Goal: Task Accomplishment & Management: Use online tool/utility

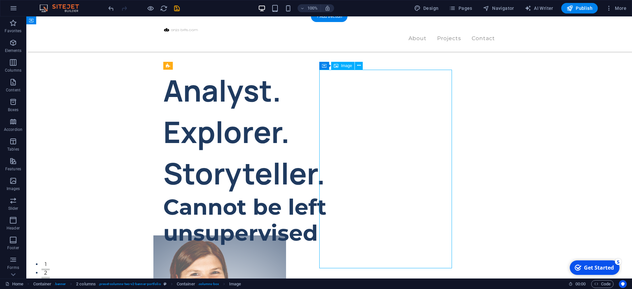
select select "%"
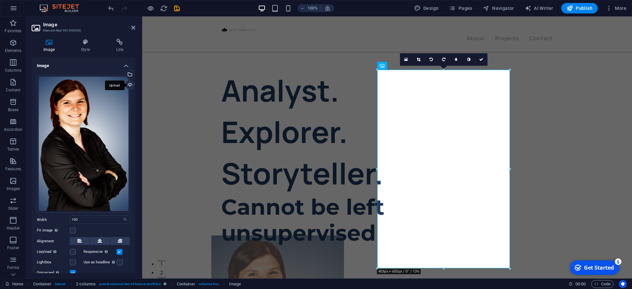
click at [129, 84] on div "Upload" at bounding box center [129, 86] width 10 height 10
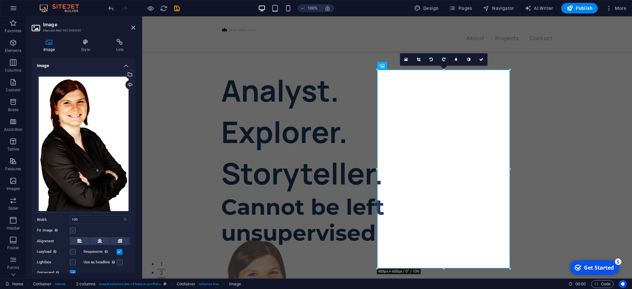
click at [73, 231] on label at bounding box center [73, 231] width 6 height 6
click at [0, 0] on input "Fit image Automatically fit image to a fixed width and height" at bounding box center [0, 0] width 0 height 0
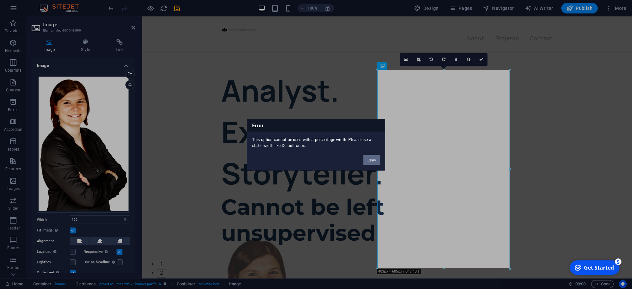
drag, startPoint x: 374, startPoint y: 160, endPoint x: 205, endPoint y: 147, distance: 169.1
click at [374, 160] on button "Okay" at bounding box center [372, 160] width 16 height 10
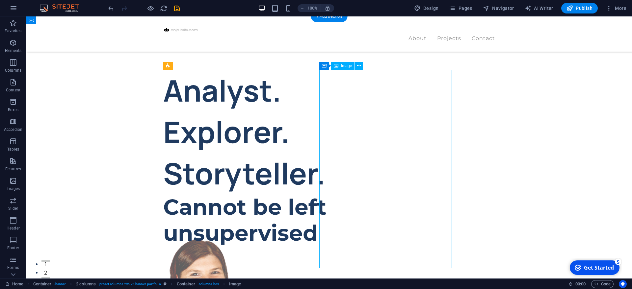
select select "%"
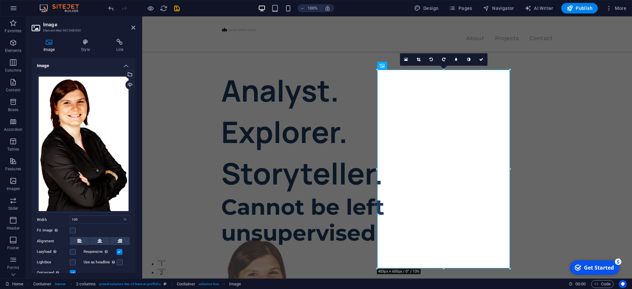
click at [58, 67] on h4 "Image" at bounding box center [84, 64] width 104 height 12
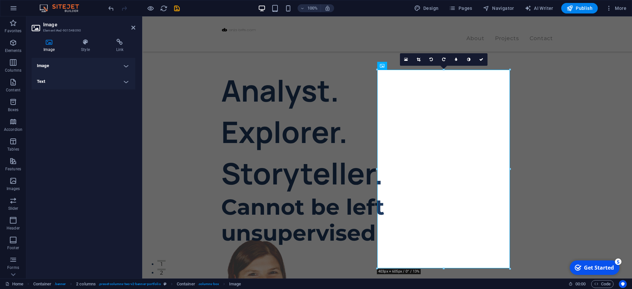
click at [58, 67] on h4 "Image" at bounding box center [84, 66] width 104 height 16
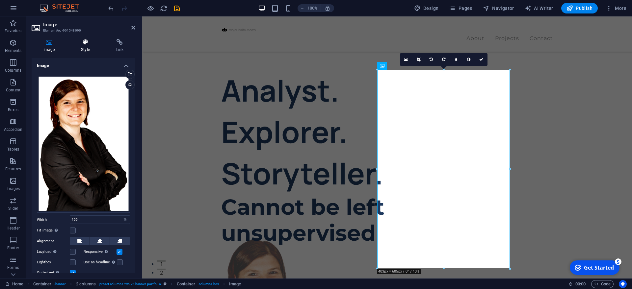
click at [82, 45] on icon at bounding box center [85, 42] width 32 height 7
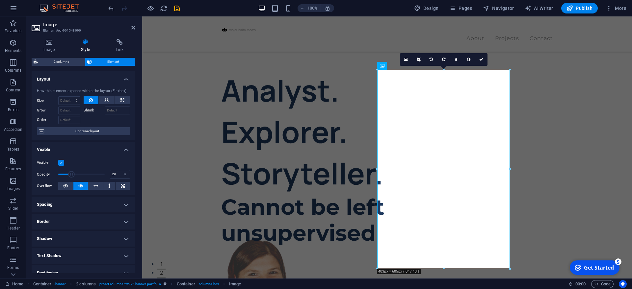
drag, startPoint x: 88, startPoint y: 173, endPoint x: 71, endPoint y: 171, distance: 17.0
click at [71, 171] on span at bounding box center [81, 175] width 46 height 10
drag, startPoint x: 71, startPoint y: 171, endPoint x: 96, endPoint y: 173, distance: 24.4
click at [96, 173] on span at bounding box center [96, 174] width 7 height 7
drag, startPoint x: 96, startPoint y: 173, endPoint x: 89, endPoint y: 171, distance: 7.5
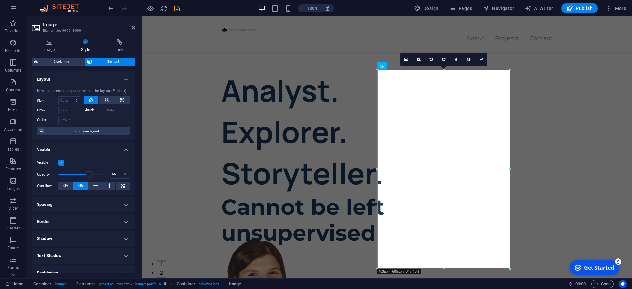
click at [89, 171] on span at bounding box center [81, 175] width 46 height 10
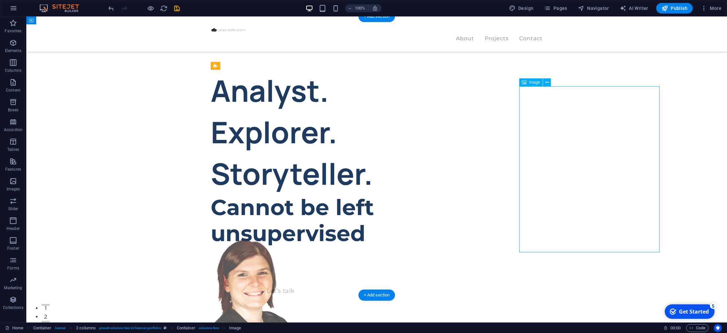
select select "%"
select select "px"
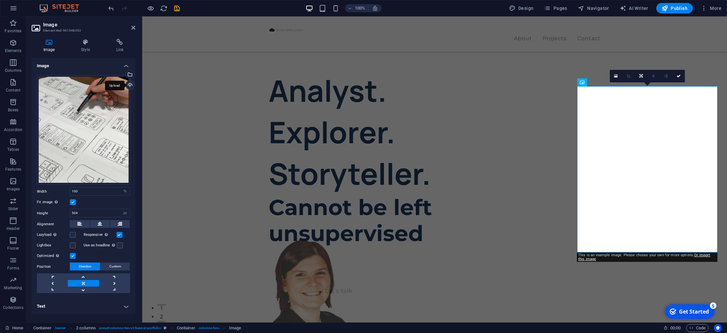
click at [129, 86] on div "Upload" at bounding box center [129, 86] width 10 height 10
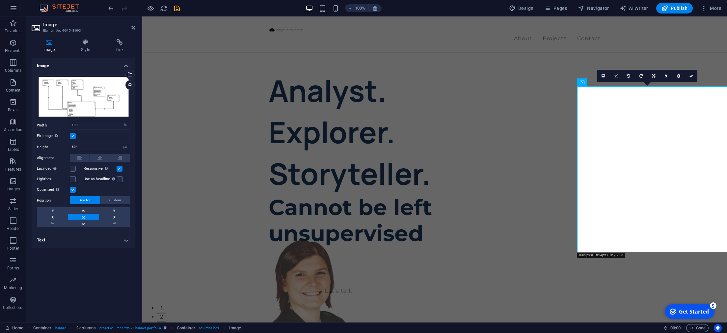
click at [82, 53] on div "Image Style Link Image Drag files here, click to choose files or select files f…" at bounding box center [84, 178] width 104 height 278
click at [86, 48] on h4 "Style" at bounding box center [86, 46] width 35 height 14
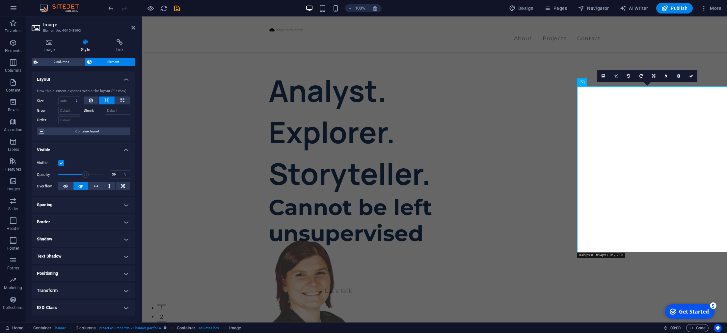
click at [86, 175] on span at bounding box center [81, 175] width 46 height 10
click at [111, 175] on input "59" at bounding box center [119, 175] width 19 height 8
click at [114, 174] on input "59" at bounding box center [119, 175] width 19 height 8
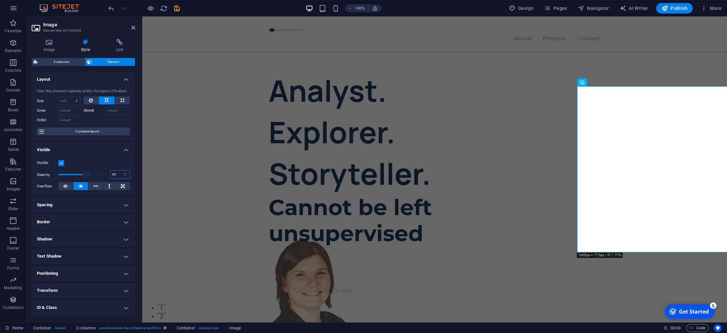
click at [114, 174] on input "59" at bounding box center [119, 175] width 19 height 8
drag, startPoint x: 116, startPoint y: 173, endPoint x: 105, endPoint y: 172, distance: 10.9
click at [110, 172] on input "59" at bounding box center [119, 175] width 19 height 8
type input "70"
click at [175, 158] on div "Analyst. Explorer. Storyteller. Cannot be left unsupervised Let’s talk My proje…" at bounding box center [434, 321] width 585 height 611
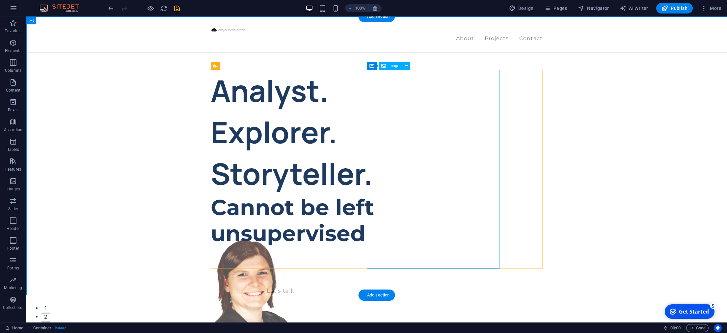
click at [334, 236] on figure at bounding box center [267, 335] width 133 height 199
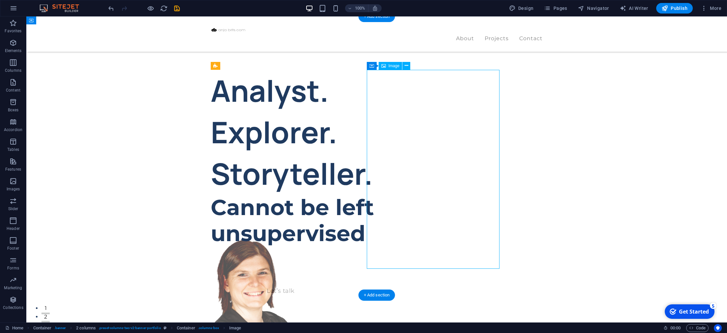
click at [334, 236] on figure at bounding box center [267, 335] width 133 height 199
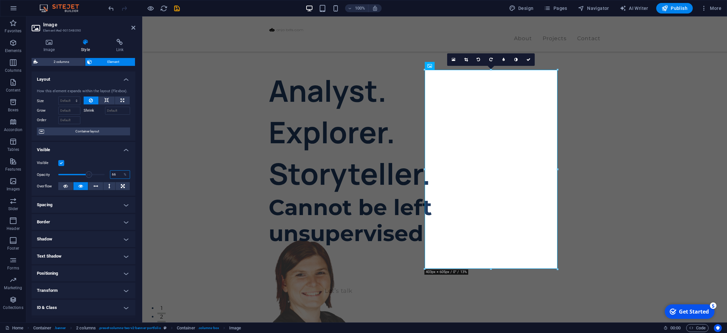
drag, startPoint x: 117, startPoint y: 173, endPoint x: 102, endPoint y: 171, distance: 14.3
click at [110, 171] on input "66" at bounding box center [119, 175] width 19 height 8
type input "70"
click at [211, 163] on div "Analyst. Explorer. Storyteller. Cannot be left unsupervised Let’s talk My proje…" at bounding box center [434, 321] width 585 height 611
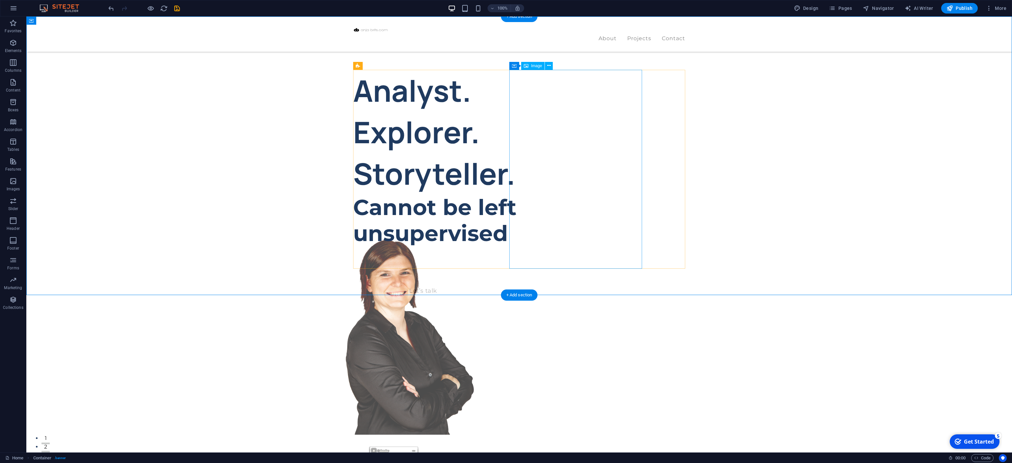
click at [476, 236] on figure at bounding box center [409, 335] width 133 height 199
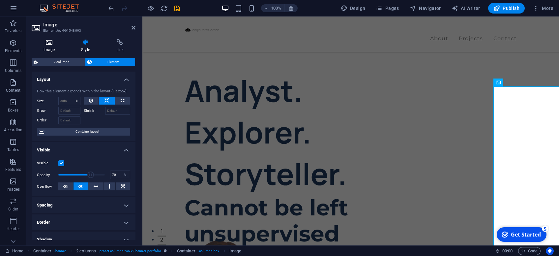
click at [41, 45] on icon at bounding box center [49, 42] width 35 height 7
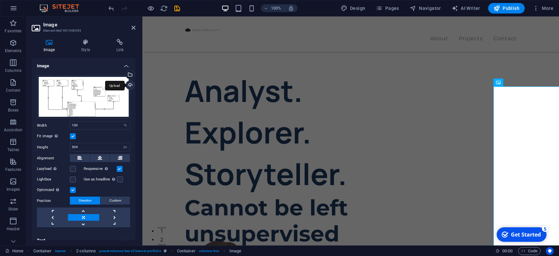
click at [127, 85] on div "Upload" at bounding box center [129, 86] width 10 height 10
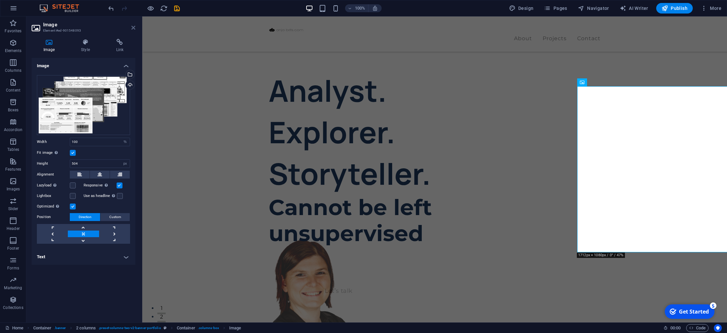
click at [134, 28] on icon at bounding box center [133, 27] width 4 height 5
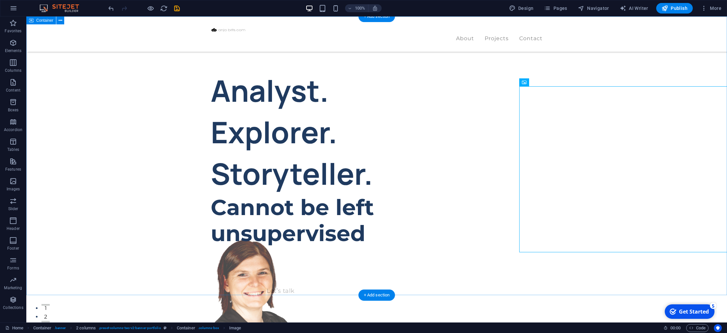
click at [93, 183] on div "Analyst. Explorer. Storyteller. Cannot be left unsupervised Let’s talk My proje…" at bounding box center [376, 321] width 701 height 611
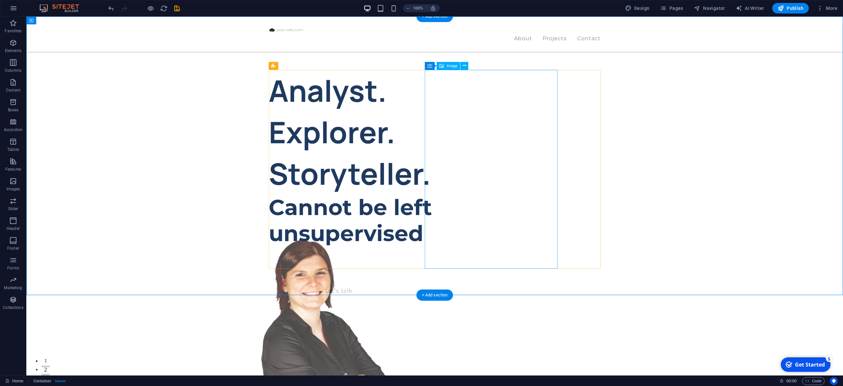
click at [392, 236] on figure at bounding box center [325, 335] width 133 height 199
select select "%"
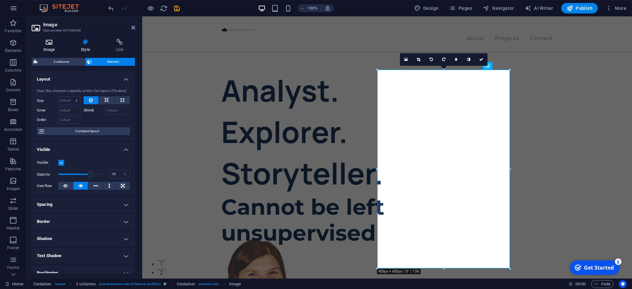
click at [51, 50] on h4 "Image" at bounding box center [51, 46] width 38 height 14
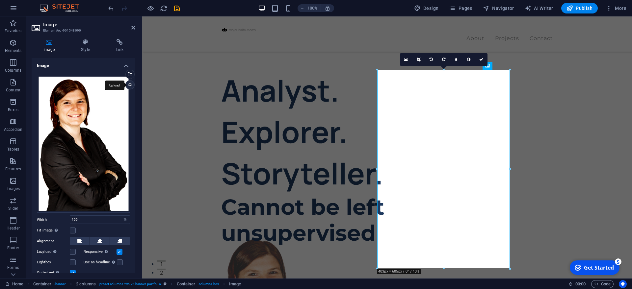
click at [129, 83] on div "Upload" at bounding box center [129, 86] width 10 height 10
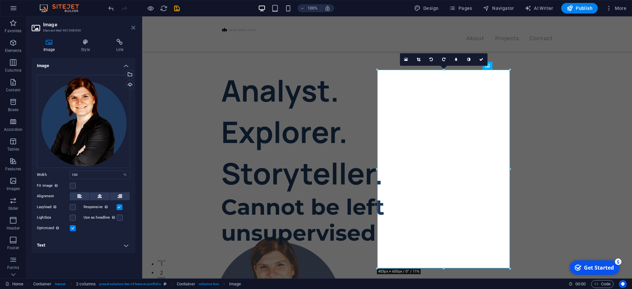
click at [133, 26] on icon at bounding box center [133, 27] width 4 height 5
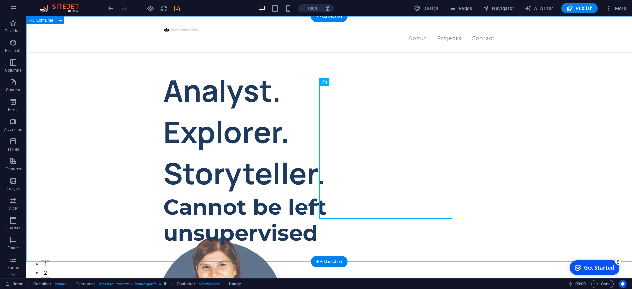
click at [78, 103] on div "Analyst. Explorer. Storyteller. Cannot be left unsupervised Let’s talk My proje…" at bounding box center [329, 288] width 606 height 544
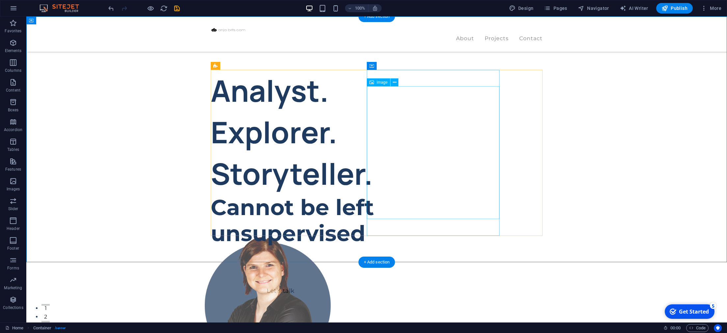
click at [334, 236] on figure at bounding box center [267, 302] width 133 height 133
select select "%"
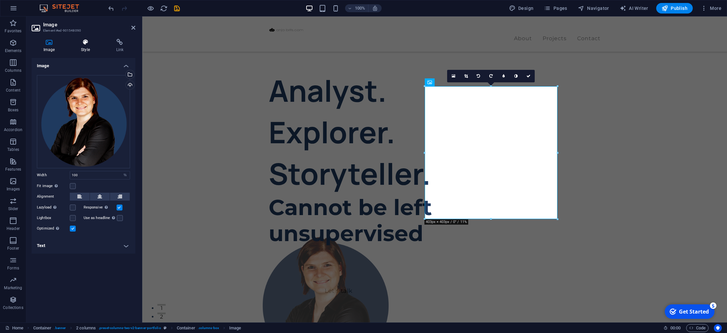
click at [83, 43] on icon at bounding box center [85, 42] width 32 height 7
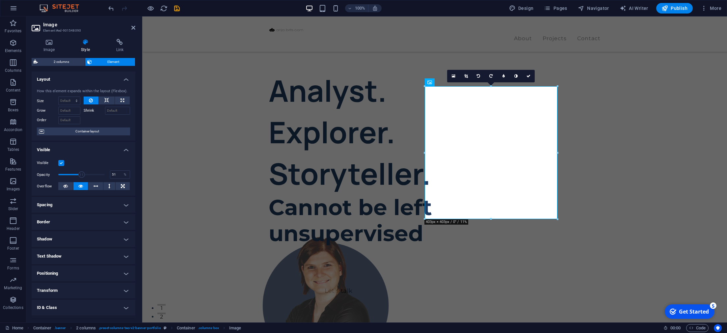
drag, startPoint x: 89, startPoint y: 174, endPoint x: 82, endPoint y: 173, distance: 7.1
click at [82, 173] on span at bounding box center [81, 174] width 7 height 7
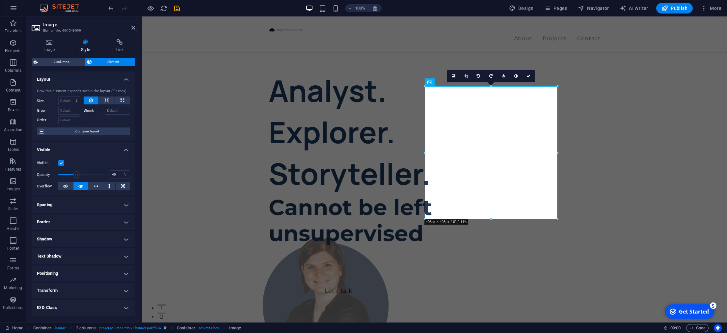
drag, startPoint x: 82, startPoint y: 173, endPoint x: 76, endPoint y: 174, distance: 5.4
click at [76, 174] on span at bounding box center [76, 174] width 7 height 7
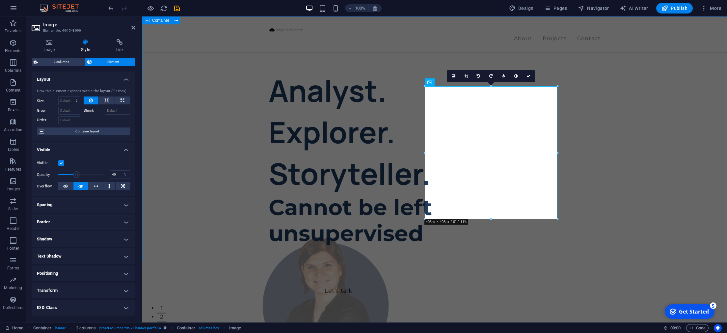
click at [171, 156] on div "Analyst. Explorer. Storyteller. Cannot be left unsupervised Let’s talk My proje…" at bounding box center [434, 288] width 585 height 544
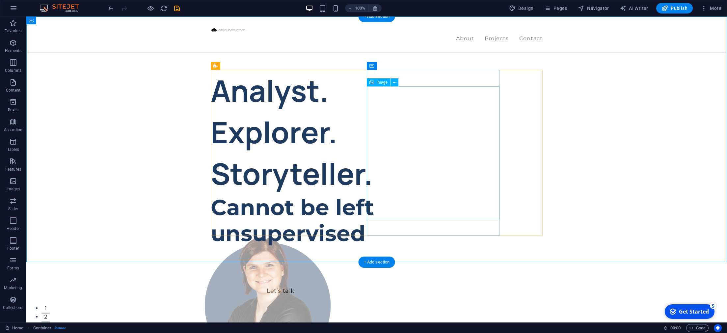
click at [334, 236] on figure at bounding box center [267, 302] width 133 height 133
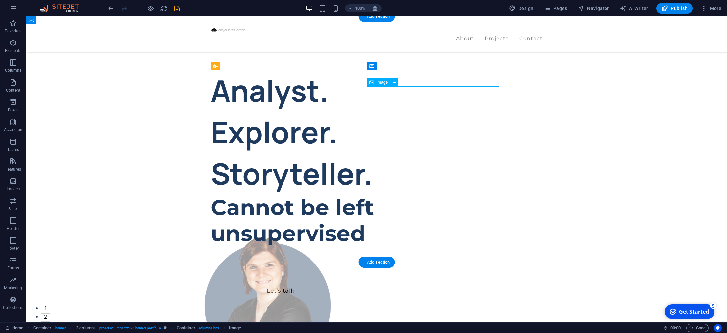
click at [334, 236] on figure at bounding box center [267, 302] width 133 height 133
select select "%"
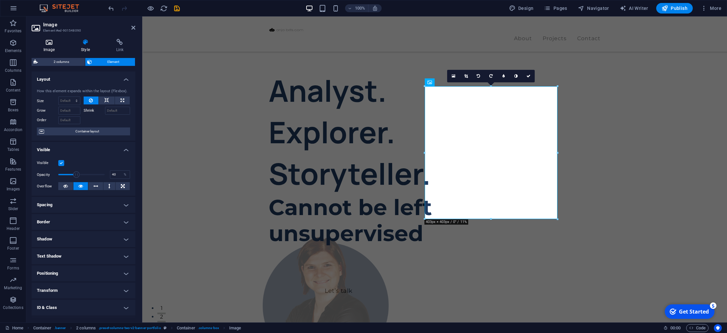
click at [51, 49] on h4 "Image" at bounding box center [51, 46] width 38 height 14
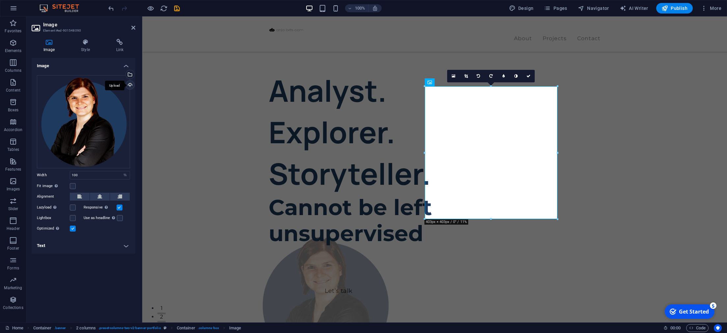
click at [131, 84] on div "Upload" at bounding box center [129, 86] width 10 height 10
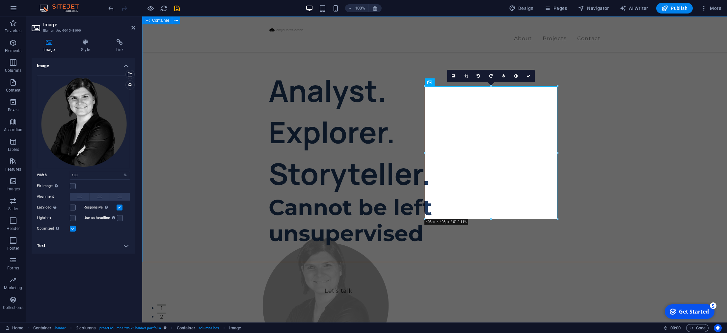
click at [174, 89] on div "Analyst. Explorer. Storyteller. Cannot be left unsupervised Let’s talk My proje…" at bounding box center [434, 288] width 585 height 544
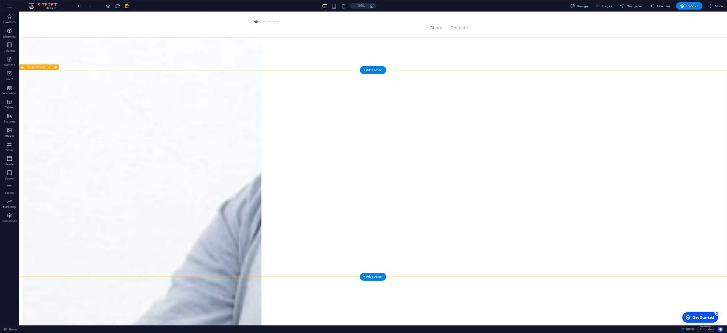
scroll to position [1214, 0]
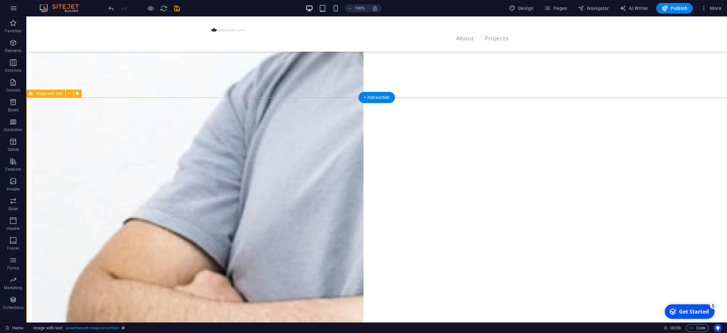
scroll to position [1213, 0]
click at [70, 94] on icon at bounding box center [70, 93] width 4 height 7
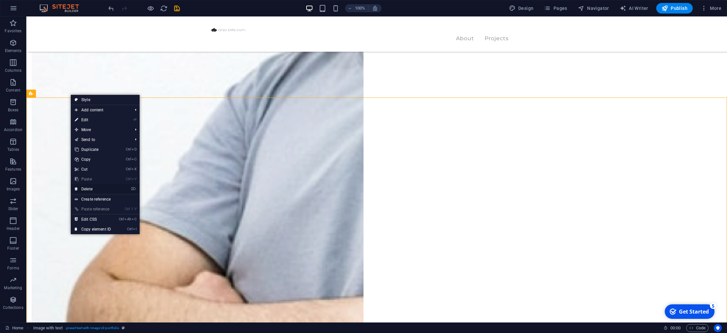
click at [93, 190] on link "⌦ Delete" at bounding box center [93, 189] width 44 height 10
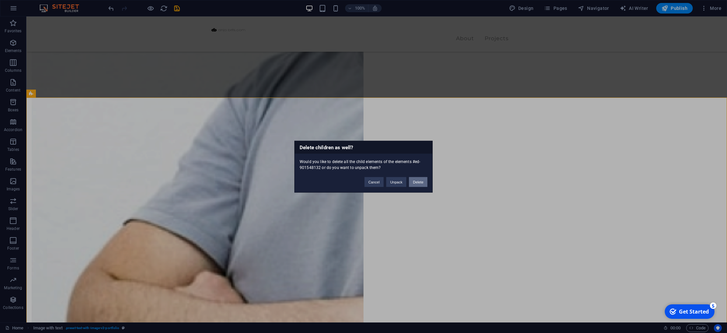
click at [419, 185] on button "Delete" at bounding box center [418, 182] width 18 height 10
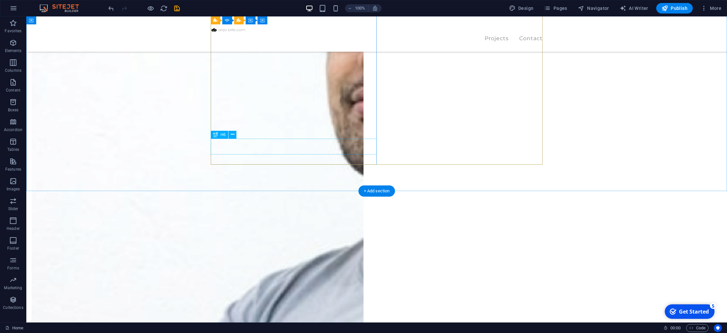
scroll to position [975, 0]
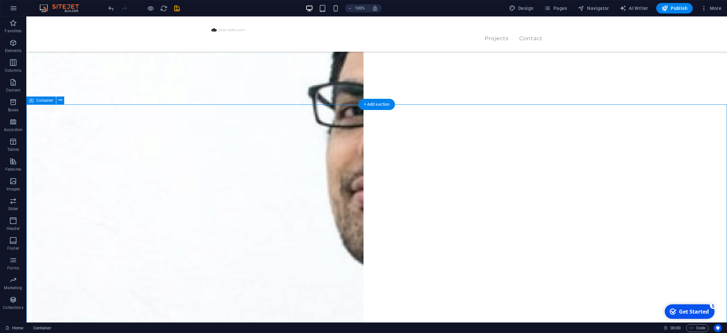
scroll to position [907, 0]
click at [60, 102] on icon at bounding box center [61, 100] width 4 height 7
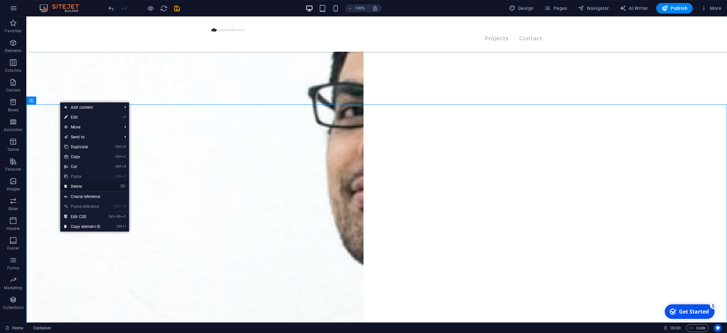
click at [81, 183] on link "⌦ Delete" at bounding box center [82, 186] width 44 height 10
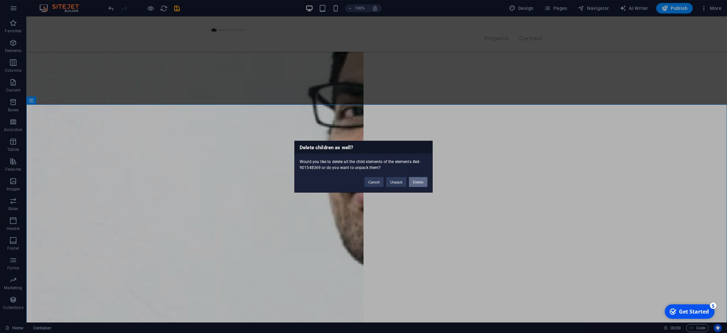
click at [416, 179] on button "Delete" at bounding box center [418, 182] width 18 height 10
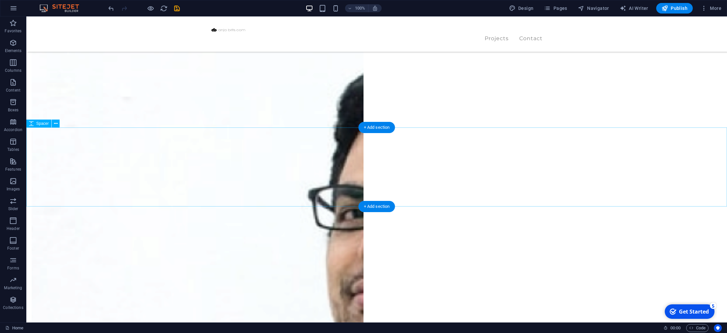
scroll to position [839, 0]
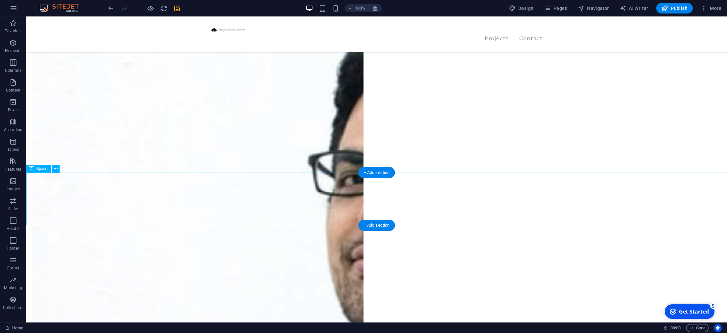
click at [58, 170] on button at bounding box center [56, 169] width 8 height 8
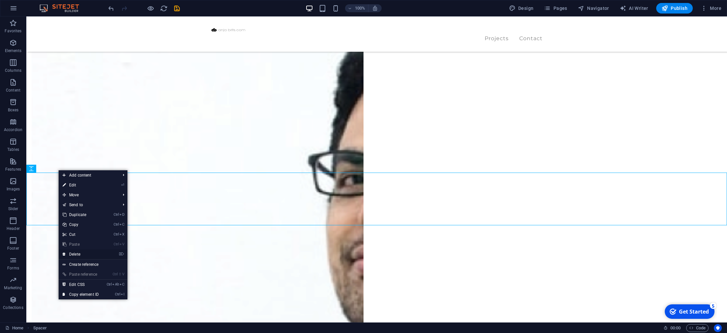
click at [86, 254] on link "⌦ Delete" at bounding box center [81, 254] width 44 height 10
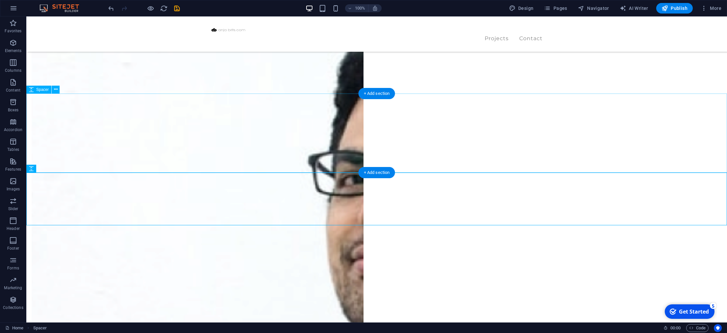
click at [55, 88] on icon at bounding box center [56, 89] width 4 height 7
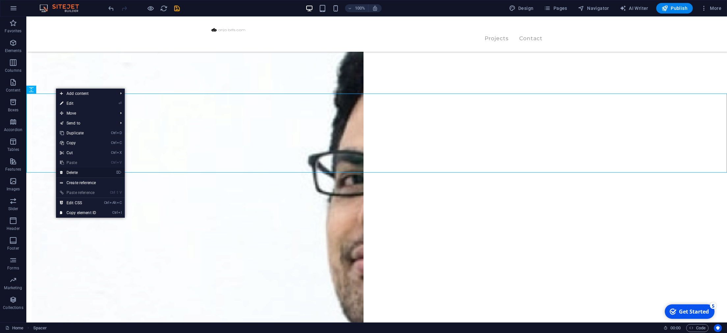
click at [94, 174] on link "⌦ Delete" at bounding box center [78, 173] width 44 height 10
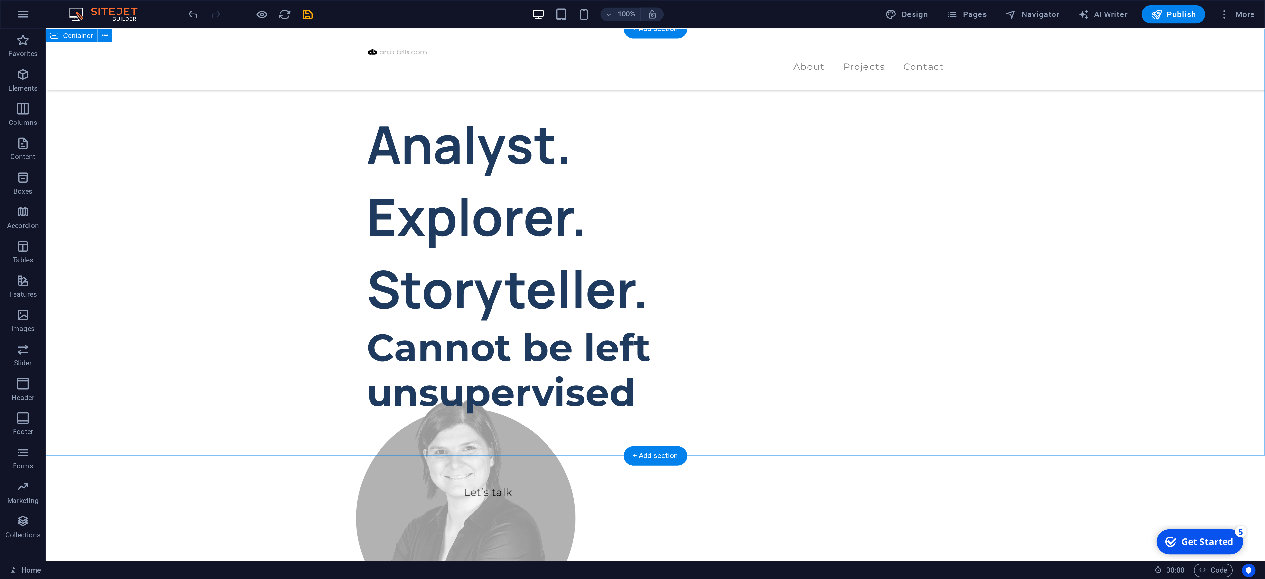
scroll to position [0, 0]
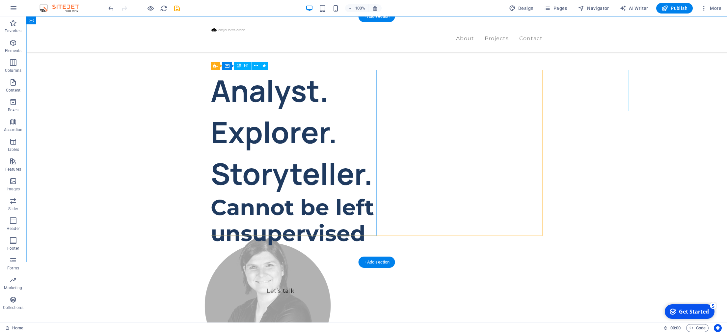
click at [238, 89] on div "Analyst. Explorer. Storyteller." at bounding box center [294, 132] width 166 height 124
click at [245, 90] on div "Analyst. Explorer. Storyteller." at bounding box center [294, 132] width 166 height 124
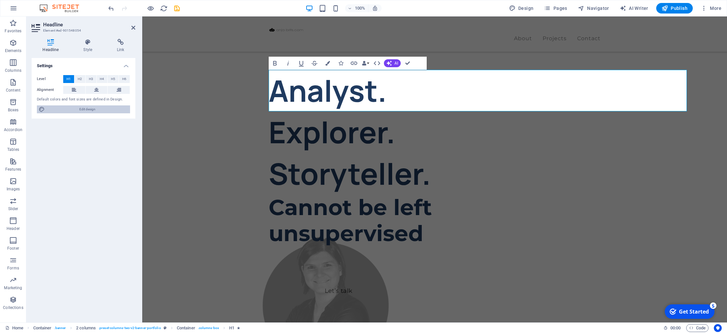
click at [88, 110] on span "Edit design" at bounding box center [87, 109] width 81 height 8
select select "px"
select select "400"
select select "px"
select select "700"
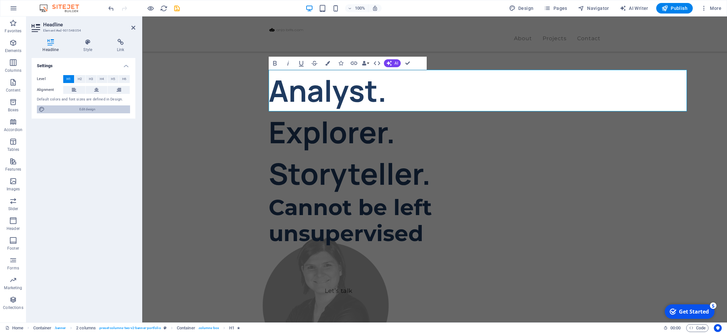
select select "px"
select select "rem"
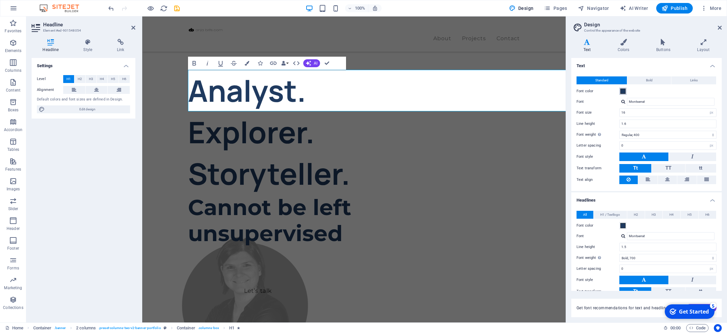
click at [620, 90] on button "Font color" at bounding box center [622, 91] width 7 height 7
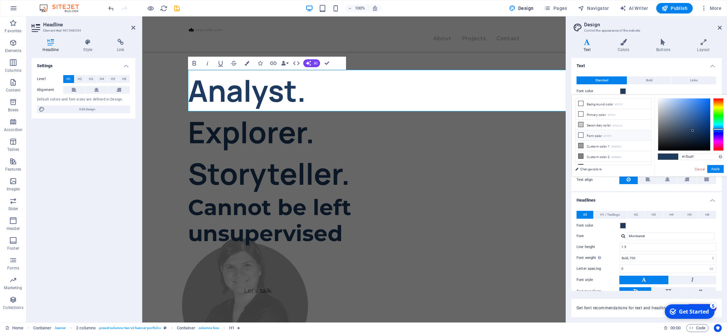
click at [581, 137] on span at bounding box center [580, 134] width 5 height 5
type input "#ffffff"
click at [632, 169] on button "Apply" at bounding box center [715, 169] width 16 height 8
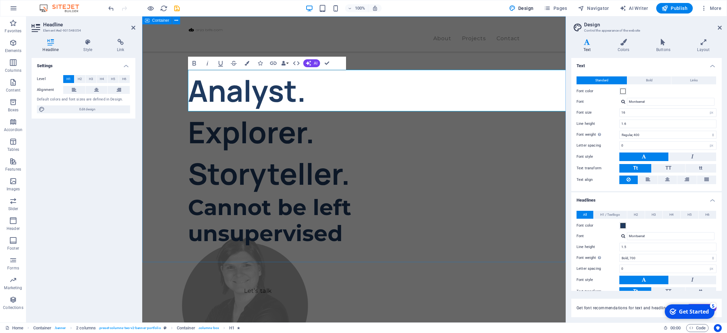
click at [172, 86] on div "Analyst. Explorer. Storyteller. Cannot be left unsupervised Let’s talk My proje…" at bounding box center [353, 288] width 423 height 544
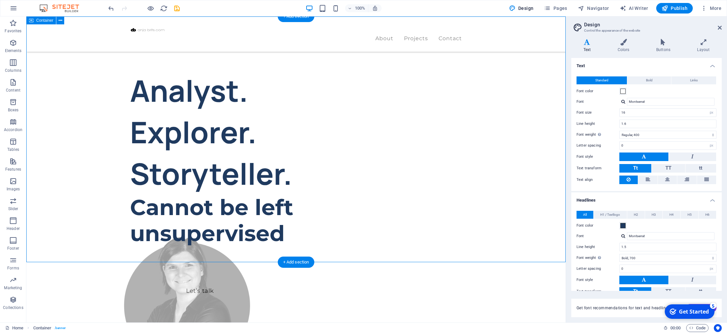
click at [67, 102] on div "Analyst. Explorer. Storyteller. Cannot be left unsupervised Let’s talk My proje…" at bounding box center [295, 288] width 539 height 544
click at [74, 97] on div "Analyst. Explorer. Storyteller. Cannot be left unsupervised Let’s talk My proje…" at bounding box center [295, 288] width 539 height 544
select select "header"
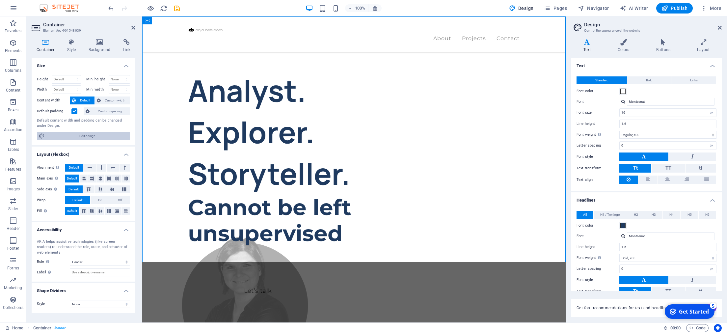
click at [83, 136] on span "Edit design" at bounding box center [87, 136] width 81 height 8
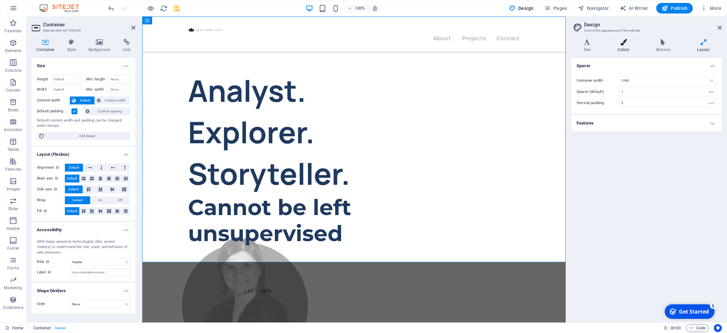
click at [625, 43] on icon at bounding box center [624, 42] width 36 height 7
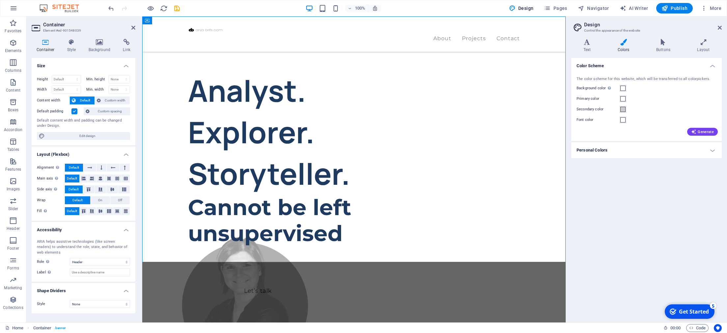
click at [628, 151] on h4 "Personal Colors" at bounding box center [646, 150] width 150 height 16
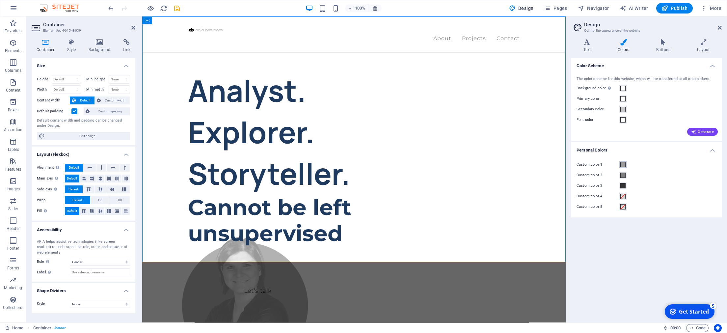
click at [624, 165] on span at bounding box center [622, 164] width 5 height 5
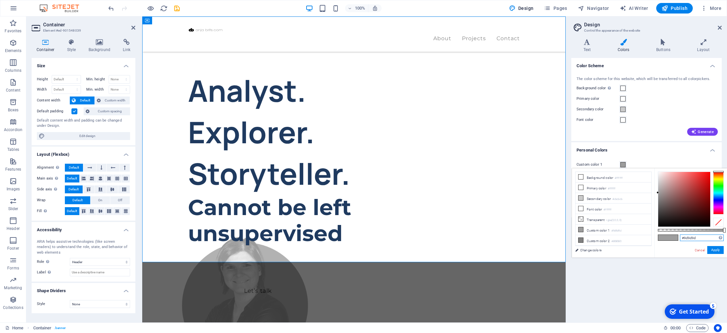
click at [632, 238] on input "#9d9d9d" at bounding box center [702, 237] width 44 height 7
drag, startPoint x: 702, startPoint y: 237, endPoint x: 681, endPoint y: 237, distance: 20.7
click at [632, 237] on input "#9d9d9d" at bounding box center [702, 237] width 44 height 7
type input "#1f3a5f"
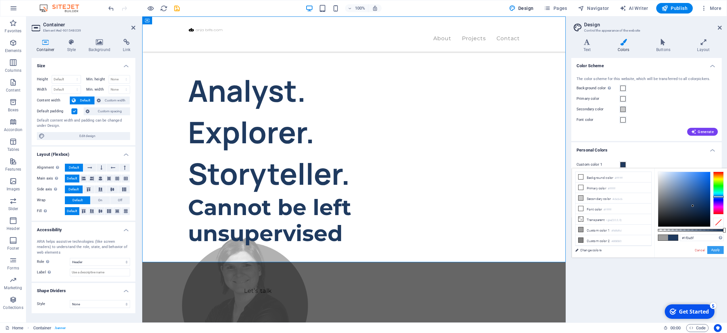
click at [632, 251] on button "Apply" at bounding box center [715, 250] width 16 height 8
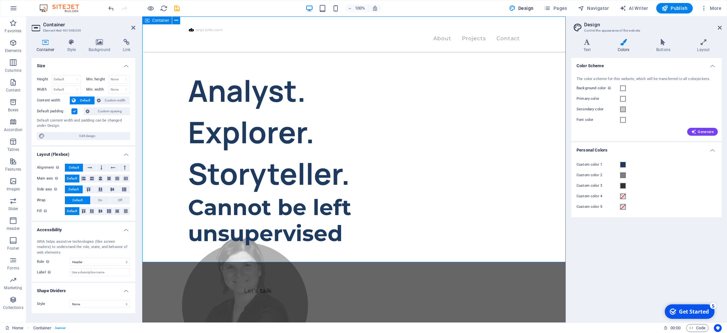
click at [209, 245] on div "Analyst. Explorer. Storyteller. Cannot be left unsupervised Let’s talk My proje…" at bounding box center [353, 288] width 423 height 544
click at [167, 131] on div "Analyst. Explorer. Storyteller. Cannot be left unsupervised Let’s talk My proje…" at bounding box center [353, 288] width 423 height 544
click at [623, 89] on span at bounding box center [622, 88] width 5 height 5
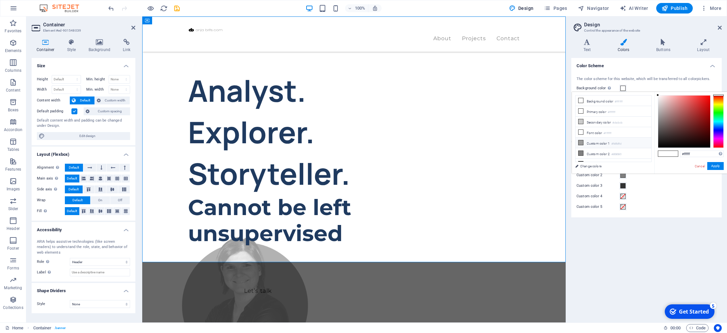
click at [596, 144] on li "Custom color 1 #9d9d9d" at bounding box center [614, 143] width 76 height 11
click at [632, 164] on button "Apply" at bounding box center [715, 166] width 16 height 8
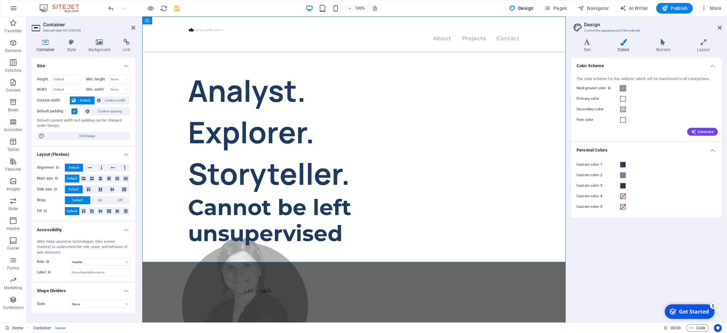
click at [624, 87] on span at bounding box center [622, 88] width 5 height 5
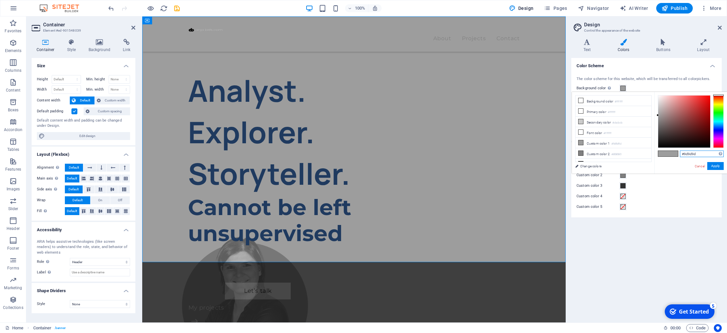
drag, startPoint x: 684, startPoint y: 153, endPoint x: 727, endPoint y: 152, distance: 43.2
click at [632, 152] on input "#9d9d9d" at bounding box center [702, 153] width 44 height 7
type input "#1f3a5f"
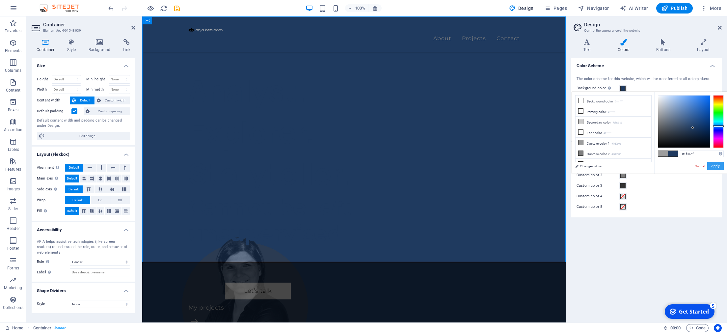
click at [632, 167] on button "Apply" at bounding box center [715, 166] width 16 height 8
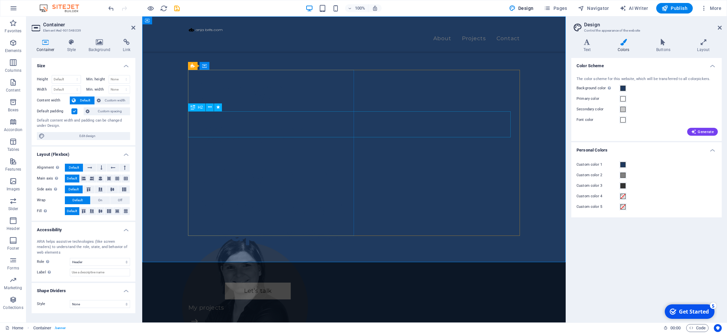
click at [354, 194] on div "Cannot be left unsupervised" at bounding box center [271, 220] width 166 height 52
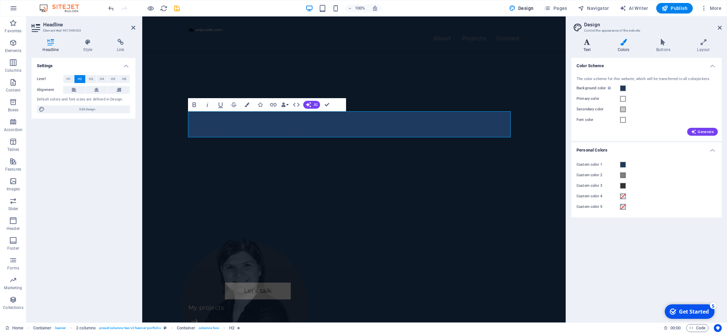
click at [589, 42] on icon at bounding box center [587, 42] width 32 height 7
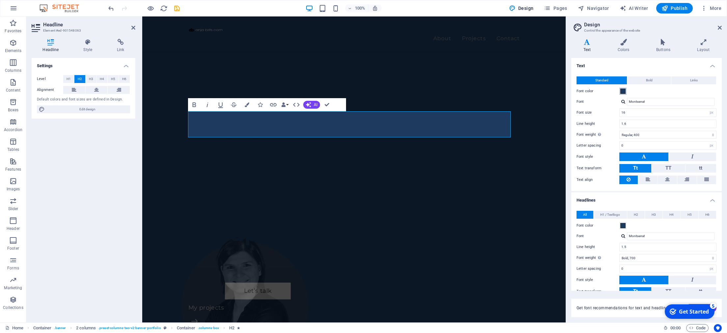
click at [623, 91] on span at bounding box center [622, 91] width 5 height 5
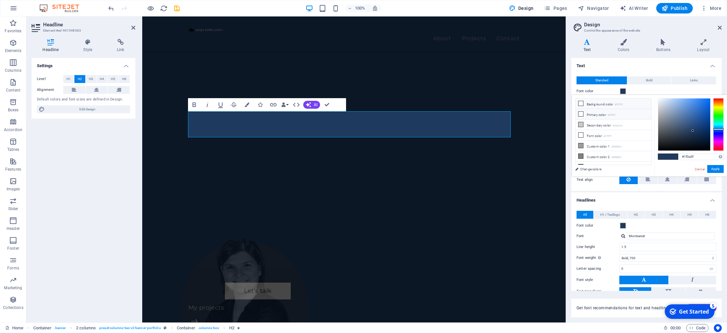
click at [580, 114] on icon at bounding box center [581, 114] width 5 height 5
type input "#ffffff"
click at [632, 172] on button "Apply" at bounding box center [715, 169] width 16 height 8
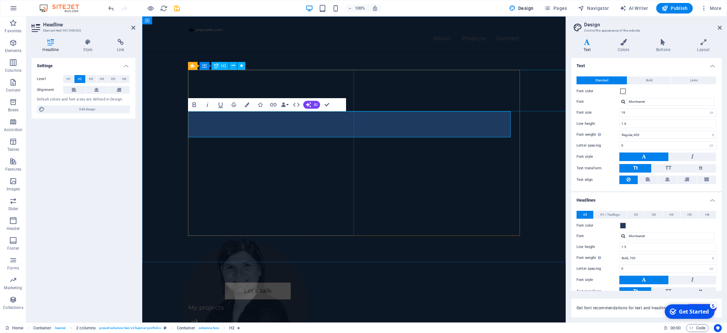
click at [354, 91] on div "Analyst. Explorer. Storyteller." at bounding box center [271, 132] width 166 height 124
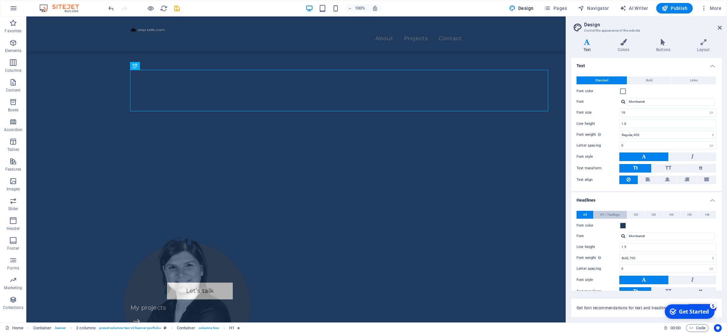
click at [606, 214] on span "H1 / Textlogo" at bounding box center [610, 215] width 20 height 8
click at [623, 226] on span at bounding box center [622, 225] width 5 height 5
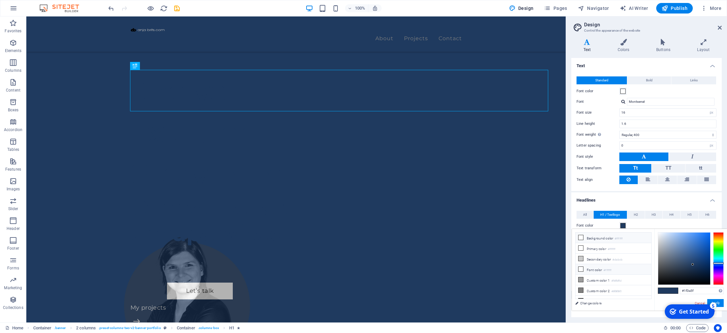
click at [580, 267] on icon at bounding box center [581, 269] width 5 height 5
type input "#ffffff"
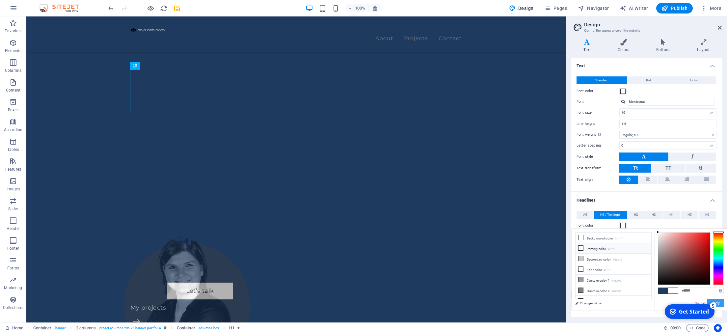
click at [632, 289] on button "Apply" at bounding box center [715, 303] width 16 height 8
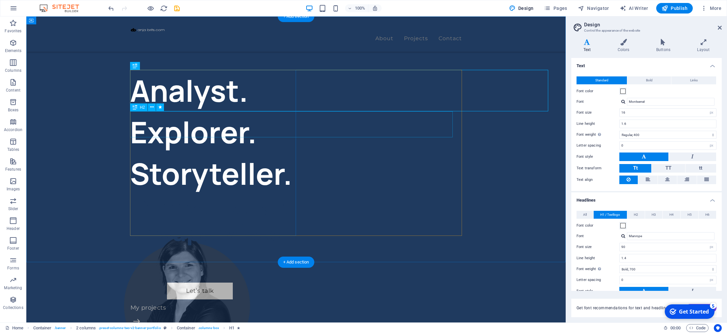
click at [296, 194] on div "Cannot be left unsupervised" at bounding box center [213, 220] width 166 height 52
click at [632, 215] on span "H2" at bounding box center [636, 215] width 4 height 8
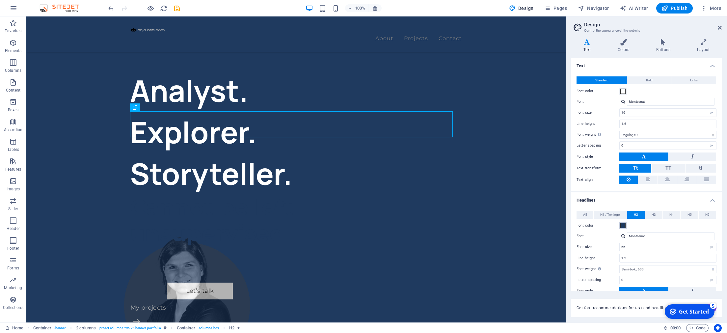
click at [622, 222] on button "Font color" at bounding box center [622, 225] width 7 height 7
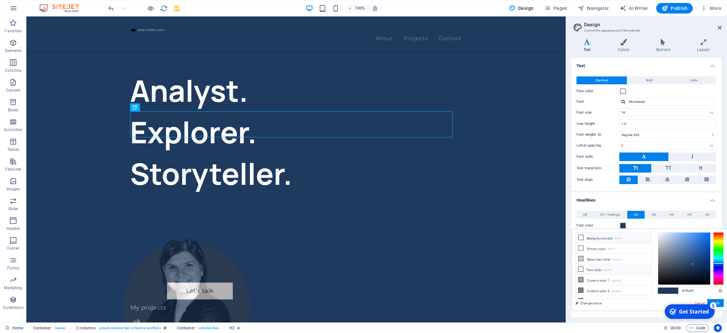
click at [594, 270] on li "Font color #ffffff" at bounding box center [614, 269] width 76 height 11
type input "#ffffff"
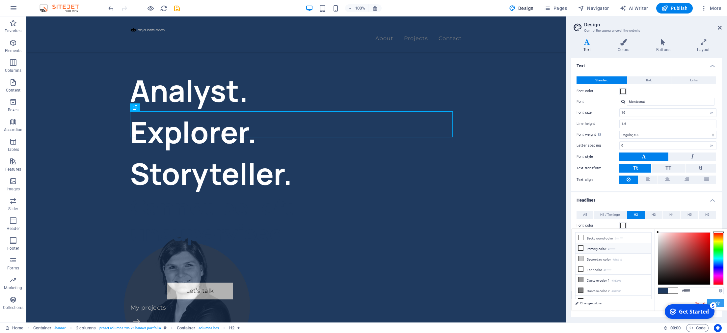
click at [632, 289] on button "Apply" at bounding box center [715, 303] width 16 height 8
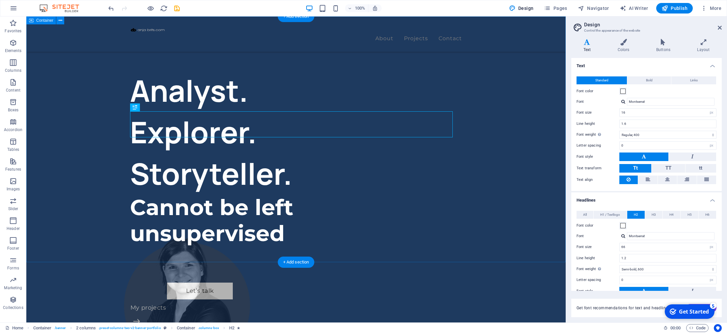
click at [62, 172] on div "Analyst. Explorer. Storyteller. Cannot be left unsupervised Let’s talk My proje…" at bounding box center [295, 288] width 539 height 544
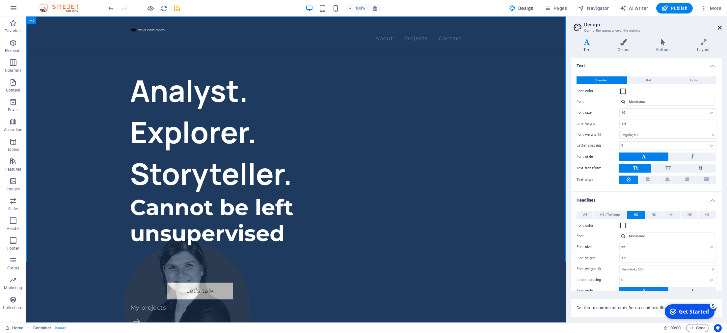
click at [632, 28] on icon at bounding box center [720, 27] width 4 height 5
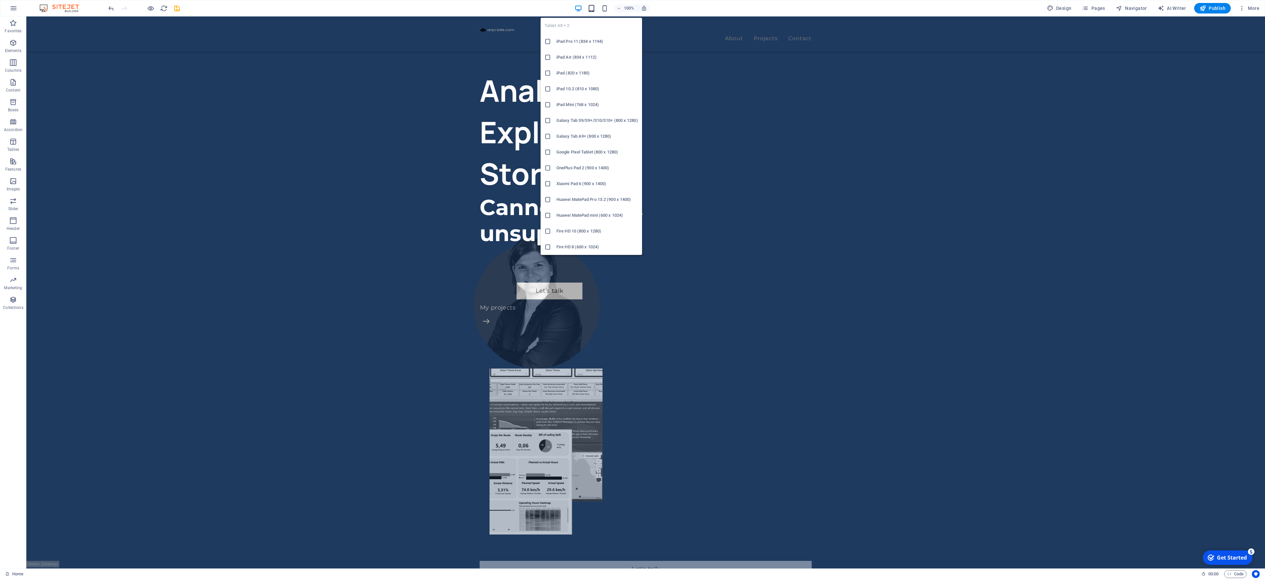
click at [594, 8] on icon "button" at bounding box center [591, 9] width 8 height 8
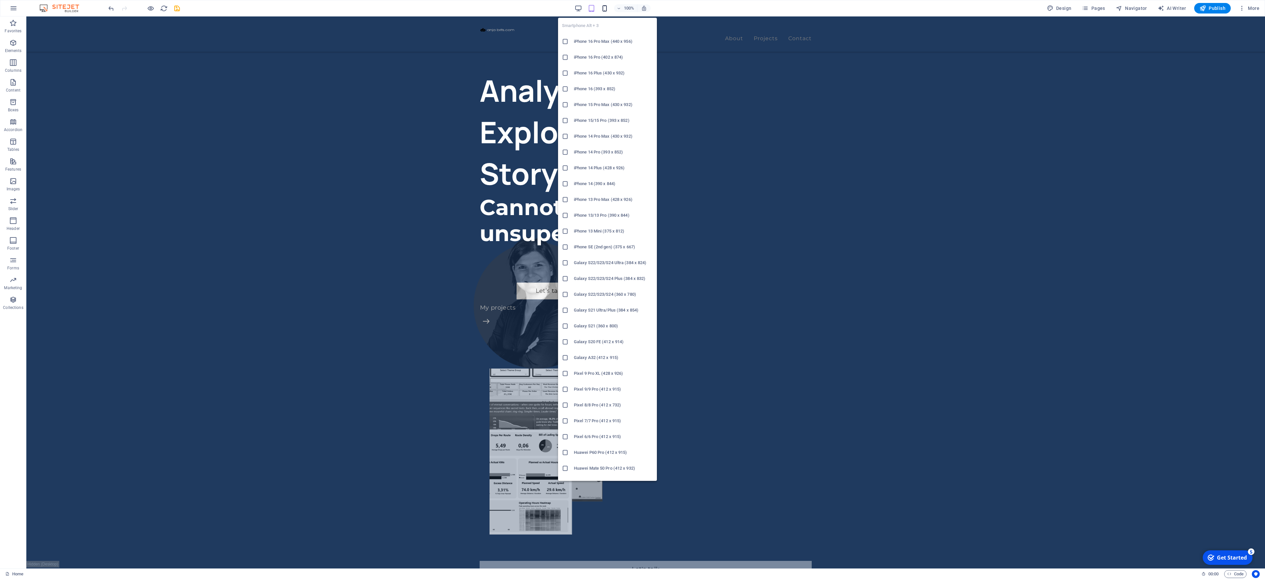
click at [607, 8] on icon "button" at bounding box center [605, 9] width 8 height 8
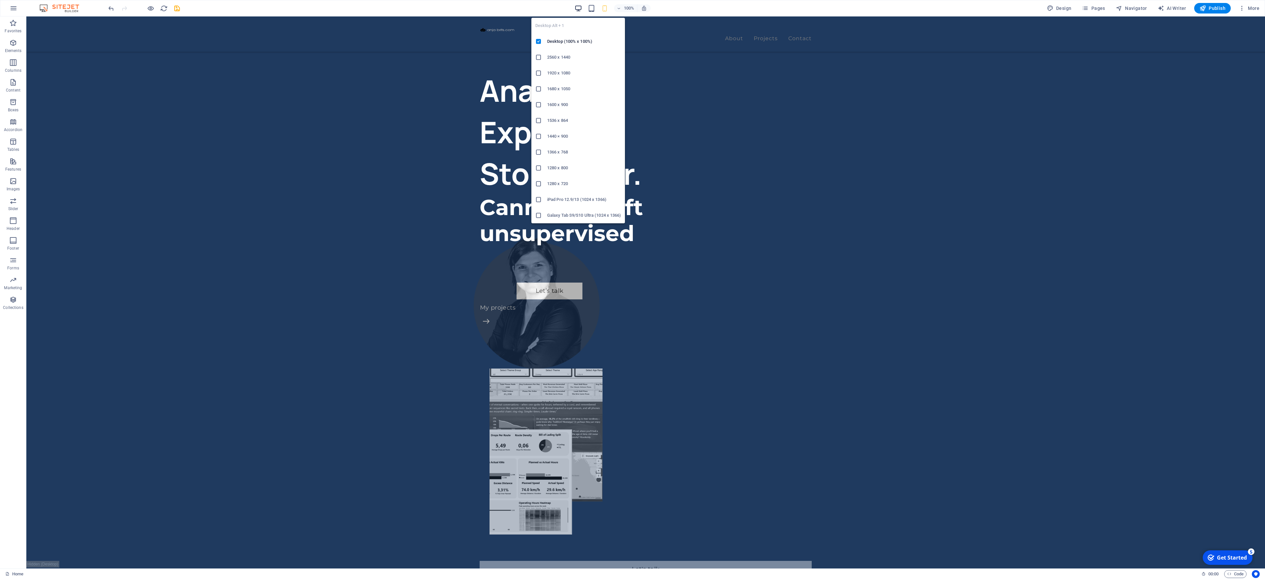
click at [580, 6] on icon "button" at bounding box center [578, 9] width 8 height 8
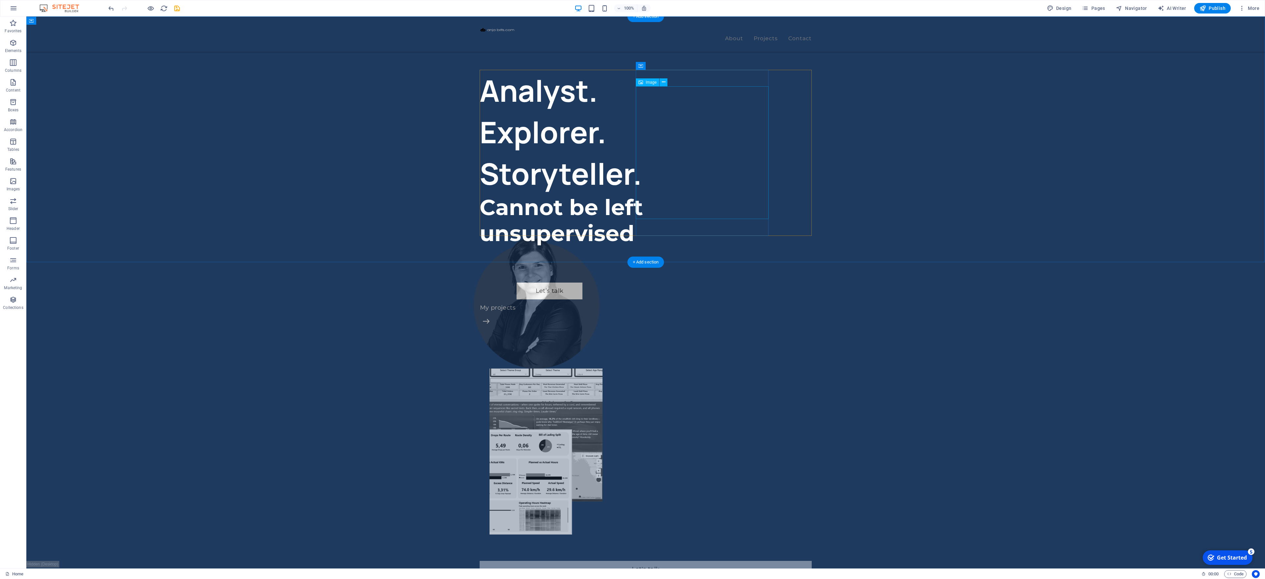
click at [602, 236] on figure at bounding box center [536, 302] width 133 height 133
select select "%"
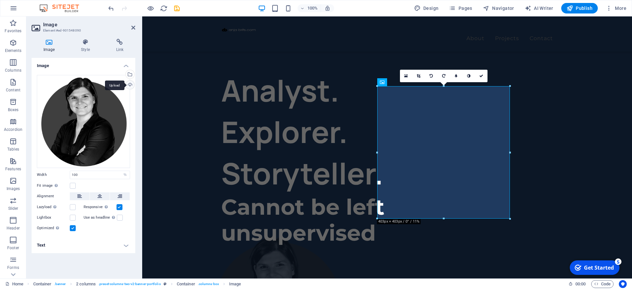
click at [131, 85] on div "Upload" at bounding box center [129, 86] width 10 height 10
click at [131, 74] on div "Select files from the file manager, stock photos, or upload file(s)" at bounding box center [129, 75] width 10 height 10
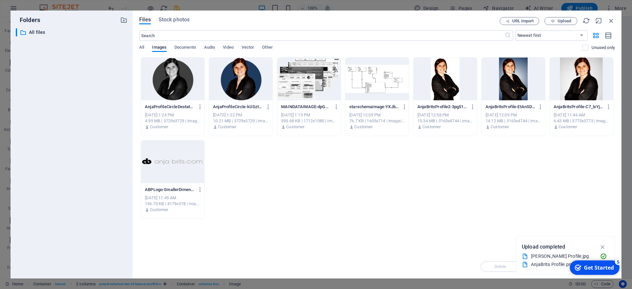
click at [247, 79] on div at bounding box center [241, 79] width 64 height 43
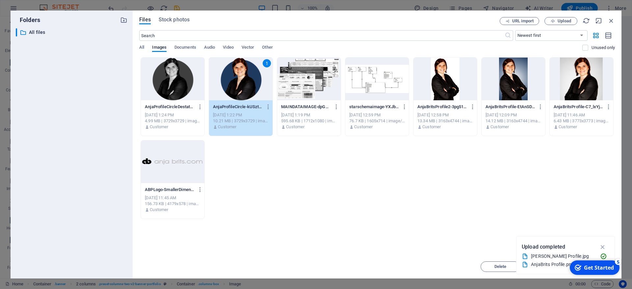
click at [240, 86] on div "1" at bounding box center [241, 79] width 64 height 43
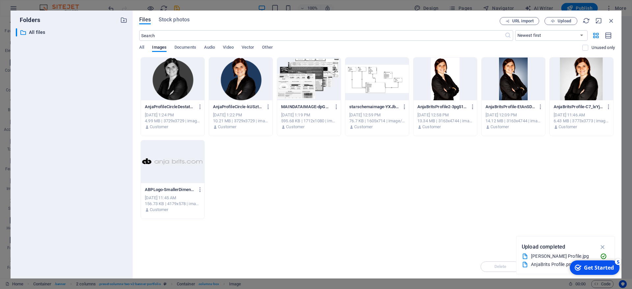
click at [240, 86] on div at bounding box center [241, 79] width 64 height 43
click at [240, 86] on div "Analyst. Explorer. Storyteller." at bounding box center [227, 132] width 159 height 124
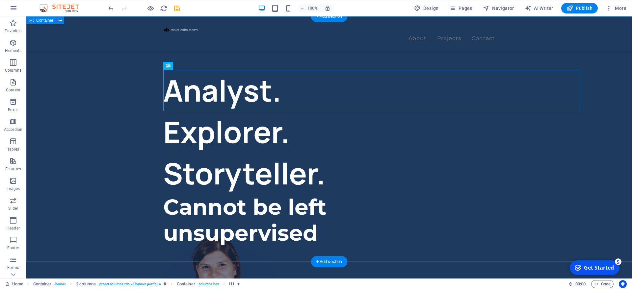
click at [94, 102] on div "Analyst. Explorer. Storyteller. Cannot be left unsupervised Let’s talk My proje…" at bounding box center [329, 288] width 606 height 544
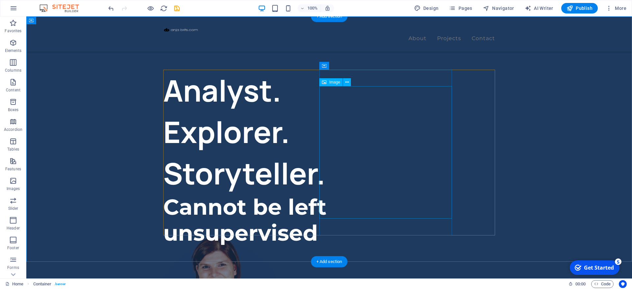
select select "%"
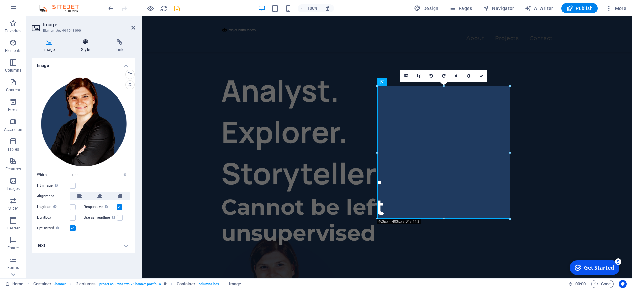
click at [91, 46] on h4 "Style" at bounding box center [86, 46] width 35 height 14
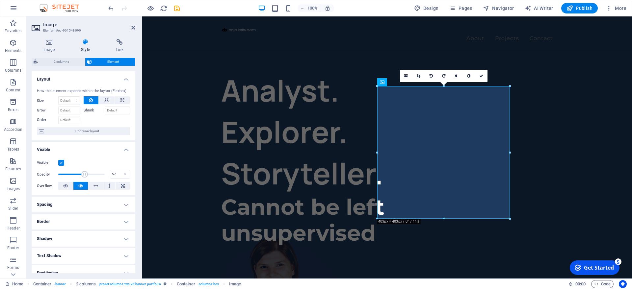
drag, startPoint x: 76, startPoint y: 173, endPoint x: 85, endPoint y: 173, distance: 8.9
click at [85, 173] on span at bounding box center [84, 174] width 7 height 7
click at [86, 173] on span at bounding box center [86, 174] width 7 height 7
click at [111, 172] on input "40" at bounding box center [119, 175] width 19 height 8
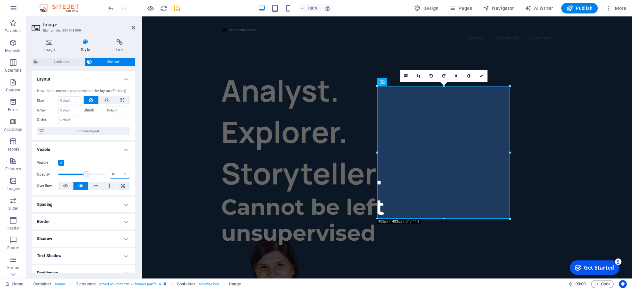
click at [113, 172] on input "40" at bounding box center [119, 175] width 19 height 8
drag, startPoint x: 117, startPoint y: 172, endPoint x: 106, endPoint y: 175, distance: 11.1
click at [110, 175] on input "40" at bounding box center [119, 175] width 19 height 8
type input "70"
click at [176, 85] on div "Analyst. Explorer. Storyteller. Cannot be left unsupervised Let’s talk My proje…" at bounding box center [387, 288] width 490 height 544
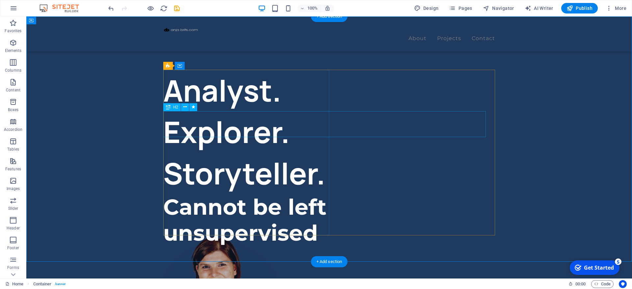
click at [220, 194] on div "Cannot be left unsupervised" at bounding box center [246, 220] width 166 height 52
click at [0, 0] on icon at bounding box center [0, 0] width 0 height 0
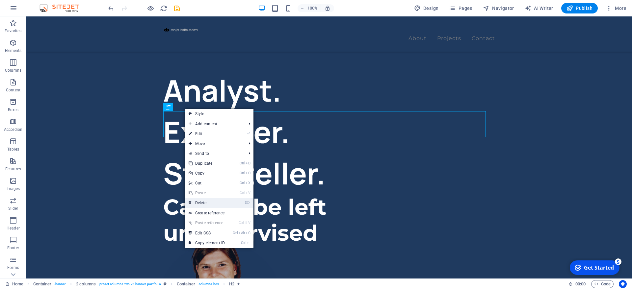
click at [200, 203] on link "⌦ Delete" at bounding box center [207, 203] width 44 height 10
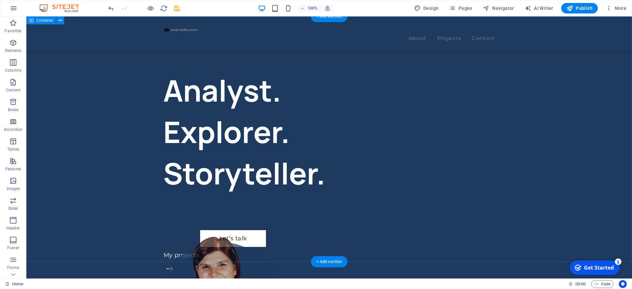
click at [84, 139] on div "Analyst. Explorer. Storyteller. Let’s talk My projects" at bounding box center [329, 288] width 606 height 544
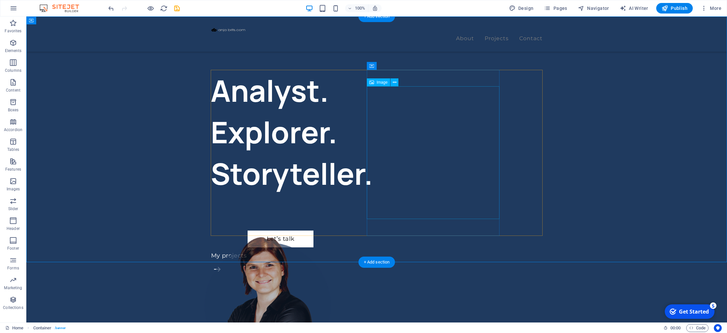
click at [334, 236] on figure at bounding box center [267, 302] width 133 height 133
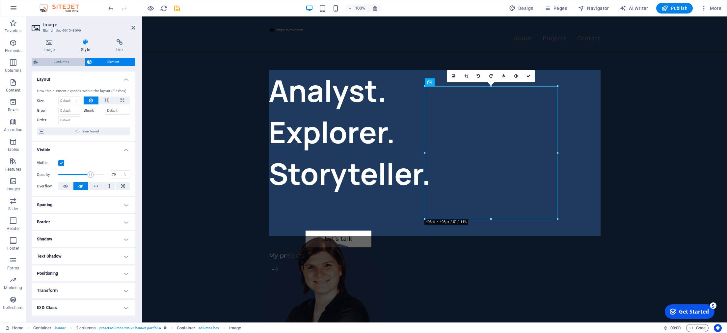
click at [55, 65] on span "2 columns" at bounding box center [61, 62] width 43 height 8
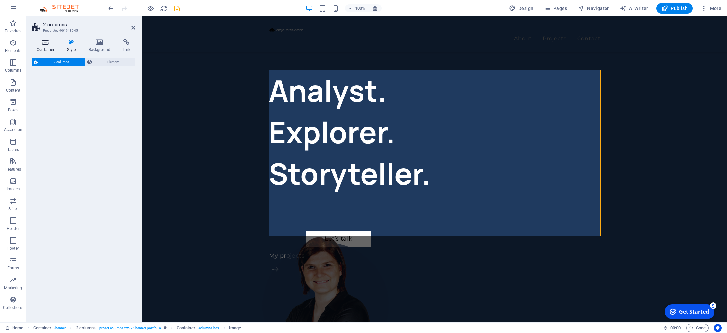
select select "rem"
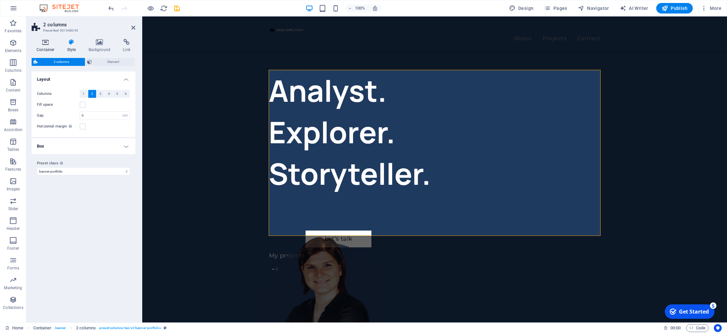
click at [44, 49] on h4 "Container" at bounding box center [47, 46] width 31 height 14
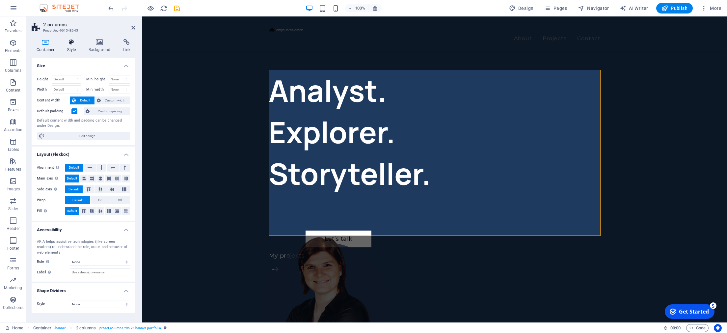
click at [72, 51] on h4 "Style" at bounding box center [72, 46] width 21 height 14
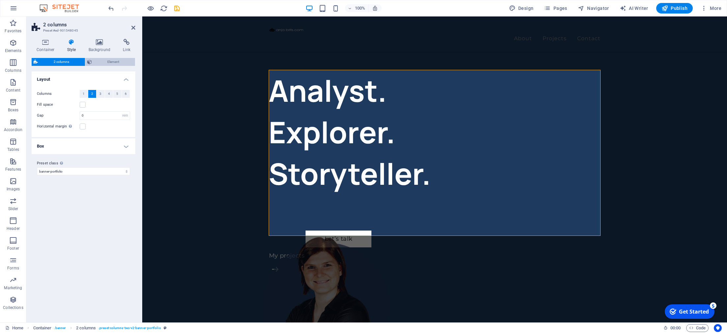
click at [102, 62] on span "Element" at bounding box center [114, 62] width 40 height 8
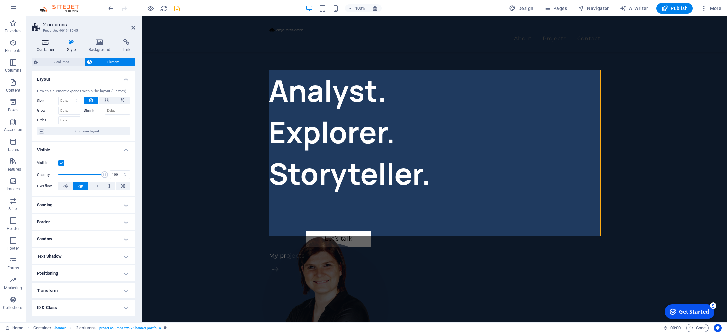
click at [50, 47] on h4 "Container" at bounding box center [47, 46] width 31 height 14
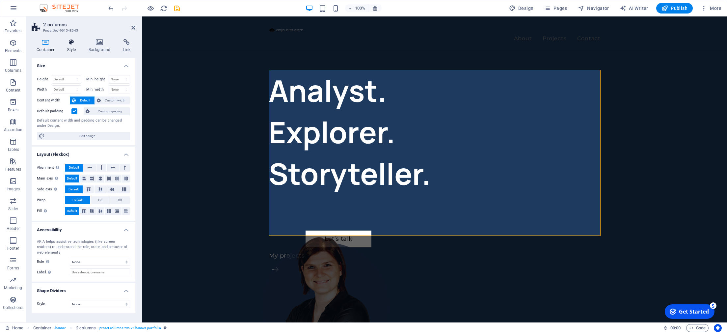
click at [71, 49] on h4 "Style" at bounding box center [72, 46] width 21 height 14
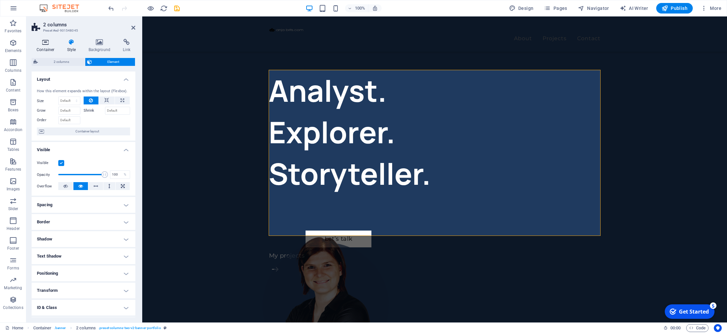
click at [42, 45] on h4 "Container" at bounding box center [47, 46] width 31 height 14
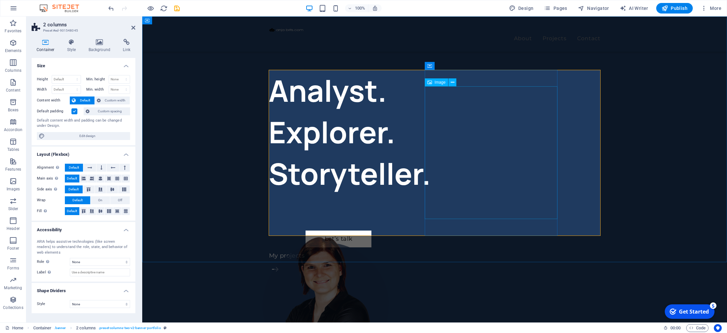
click at [392, 236] on figure at bounding box center [325, 302] width 133 height 133
click at [110, 9] on icon "undo" at bounding box center [111, 9] width 8 height 8
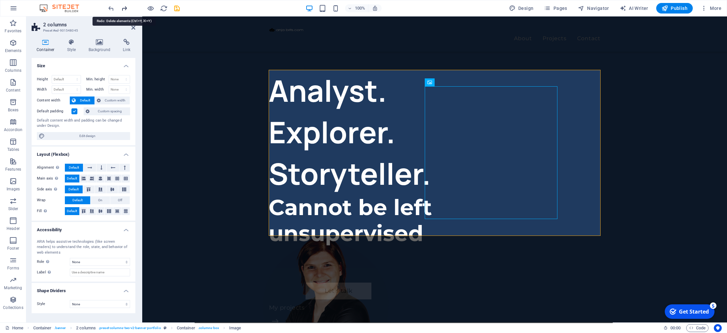
click at [126, 8] on icon "redo" at bounding box center [125, 9] width 8 height 8
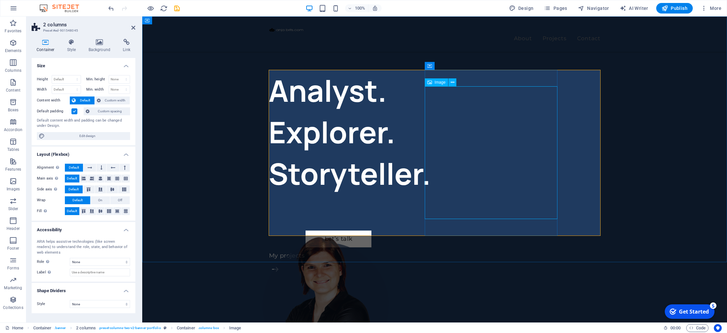
click at [392, 236] on figure at bounding box center [325, 302] width 133 height 133
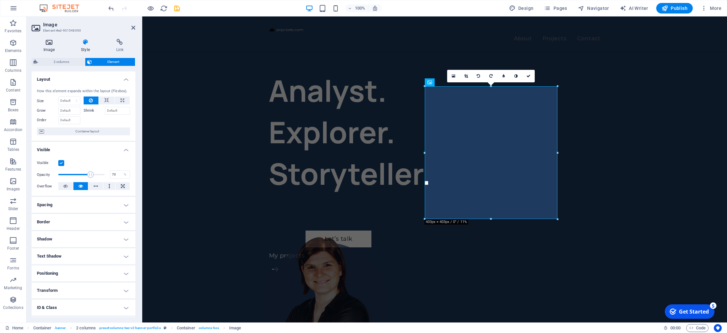
click at [51, 46] on h4 "Image" at bounding box center [51, 46] width 38 height 14
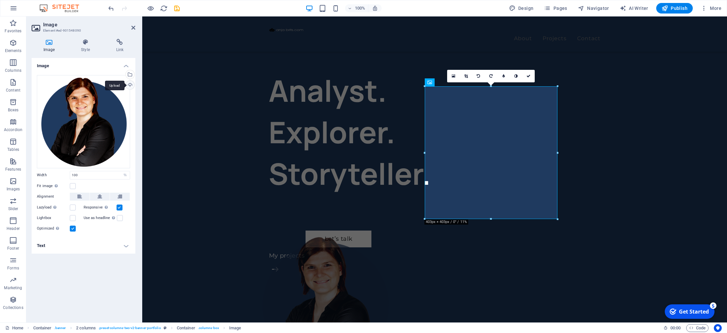
click at [131, 83] on div "Upload" at bounding box center [129, 86] width 10 height 10
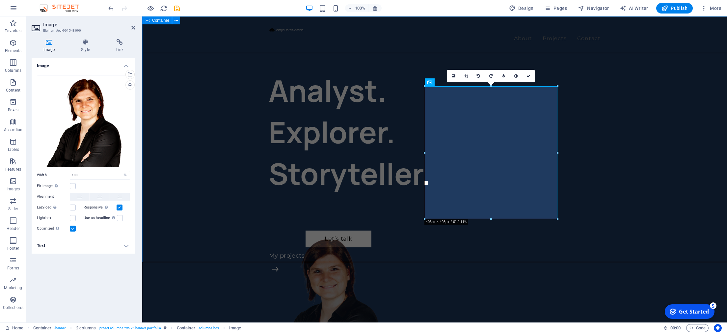
click at [174, 90] on div "Analyst. Explorer. Storyteller. Let’s talk My projects" at bounding box center [434, 288] width 585 height 544
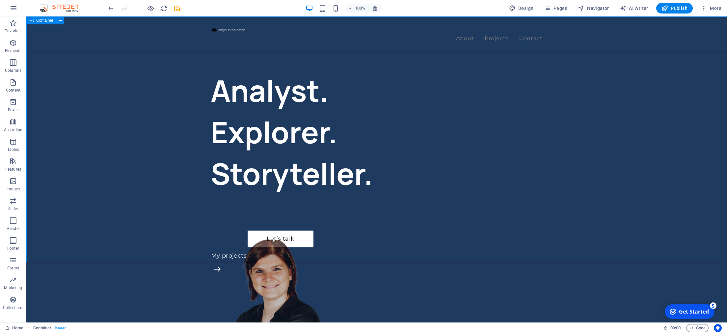
click at [49, 122] on div "Analyst. Explorer. Storyteller. Let’s talk My projects" at bounding box center [376, 288] width 701 height 544
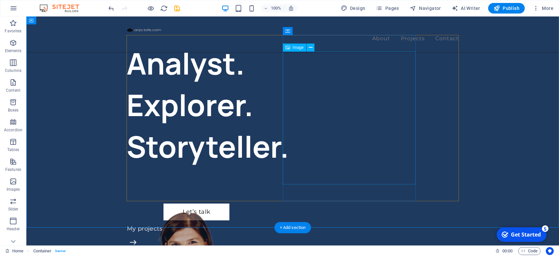
scroll to position [35, 0]
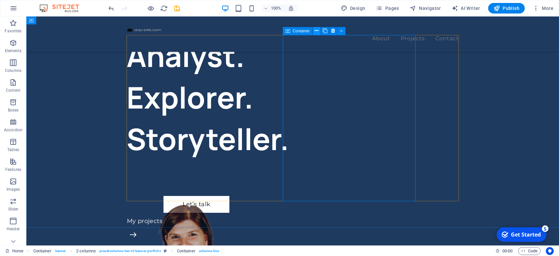
click at [0, 0] on icon at bounding box center [0, 0] width 0 height 0
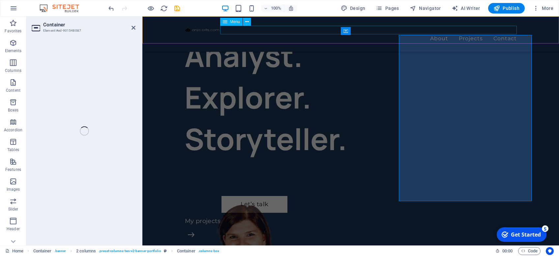
select select "%"
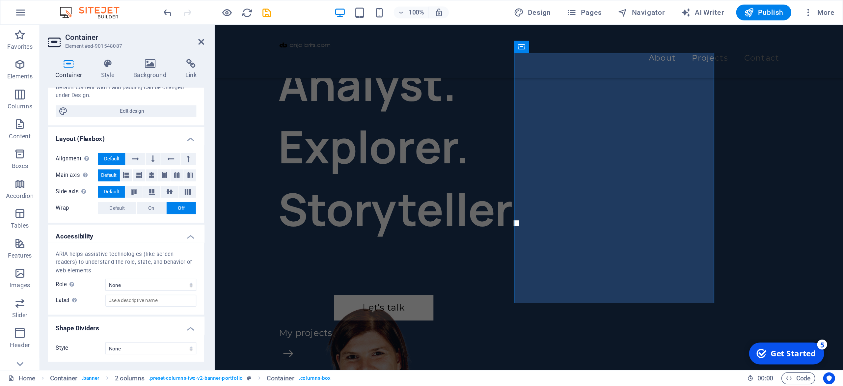
scroll to position [0, 0]
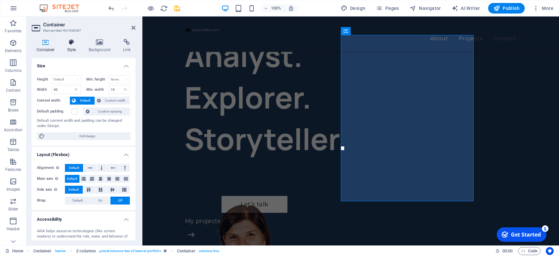
click at [68, 41] on icon at bounding box center [71, 42] width 19 height 7
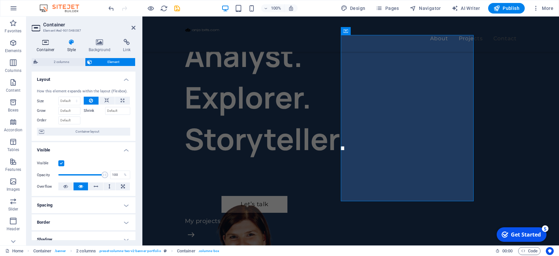
click at [51, 41] on icon at bounding box center [46, 42] width 28 height 7
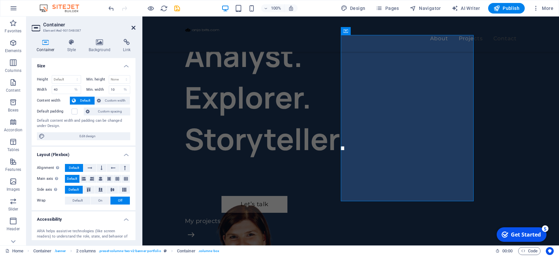
click at [133, 27] on icon at bounding box center [133, 27] width 4 height 5
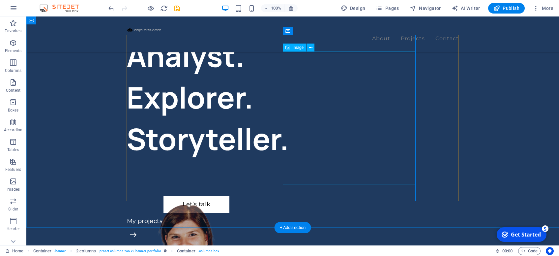
select select "%"
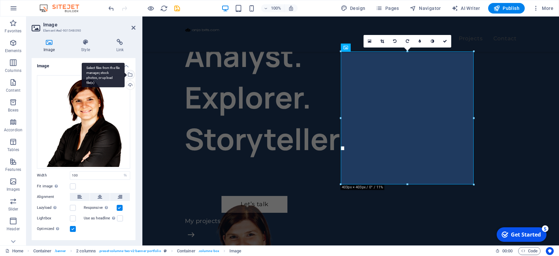
click at [124, 75] on div "Select files from the file manager, stock photos, or upload file(s)" at bounding box center [103, 75] width 43 height 25
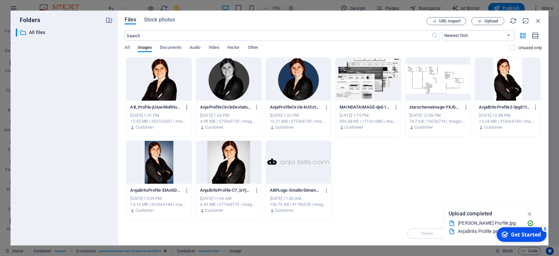
click at [186, 107] on icon "button" at bounding box center [187, 107] width 6 height 6
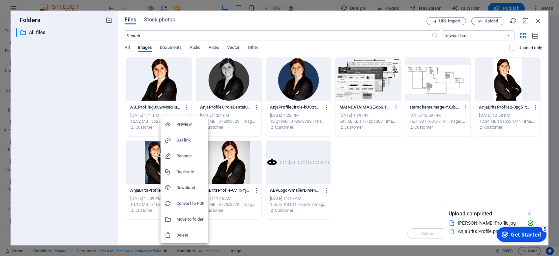
click at [179, 234] on h6 "Delete" at bounding box center [190, 235] width 28 height 8
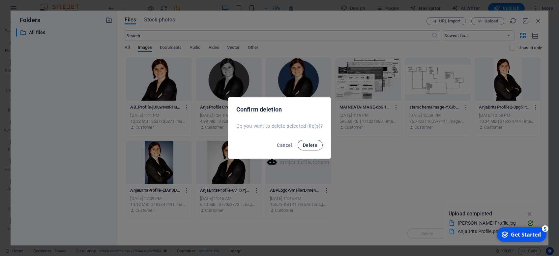
click at [312, 142] on button "Delete" at bounding box center [309, 145] width 25 height 11
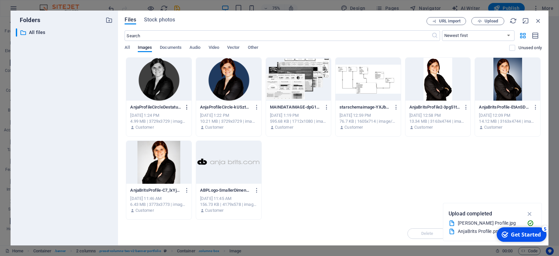
click at [184, 108] on icon "button" at bounding box center [187, 107] width 6 height 6
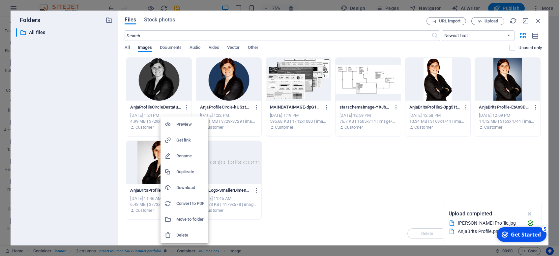
click at [183, 233] on h6 "Delete" at bounding box center [190, 235] width 28 height 8
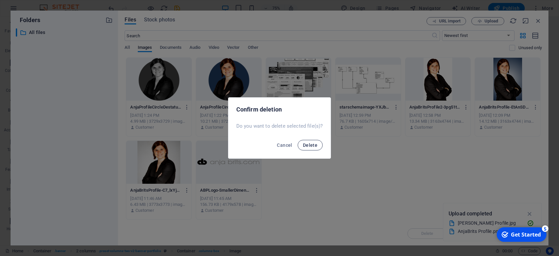
click at [317, 146] on button "Delete" at bounding box center [309, 145] width 25 height 11
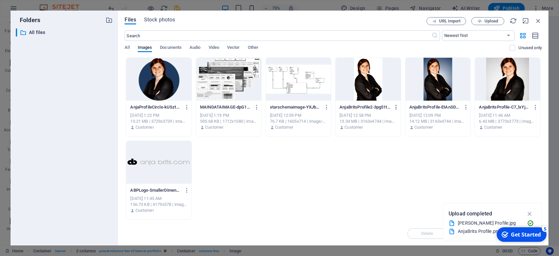
click at [396, 107] on icon "button" at bounding box center [396, 107] width 6 height 6
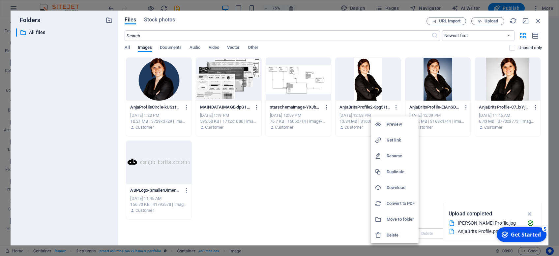
click at [393, 231] on h6 "Delete" at bounding box center [400, 235] width 28 height 8
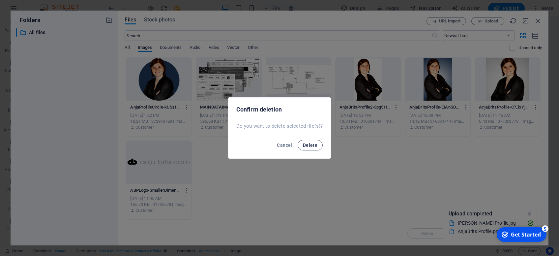
click at [311, 147] on span "Delete" at bounding box center [310, 144] width 14 height 5
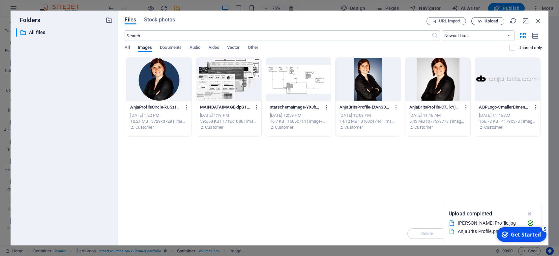
click at [481, 22] on icon "button" at bounding box center [479, 21] width 4 height 4
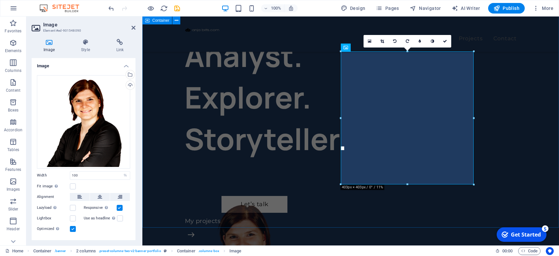
click at [159, 163] on div "Analyst. Explorer. Storyteller. Let’s talk My projects" at bounding box center [350, 254] width 416 height 544
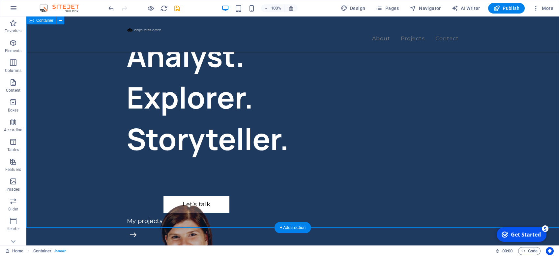
click at [56, 153] on div "Analyst. Explorer. Storyteller. Let’s talk My projects" at bounding box center [292, 254] width 532 height 544
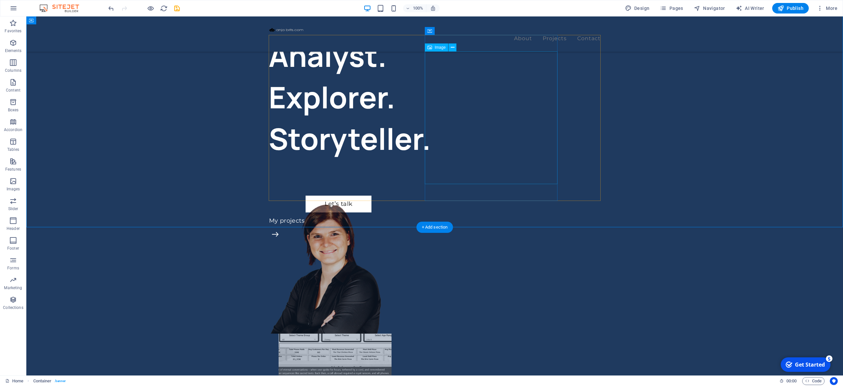
click at [392, 201] on figure at bounding box center [325, 267] width 133 height 133
select select "%"
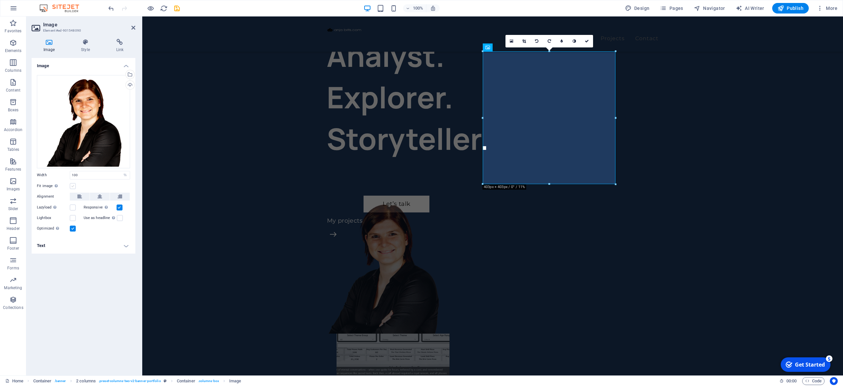
click at [71, 184] on label at bounding box center [73, 186] width 6 height 6
click at [0, 0] on input "Fit image Automatically fit image to a fixed width and height" at bounding box center [0, 0] width 0 height 0
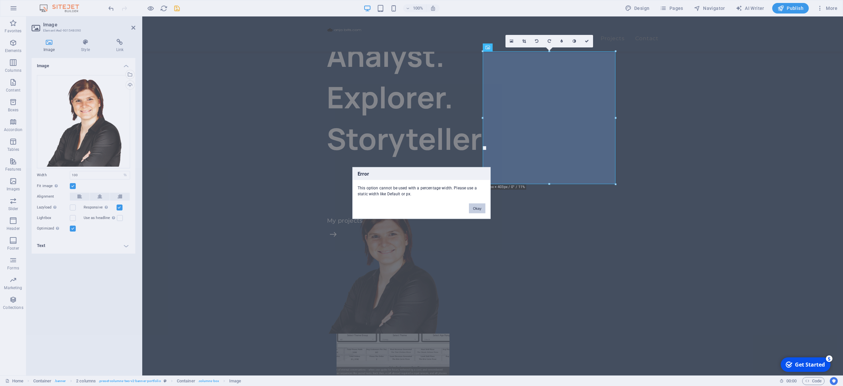
click at [472, 206] on button "Okay" at bounding box center [477, 209] width 16 height 10
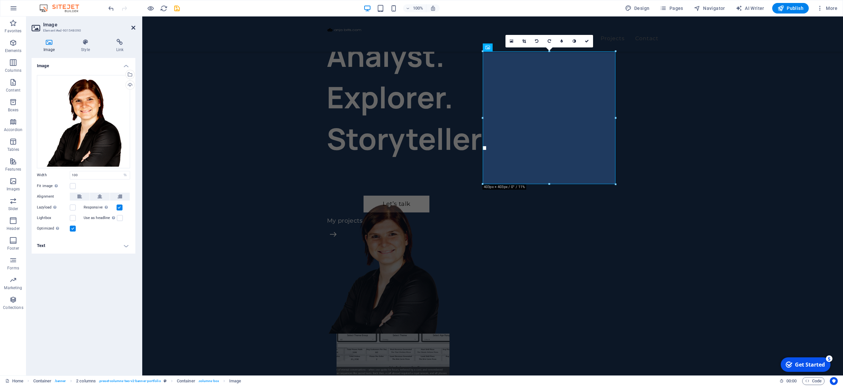
drag, startPoint x: 133, startPoint y: 30, endPoint x: 107, endPoint y: 15, distance: 30.2
click at [133, 30] on icon at bounding box center [133, 27] width 4 height 5
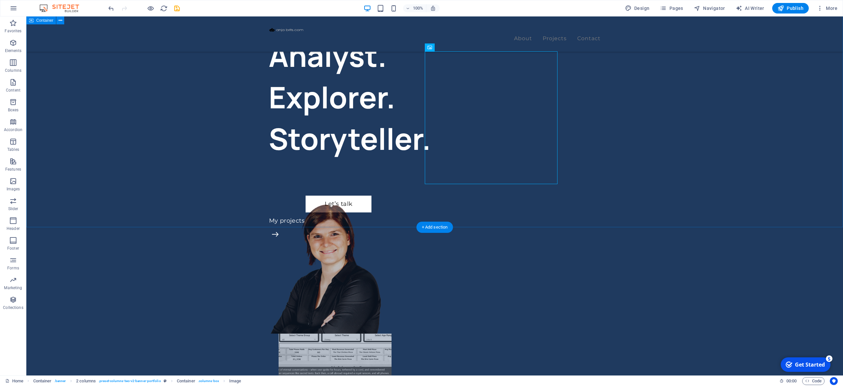
click at [143, 135] on div "Analyst. Explorer. Storyteller. Let’s talk My projects" at bounding box center [434, 254] width 817 height 544
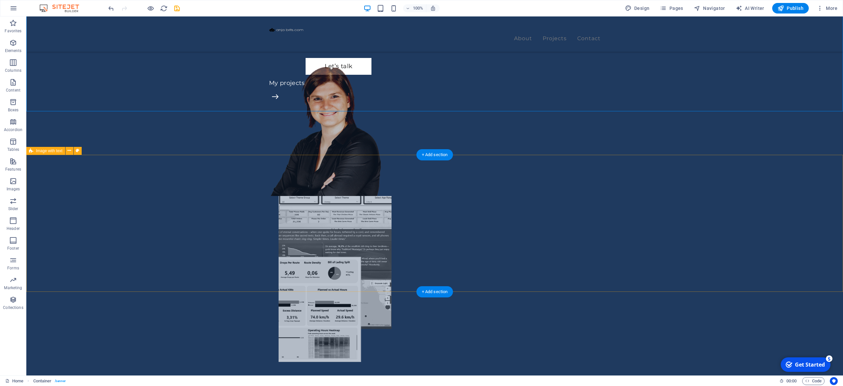
scroll to position [184, 0]
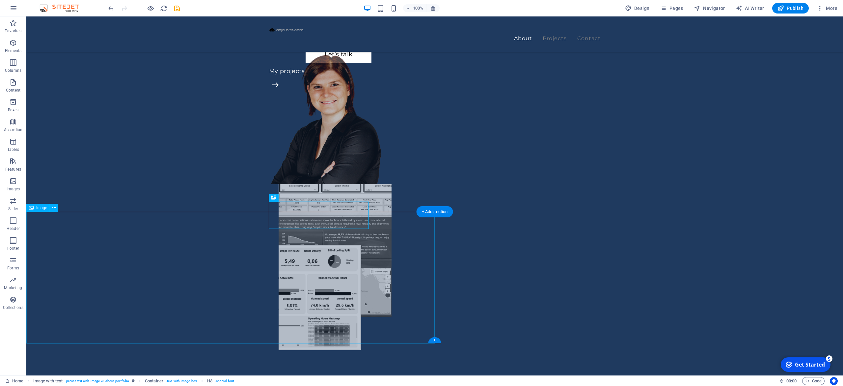
click at [632, 10] on span "More" at bounding box center [827, 8] width 21 height 7
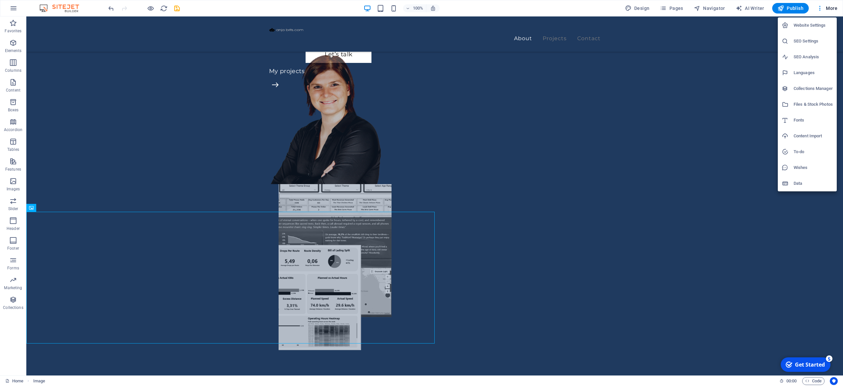
click at [632, 9] on div at bounding box center [421, 193] width 843 height 386
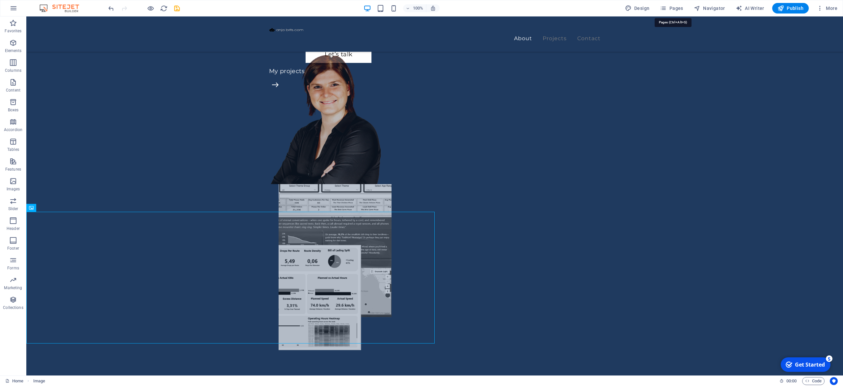
click at [632, 9] on span "Pages" at bounding box center [671, 8] width 23 height 7
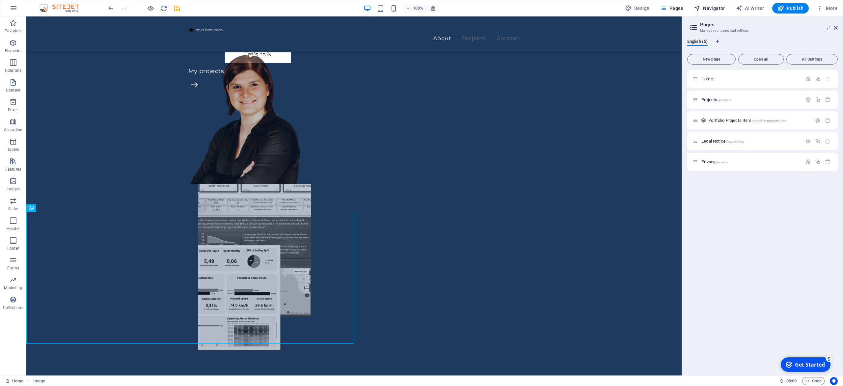
click at [632, 7] on span "Navigator" at bounding box center [709, 8] width 31 height 7
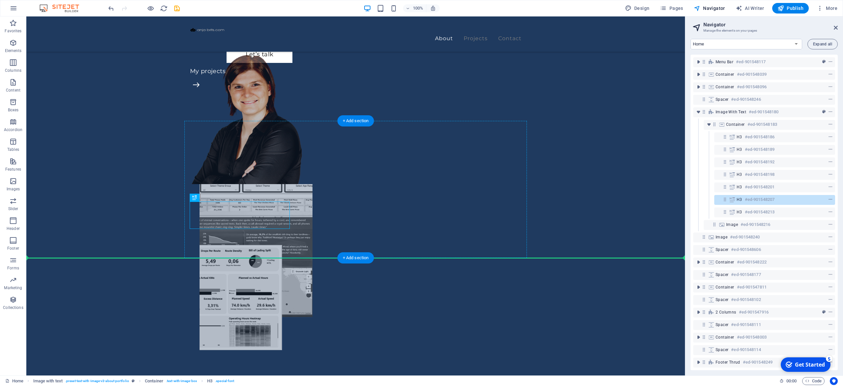
drag, startPoint x: 265, startPoint y: 208, endPoint x: 315, endPoint y: 212, distance: 50.2
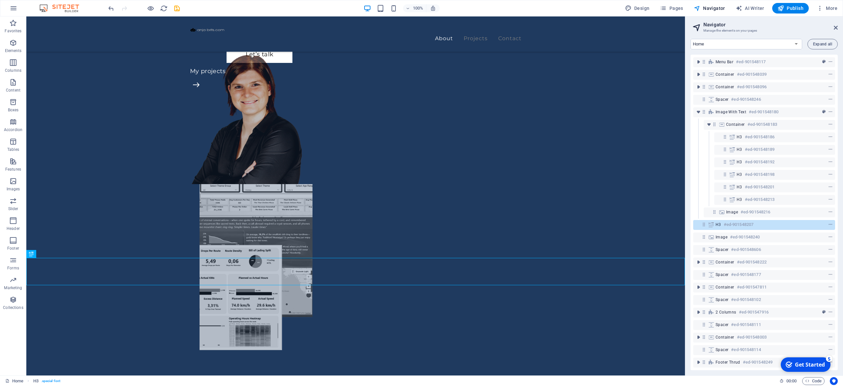
drag, startPoint x: 721, startPoint y: 224, endPoint x: 750, endPoint y: 193, distance: 42.2
click at [632, 193] on div "Menu Bar #ed-901548117 Container #ed-901548039 Container #ed-901548096 Spacer #…" at bounding box center [764, 212] width 147 height 315
drag, startPoint x: 703, startPoint y: 225, endPoint x: 731, endPoint y: 205, distance: 34.0
click at [632, 205] on div "Menu Bar #ed-901548117 Container #ed-901548039 Container #ed-901548096 Spacer #…" at bounding box center [764, 212] width 147 height 315
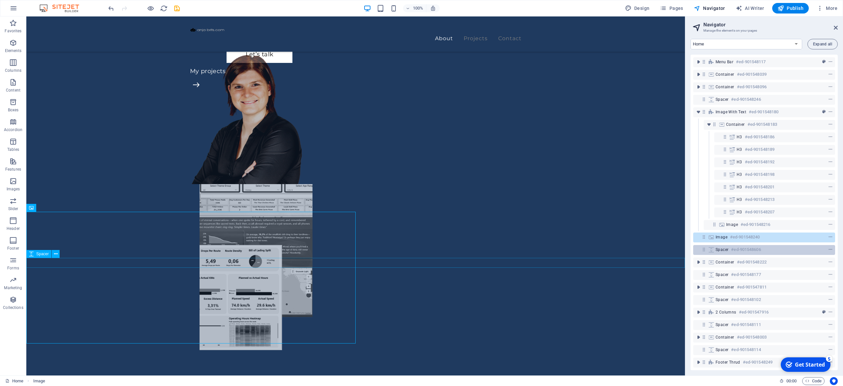
drag, startPoint x: 742, startPoint y: 238, endPoint x: 738, endPoint y: 254, distance: 16.4
click at [632, 254] on div "Menu Bar #ed-901548117 Container #ed-901548039 Container #ed-901548096 Spacer #…" at bounding box center [764, 212] width 147 height 315
drag, startPoint x: 703, startPoint y: 239, endPoint x: 703, endPoint y: 251, distance: 12.5
click at [632, 251] on div "Menu Bar #ed-901548117 Container #ed-901548039 Container #ed-901548096 Spacer #…" at bounding box center [764, 212] width 147 height 315
drag, startPoint x: 706, startPoint y: 237, endPoint x: 706, endPoint y: 255, distance: 17.8
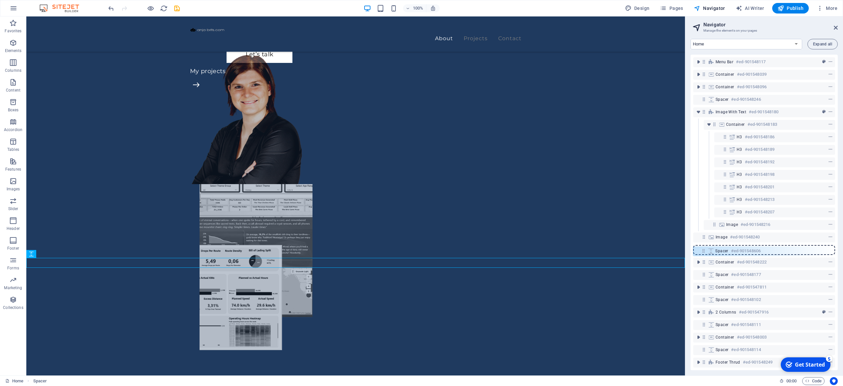
click at [632, 255] on div "Menu Bar #ed-901548117 Container #ed-901548039 Container #ed-901548096 Spacer #…" at bounding box center [764, 212] width 147 height 315
drag, startPoint x: 704, startPoint y: 237, endPoint x: 704, endPoint y: 255, distance: 18.1
click at [632, 255] on div "Menu Bar #ed-901548117 Container #ed-901548039 Container #ed-901548096 Spacer #…" at bounding box center [764, 212] width 147 height 315
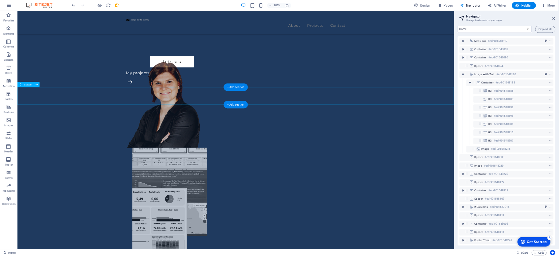
scroll to position [0, 0]
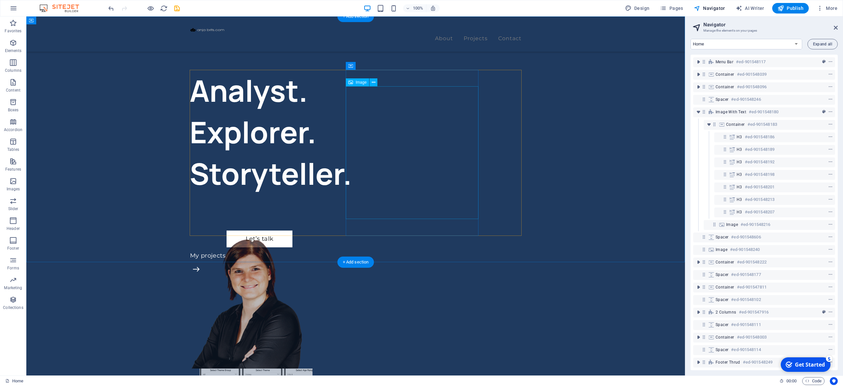
click at [313, 236] on figure at bounding box center [246, 302] width 133 height 133
select select "%"
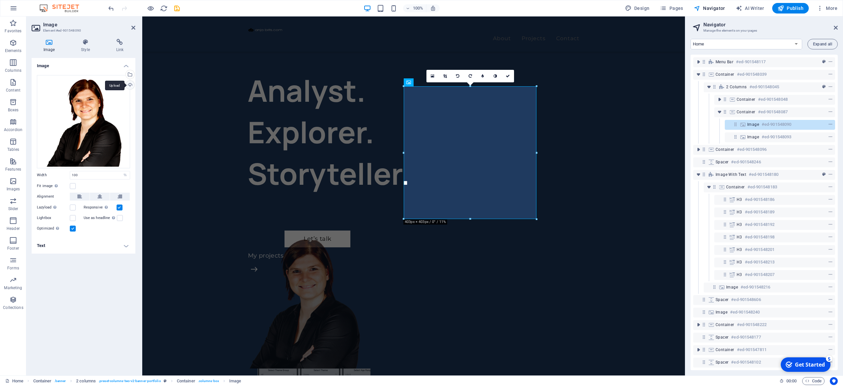
click at [131, 86] on div "Upload" at bounding box center [129, 86] width 10 height 10
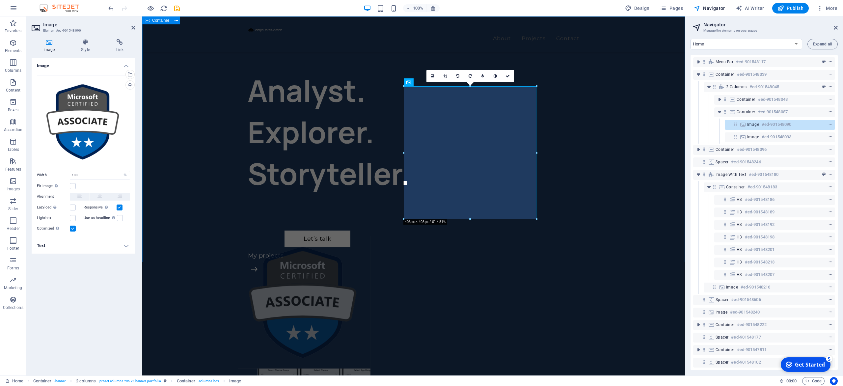
click at [181, 155] on div "Analyst. Explorer. Storyteller. Let’s talk My projects" at bounding box center [413, 288] width 543 height 544
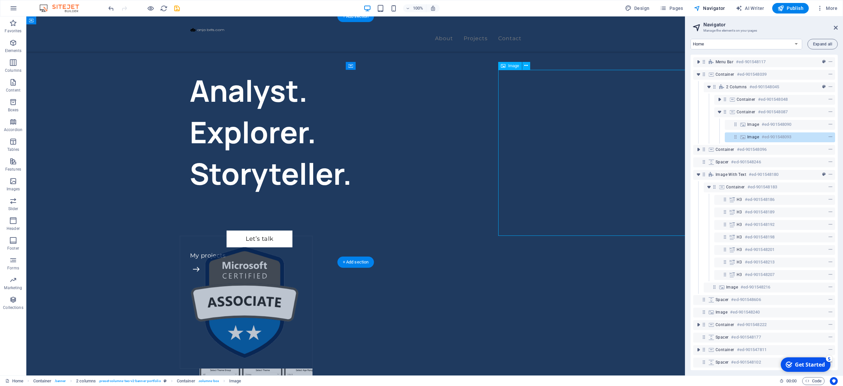
select select "%"
select select "px"
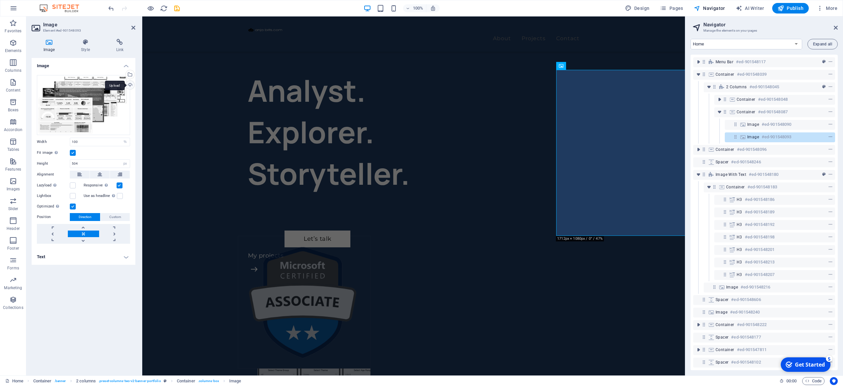
click at [130, 84] on div "Upload" at bounding box center [129, 86] width 10 height 10
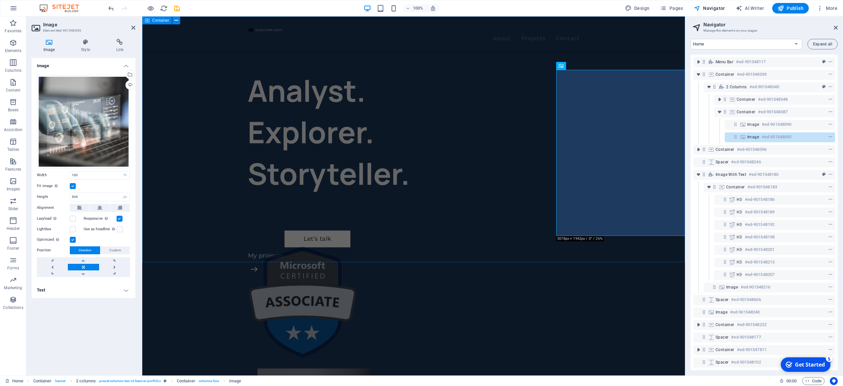
click at [165, 136] on div "Analyst. Explorer. Storyteller. Let’s talk My projects" at bounding box center [413, 288] width 543 height 544
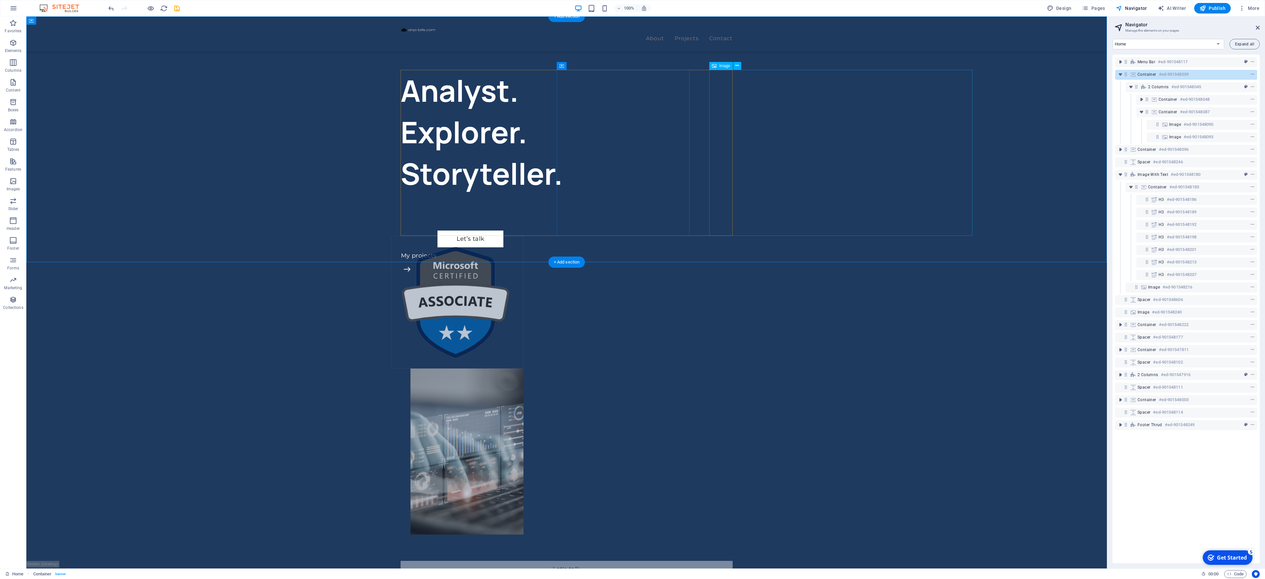
click at [523, 289] on figure at bounding box center [466, 451] width 113 height 166
select select "%"
select select "px"
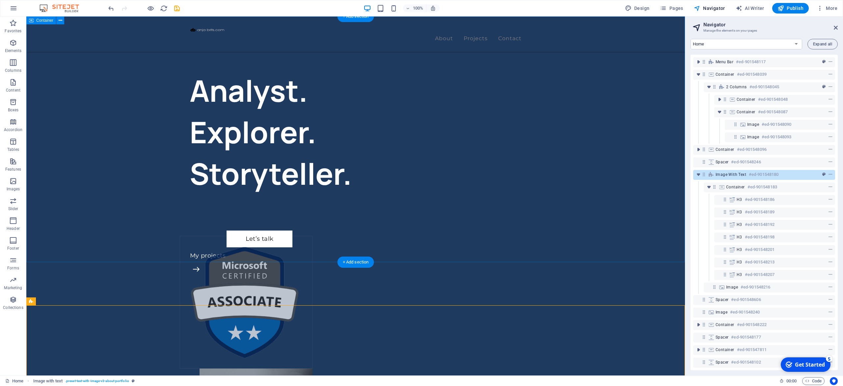
click at [85, 158] on div "Analyst. Explorer. Storyteller. Let’s talk My projects" at bounding box center [355, 288] width 659 height 544
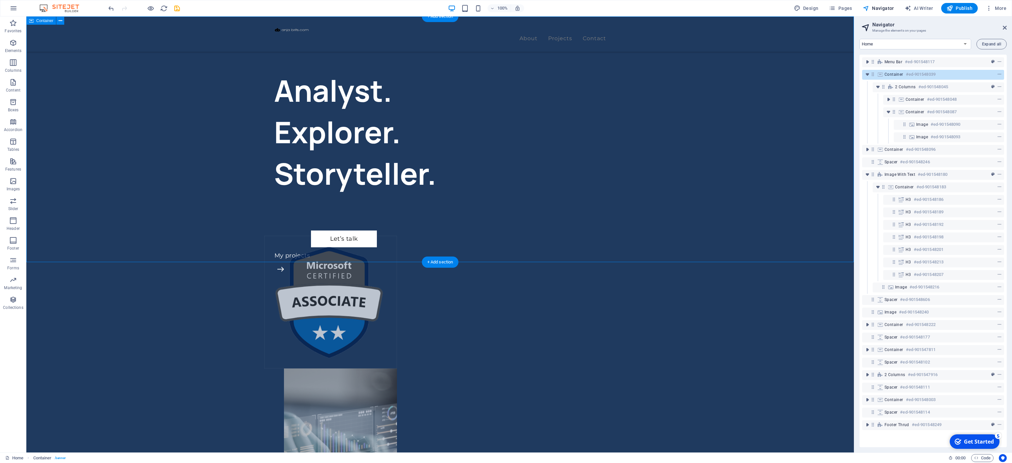
click at [186, 139] on div "Analyst. Explorer. Storyteller. Let’s talk My projects" at bounding box center [439, 288] width 827 height 544
click at [632, 7] on span "More" at bounding box center [995, 8] width 21 height 7
click at [632, 7] on div at bounding box center [506, 231] width 1012 height 463
click at [632, 5] on span "Design" at bounding box center [806, 8] width 25 height 7
select select "px"
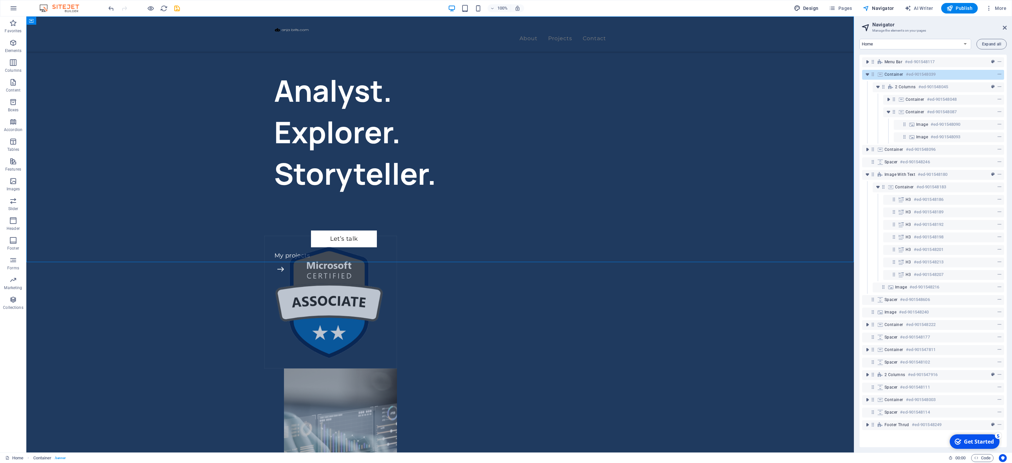
select select "400"
select select "px"
select select "600"
select select "px"
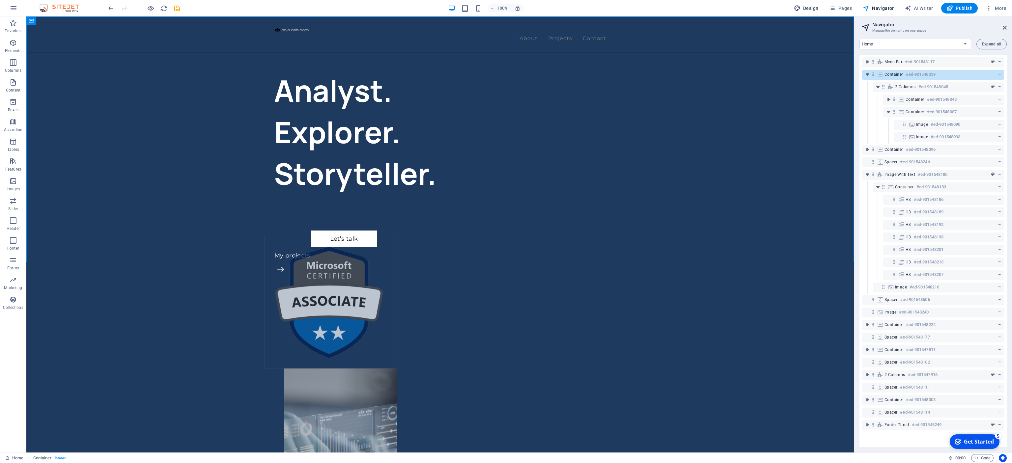
select select "rem"
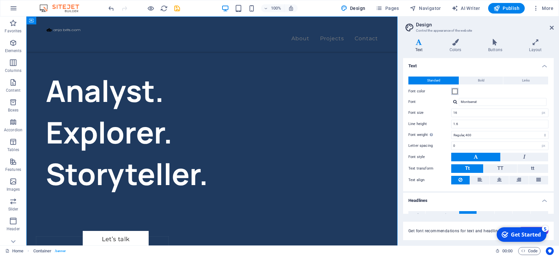
click at [454, 89] on span at bounding box center [454, 91] width 5 height 5
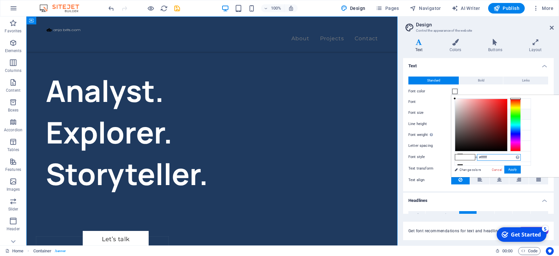
drag, startPoint x: 480, startPoint y: 157, endPoint x: 527, endPoint y: 157, distance: 46.8
click at [520, 157] on input "#ffffff" at bounding box center [499, 157] width 44 height 7
type input "#1f3a5f"
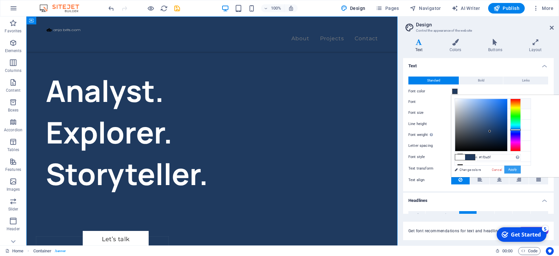
click at [512, 168] on button "Apply" at bounding box center [512, 169] width 16 height 8
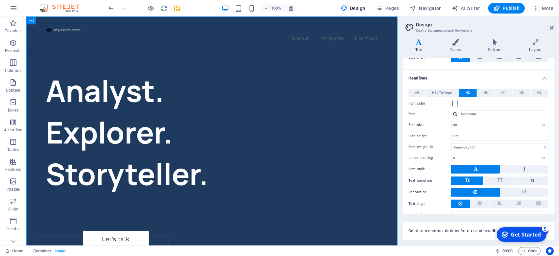
scroll to position [125, 0]
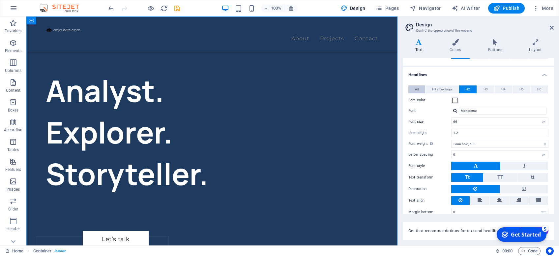
click at [420, 89] on button "All" at bounding box center [416, 89] width 17 height 8
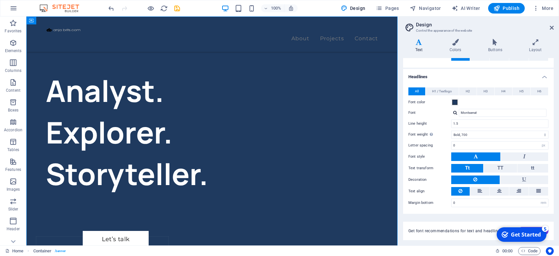
scroll to position [122, 0]
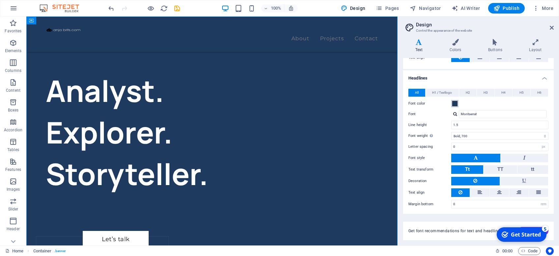
click at [453, 102] on span at bounding box center [454, 103] width 5 height 5
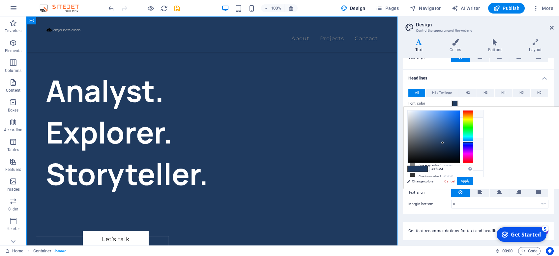
scroll to position [4, 0]
click at [473, 178] on button "Apply" at bounding box center [464, 181] width 16 height 8
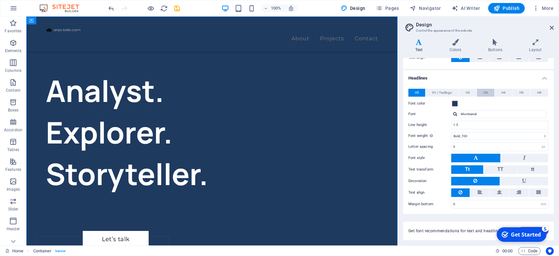
click at [477, 92] on button "H3" at bounding box center [485, 93] width 17 height 8
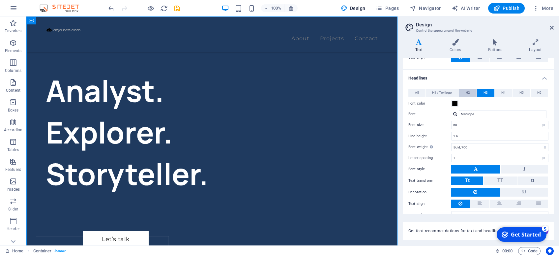
click at [467, 91] on span "H2" at bounding box center [467, 93] width 4 height 8
click at [452, 102] on span at bounding box center [454, 103] width 5 height 5
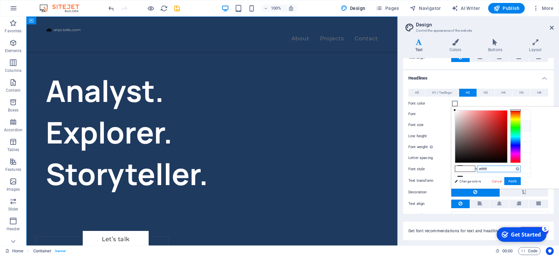
drag, startPoint x: 480, startPoint y: 168, endPoint x: 506, endPoint y: 173, distance: 26.1
click at [506, 172] on input "#ffffff" at bounding box center [499, 168] width 44 height 7
type input "#1f3a5f"
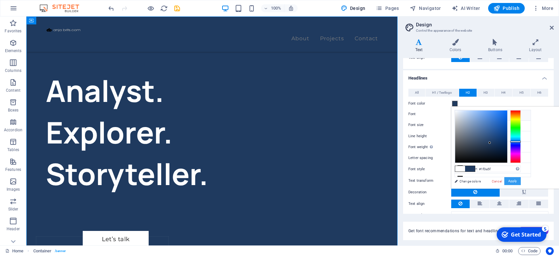
click at [510, 181] on button "Apply" at bounding box center [512, 181] width 16 height 8
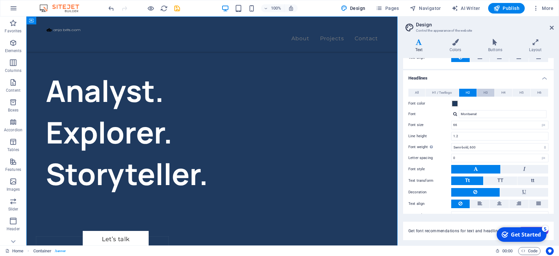
click at [484, 92] on span "H3" at bounding box center [485, 93] width 4 height 8
click at [440, 91] on span "H1 / Textlogo" at bounding box center [442, 93] width 20 height 8
click at [454, 103] on span at bounding box center [454, 103] width 5 height 5
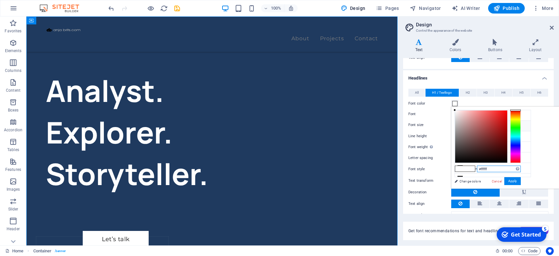
drag, startPoint x: 480, startPoint y: 168, endPoint x: 505, endPoint y: 167, distance: 24.7
click at [505, 167] on input "#ffffff" at bounding box center [499, 168] width 44 height 7
type input "#1f3a5f"
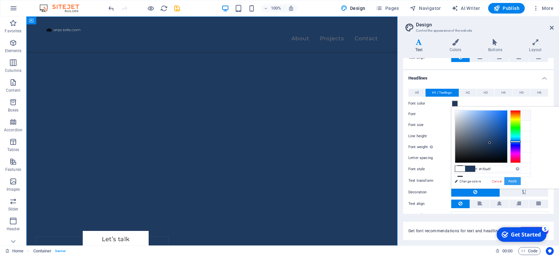
click at [513, 180] on button "Apply" at bounding box center [512, 181] width 16 height 8
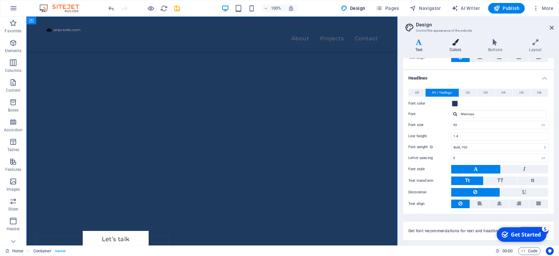
click at [454, 41] on icon at bounding box center [455, 42] width 36 height 7
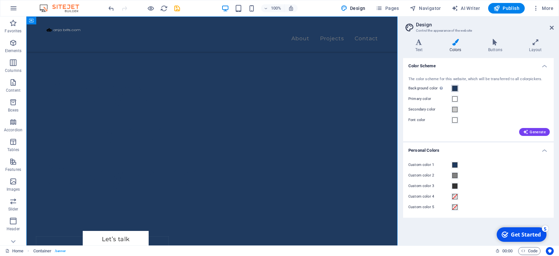
click at [454, 87] on span at bounding box center [454, 88] width 5 height 5
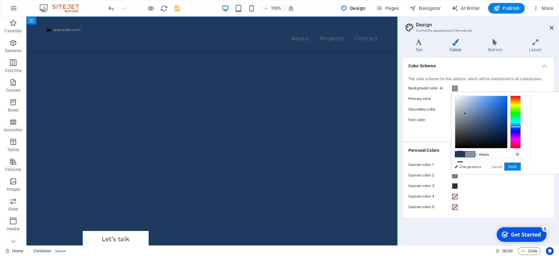
type input "#ffffff"
drag, startPoint x: 465, startPoint y: 113, endPoint x: 434, endPoint y: 75, distance: 49.2
click at [434, 75] on body "[DOMAIN_NAME] Home Favorites Elements Columns Content Boxes Accordion Tables Fe…" at bounding box center [279, 128] width 559 height 256
click at [511, 165] on button "Apply" at bounding box center [512, 166] width 16 height 8
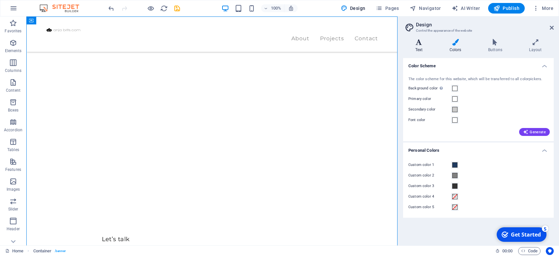
click at [418, 46] on h4 "Text" at bounding box center [420, 46] width 34 height 14
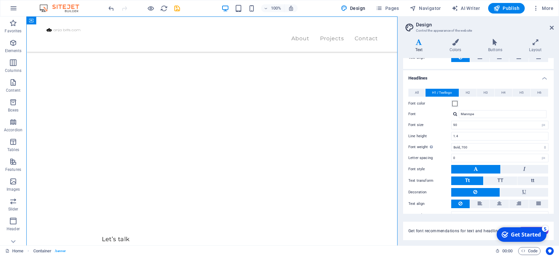
scroll to position [122, 0]
click at [454, 104] on span at bounding box center [454, 103] width 5 height 5
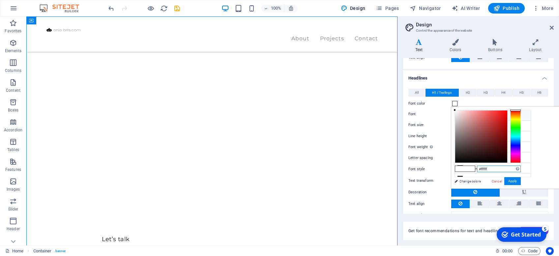
drag, startPoint x: 480, startPoint y: 167, endPoint x: 507, endPoint y: 166, distance: 27.0
click at [507, 166] on input "#ffffff" at bounding box center [499, 168] width 44 height 7
type input "#1f3a5f"
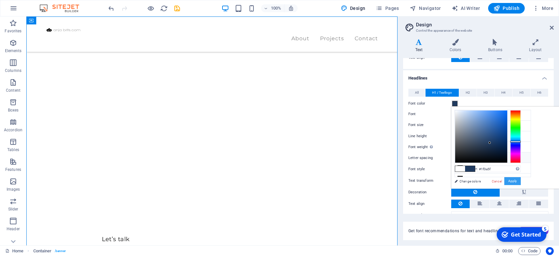
click at [510, 181] on button "Apply" at bounding box center [512, 181] width 16 height 8
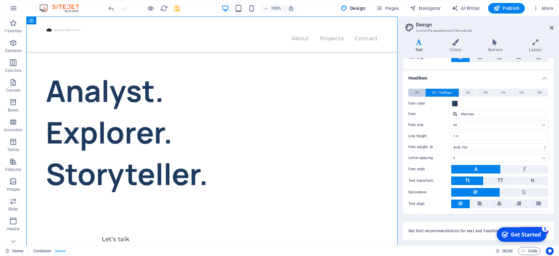
click at [413, 91] on button "All" at bounding box center [416, 93] width 17 height 8
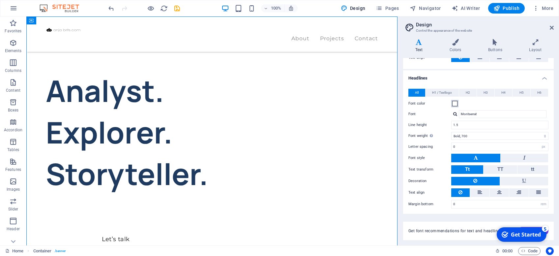
click at [454, 102] on span at bounding box center [454, 103] width 5 height 5
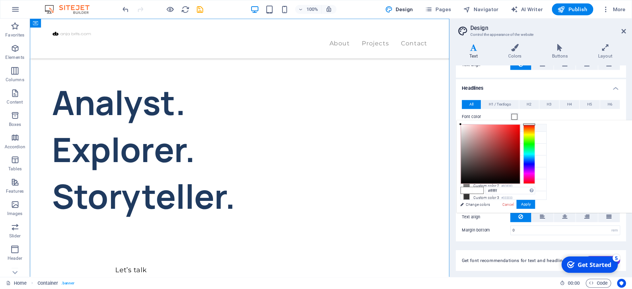
scroll to position [4, 0]
drag, startPoint x: 515, startPoint y: 169, endPoint x: 539, endPoint y: 167, distance: 23.8
click at [473, 167] on input "#ffffff" at bounding box center [451, 168] width 44 height 7
click at [431, 155] on li "Custom color 1 #1f3a5f" at bounding box center [445, 153] width 76 height 11
type input "#1f3a5f"
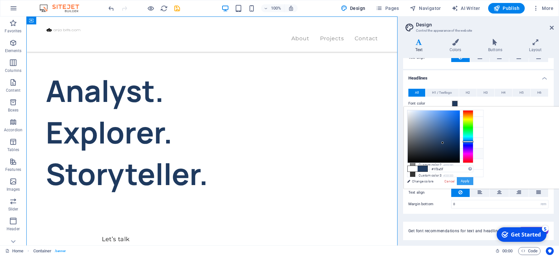
click at [473, 178] on button "Apply" at bounding box center [464, 181] width 16 height 8
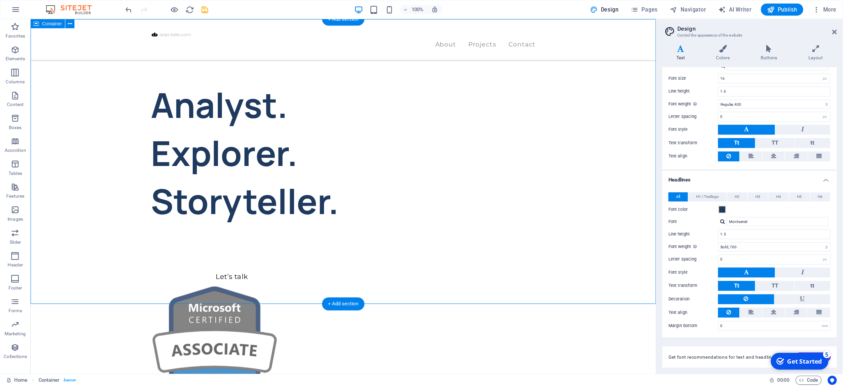
scroll to position [0, 0]
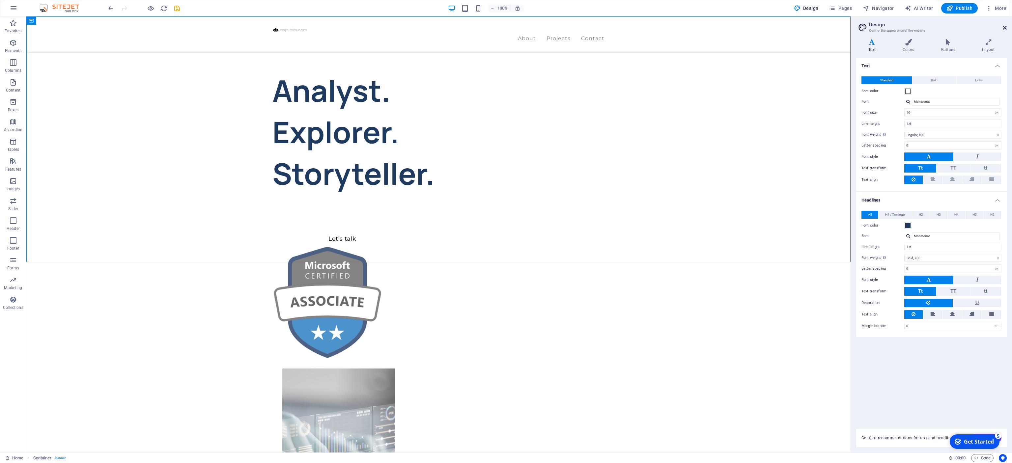
click at [632, 26] on icon at bounding box center [1004, 27] width 4 height 5
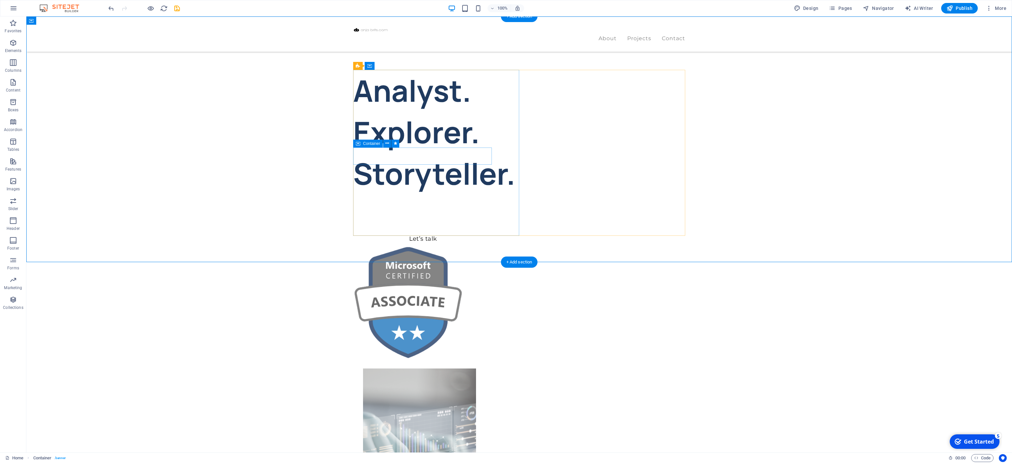
click at [423, 231] on div "Let’s talk My projects" at bounding box center [436, 253] width 166 height 44
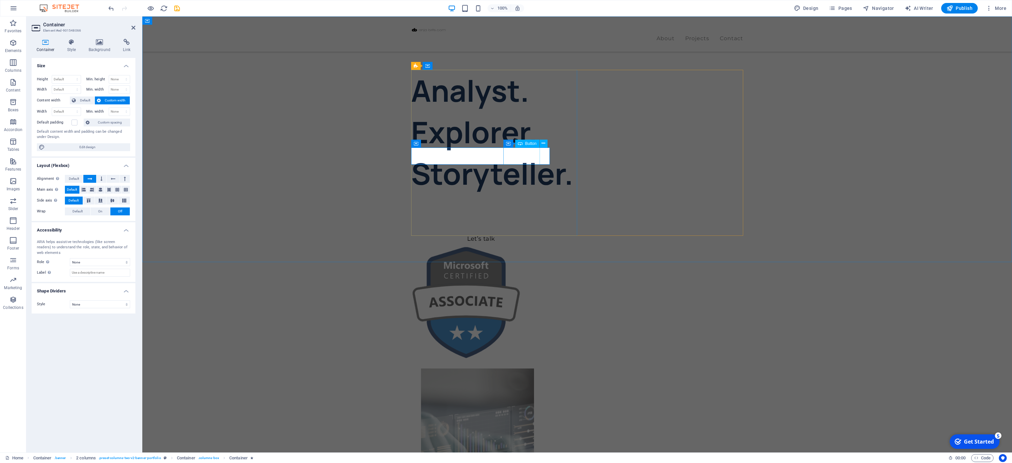
click at [510, 247] on div "My projects" at bounding box center [494, 255] width 166 height 17
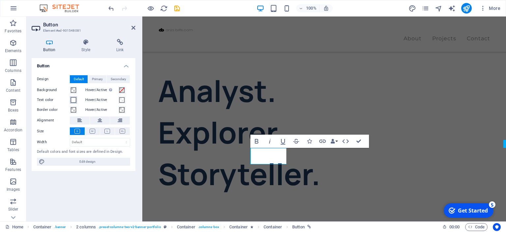
click at [73, 99] on span at bounding box center [73, 99] width 5 height 5
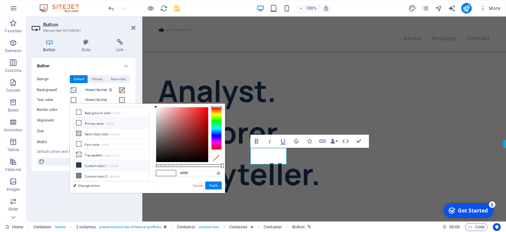
click at [95, 165] on li "Custom color 1 #1f3a5f" at bounding box center [111, 165] width 76 height 11
type input "#1f3a5f"
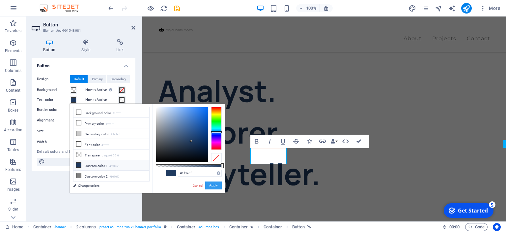
click at [217, 183] on button "Apply" at bounding box center [213, 185] width 16 height 8
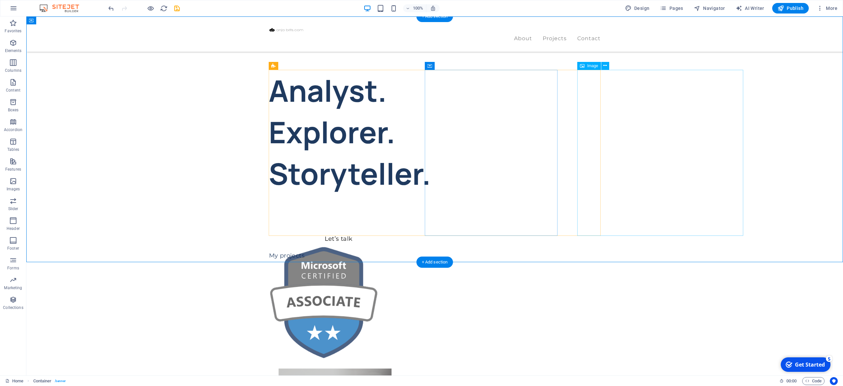
select select "%"
select select "px"
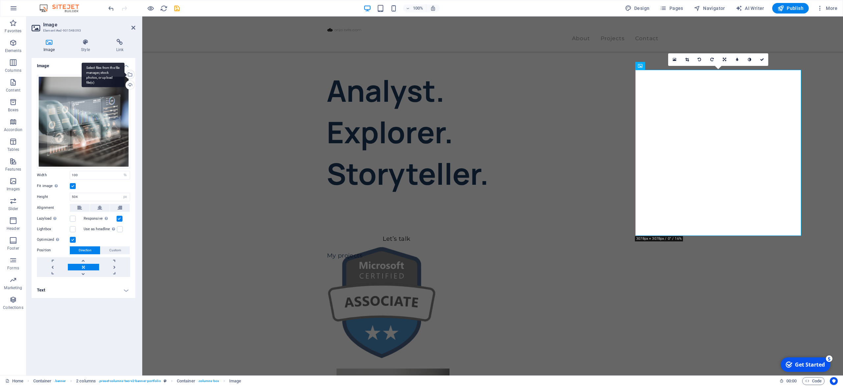
click at [129, 71] on div "Select files from the file manager, stock photos, or upload file(s)" at bounding box center [129, 75] width 10 height 10
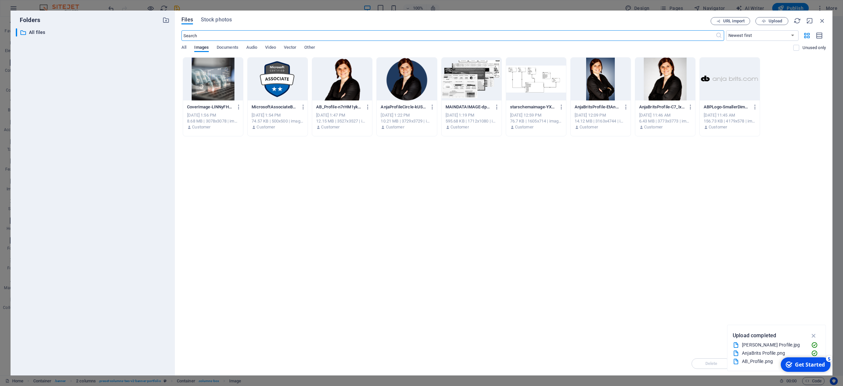
click at [270, 81] on div at bounding box center [278, 79] width 60 height 43
click at [632, 289] on icon "button" at bounding box center [814, 335] width 8 height 7
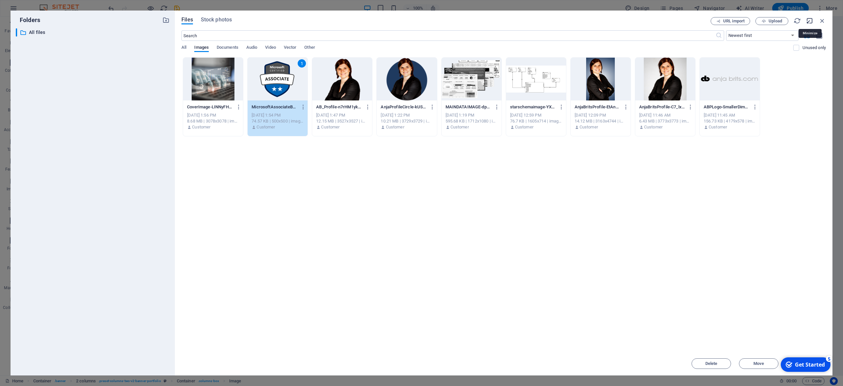
click at [632, 20] on icon "button" at bounding box center [809, 20] width 7 height 7
select select "image"
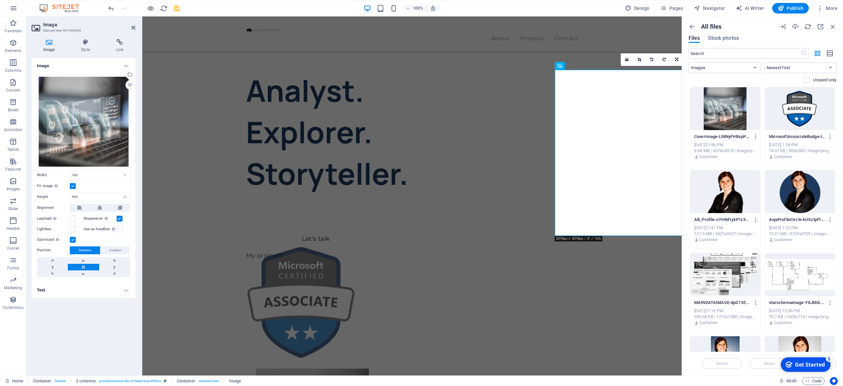
click at [632, 289] on div "Get Started" at bounding box center [810, 364] width 30 height 7
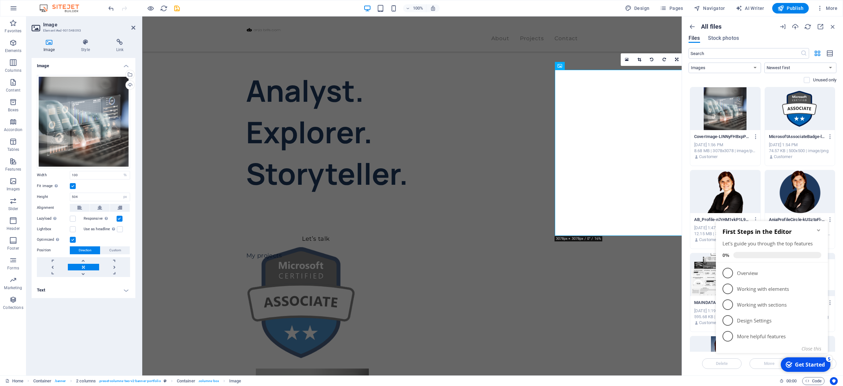
click at [632, 230] on icon "Minimize checklist" at bounding box center [818, 230] width 5 height 5
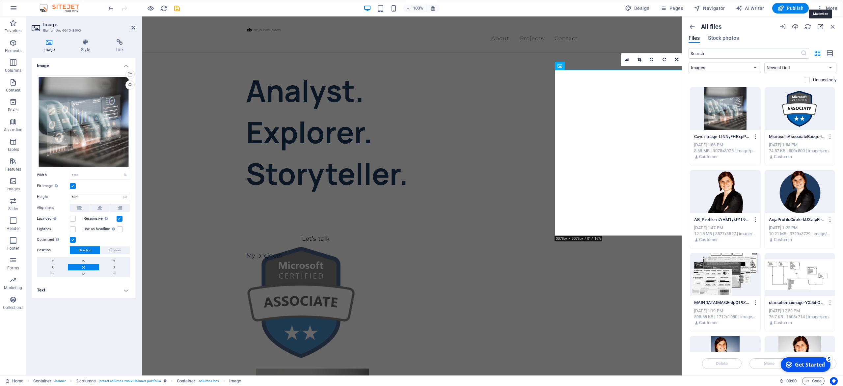
click at [632, 26] on icon "button" at bounding box center [820, 26] width 7 height 7
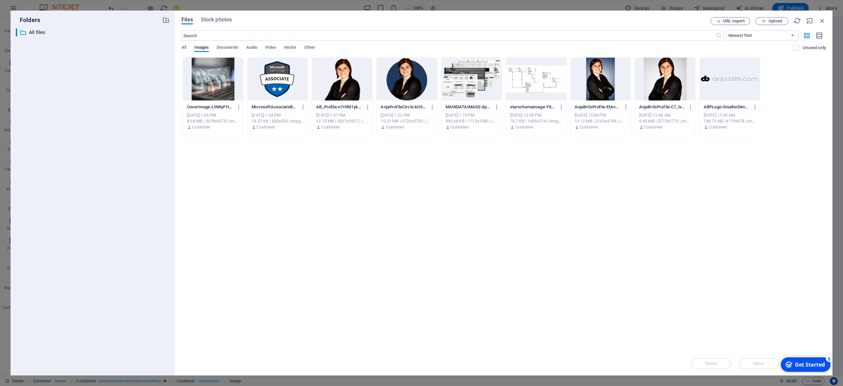
click at [290, 84] on div at bounding box center [278, 79] width 60 height 43
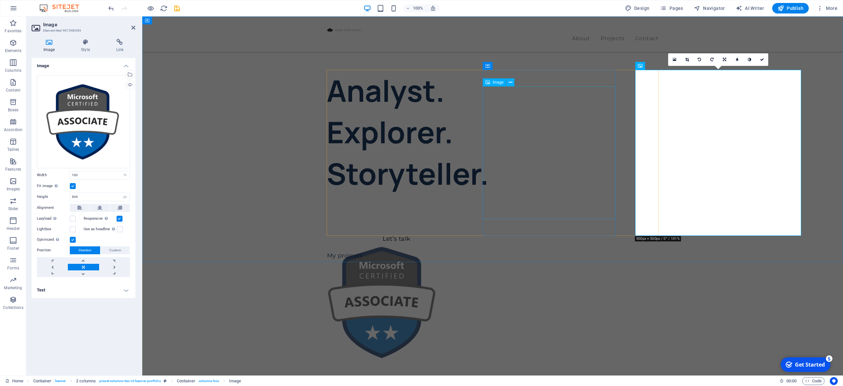
click at [450, 236] on figure at bounding box center [383, 302] width 133 height 133
select select "%"
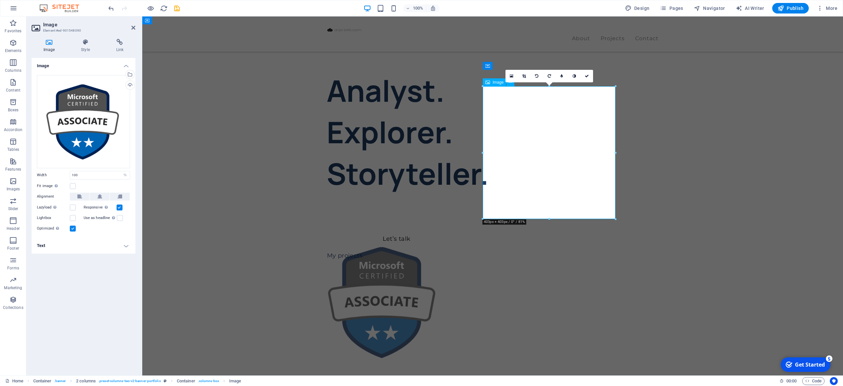
click at [450, 236] on figure at bounding box center [383, 302] width 133 height 133
click at [131, 74] on div "Select files from the file manager, stock photos, or upload file(s)" at bounding box center [129, 75] width 10 height 10
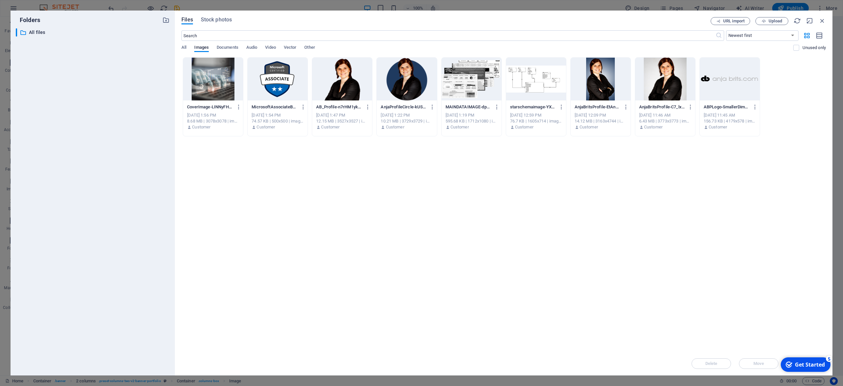
click at [345, 92] on div at bounding box center [342, 79] width 60 height 43
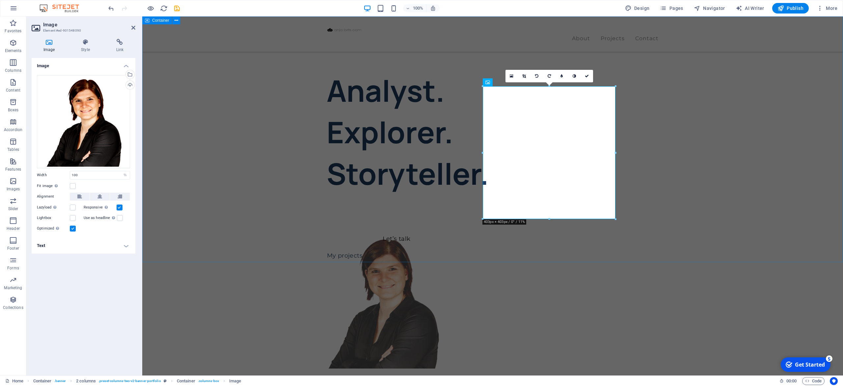
click at [184, 170] on div "Analyst. Explorer. Storyteller. Let’s talk My projects" at bounding box center [492, 288] width 701 height 544
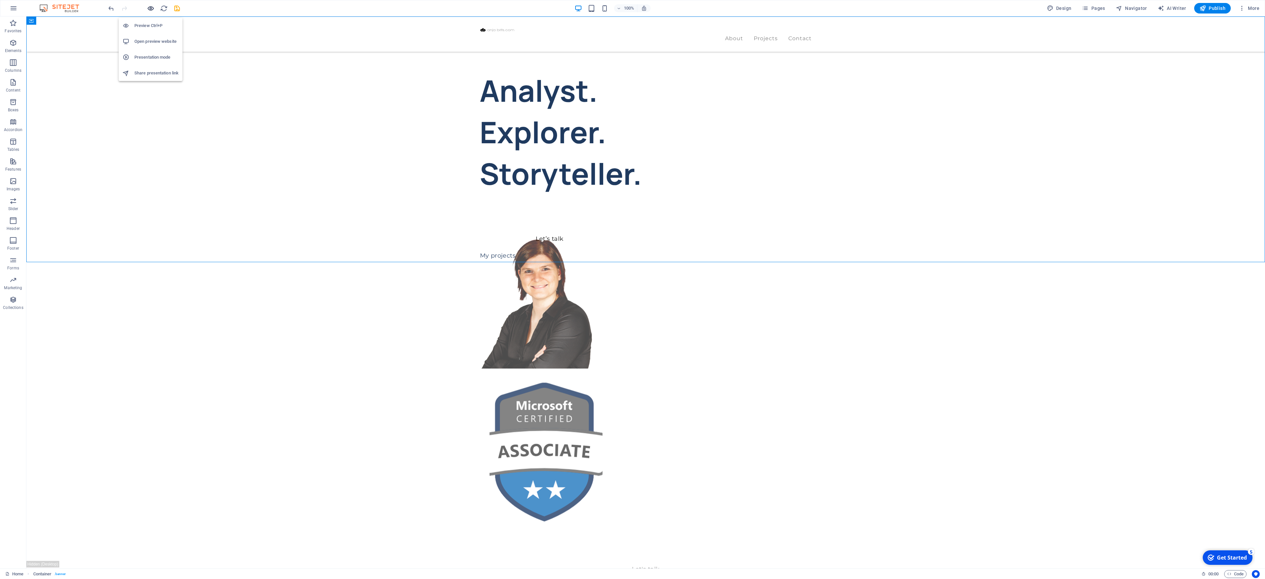
click at [153, 5] on icon "button" at bounding box center [151, 9] width 8 height 8
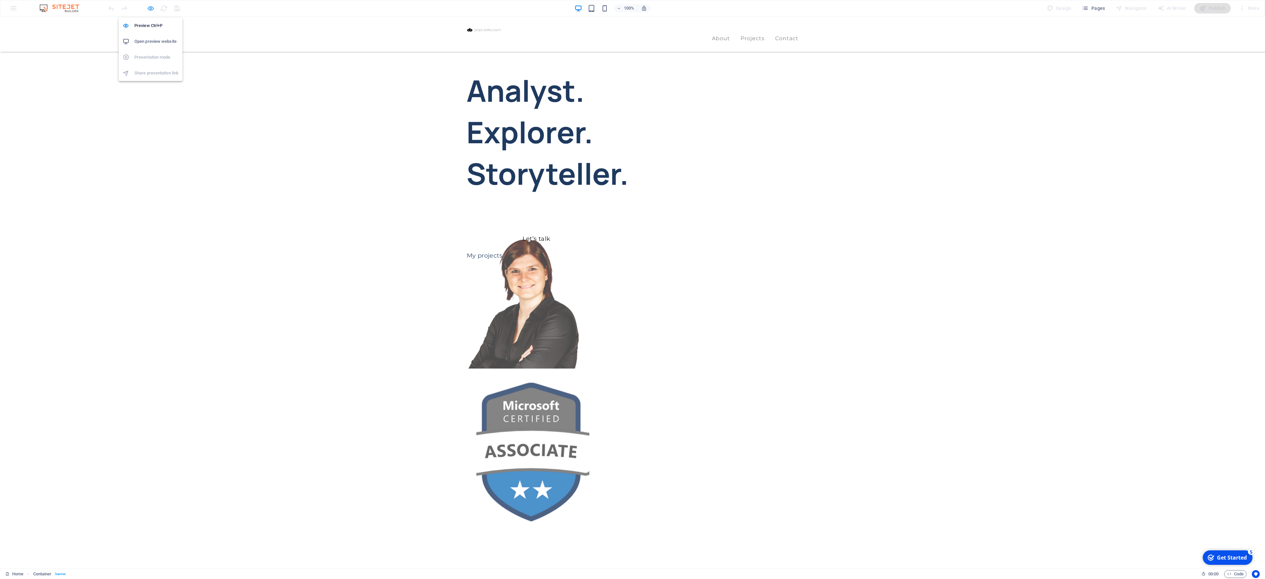
click at [153, 5] on icon "button" at bounding box center [151, 9] width 8 height 8
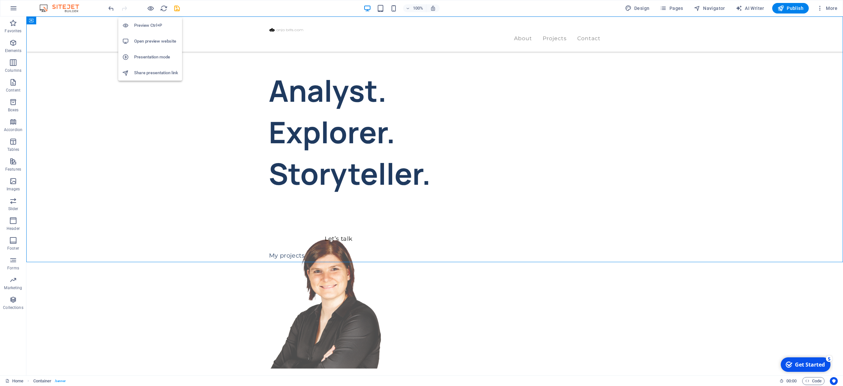
click at [145, 39] on h6 "Open preview website" at bounding box center [156, 41] width 44 height 8
click at [147, 24] on h6 "Preview Ctrl+P" at bounding box center [156, 25] width 44 height 8
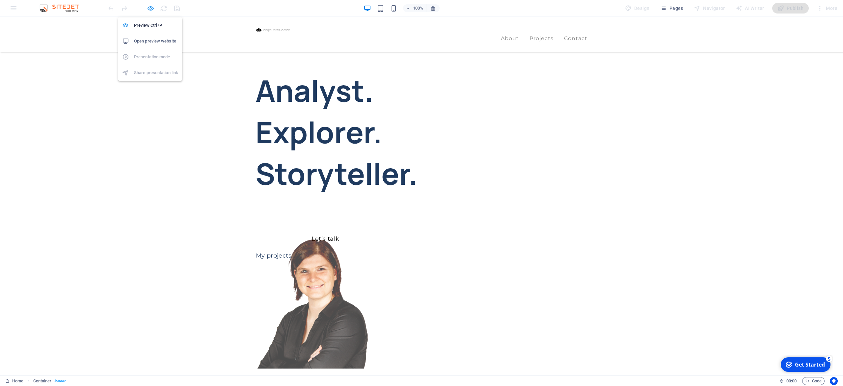
click at [149, 8] on icon "button" at bounding box center [151, 9] width 8 height 8
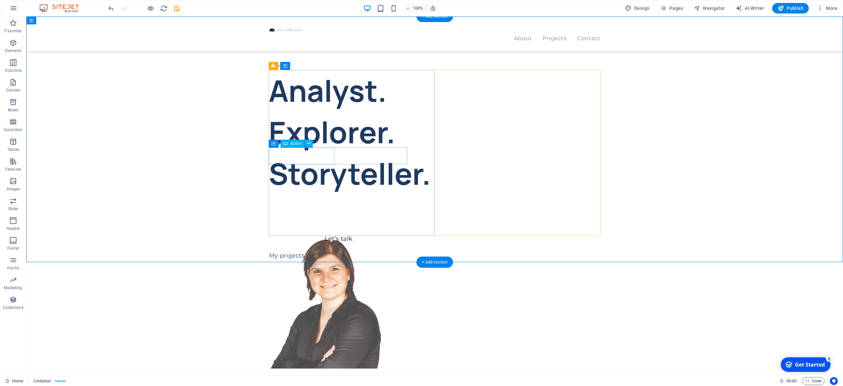
click at [303, 231] on div "Let’s talk" at bounding box center [339, 239] width 140 height 17
click at [195, 152] on div "Analyst. Explorer. Storyteller. Let’s talk My projects" at bounding box center [434, 288] width 817 height 544
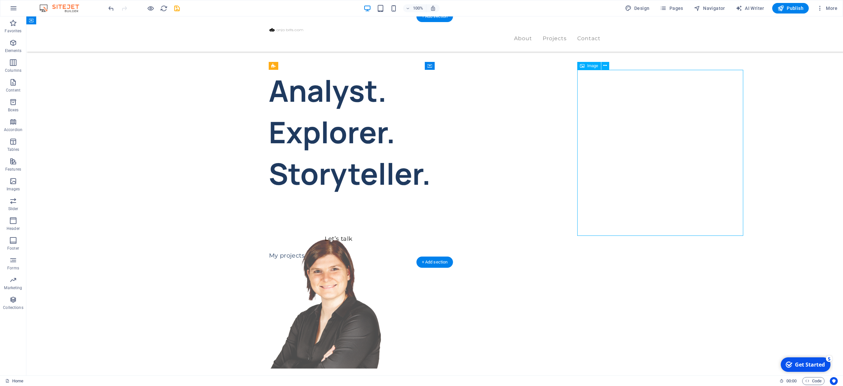
select select "%"
select select "px"
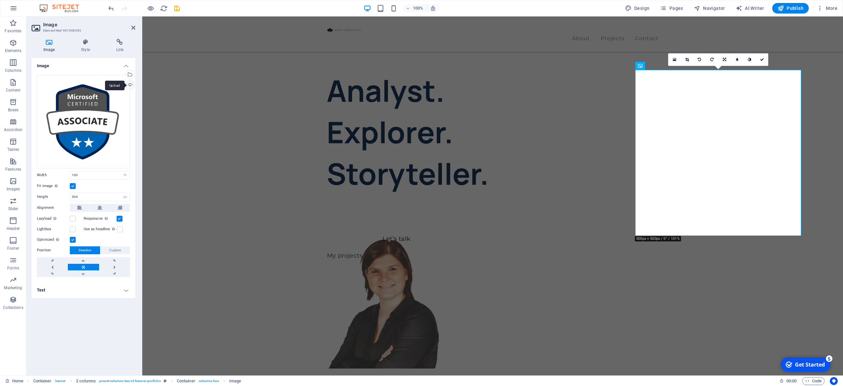
click at [129, 85] on div "Upload" at bounding box center [129, 86] width 10 height 10
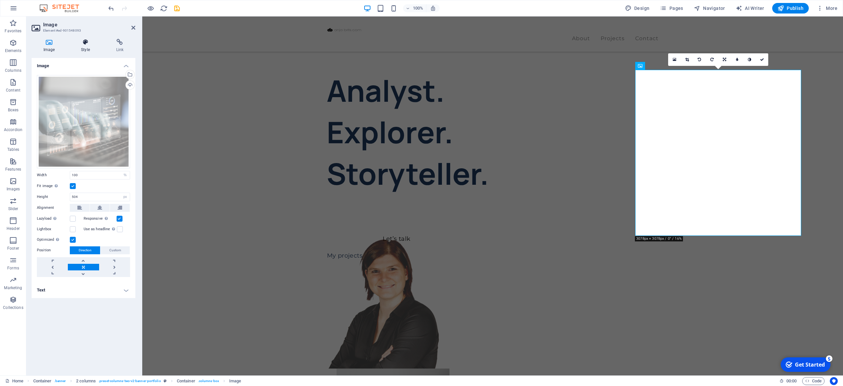
click at [87, 45] on icon at bounding box center [85, 42] width 32 height 7
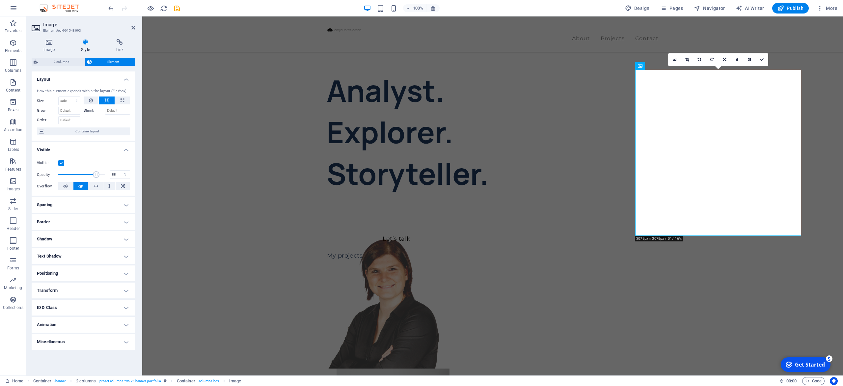
type input "90"
drag, startPoint x: 93, startPoint y: 174, endPoint x: 100, endPoint y: 176, distance: 7.4
click at [100, 176] on span at bounding box center [100, 174] width 7 height 7
click at [221, 145] on div "Analyst. Explorer. Storyteller. Let’s talk My projects" at bounding box center [492, 288] width 701 height 544
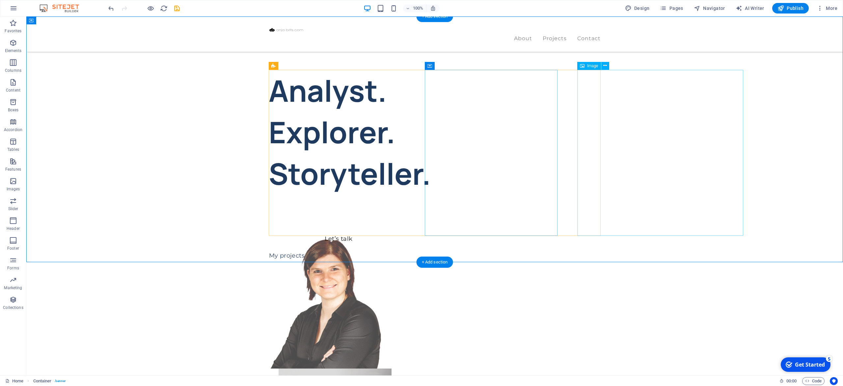
select select "%"
select select "px"
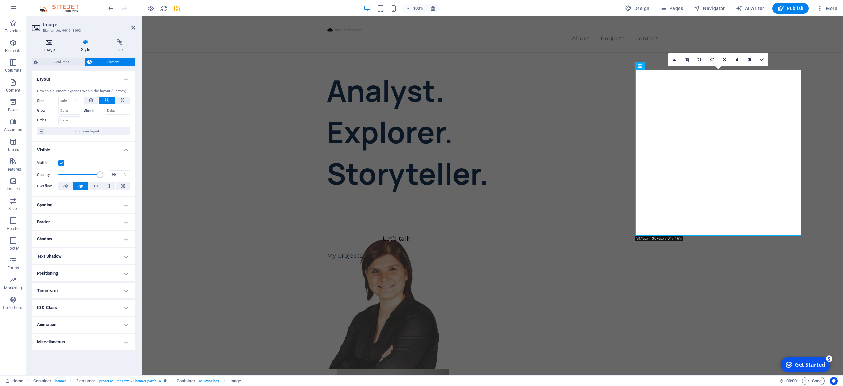
click at [53, 48] on h4 "Image" at bounding box center [51, 46] width 38 height 14
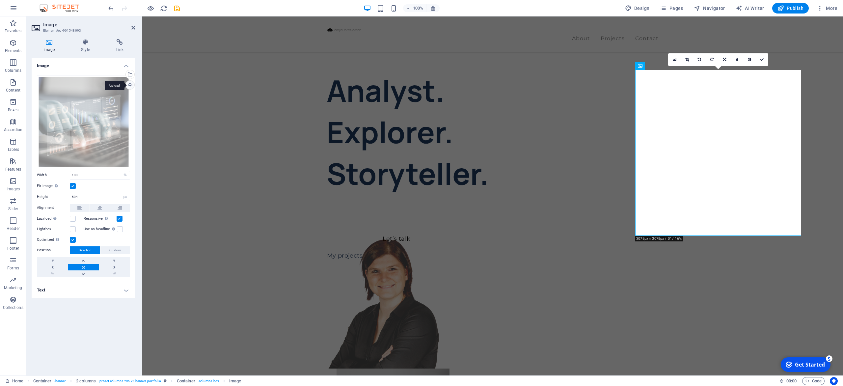
click at [129, 84] on div "Upload" at bounding box center [129, 86] width 10 height 10
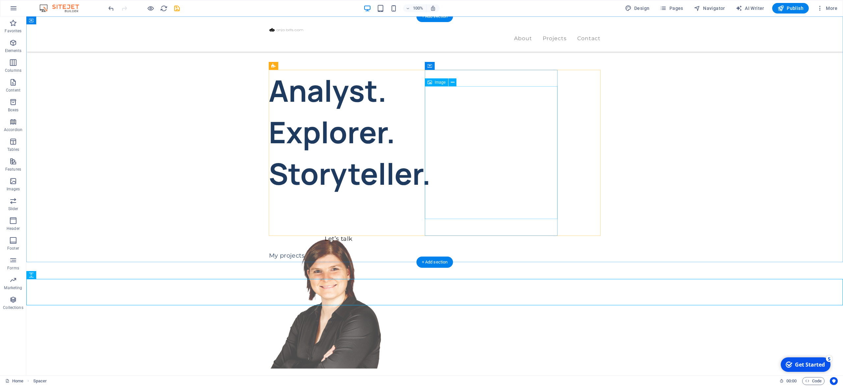
click at [392, 236] on figure at bounding box center [325, 302] width 133 height 133
select select "%"
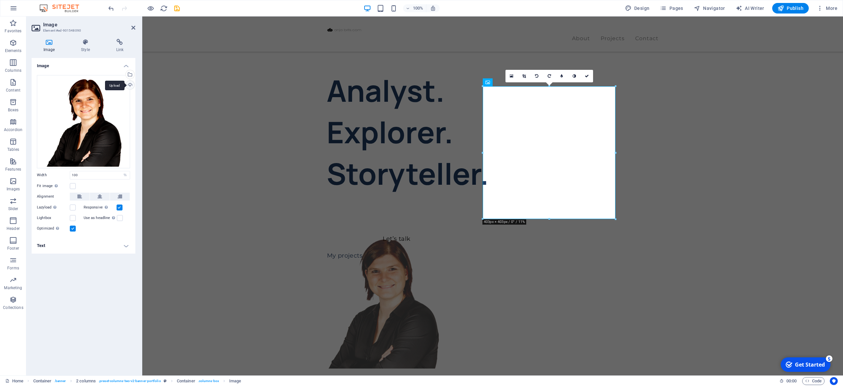
click at [128, 86] on div "Upload" at bounding box center [129, 86] width 10 height 10
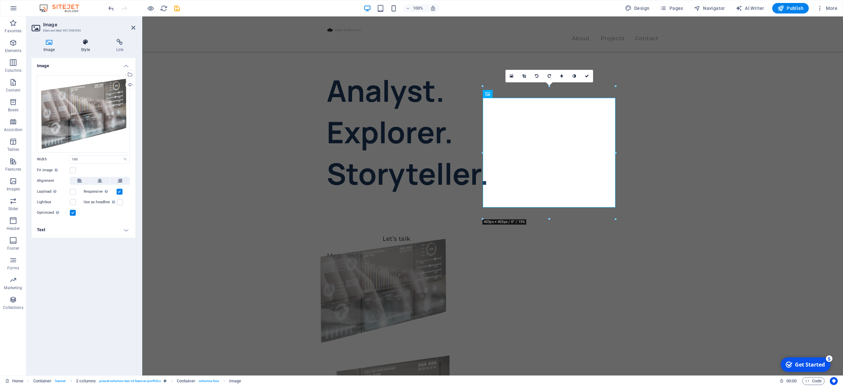
click at [90, 44] on icon at bounding box center [85, 42] width 32 height 7
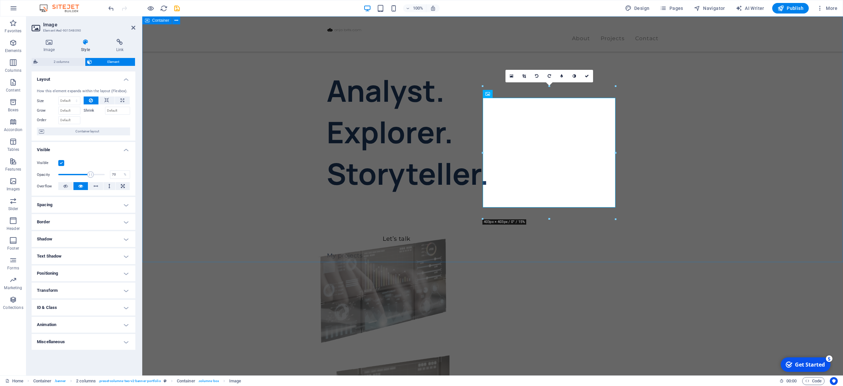
click at [198, 236] on div "Analyst. Explorer. Storyteller. Let’s talk My projects" at bounding box center [492, 276] width 701 height 521
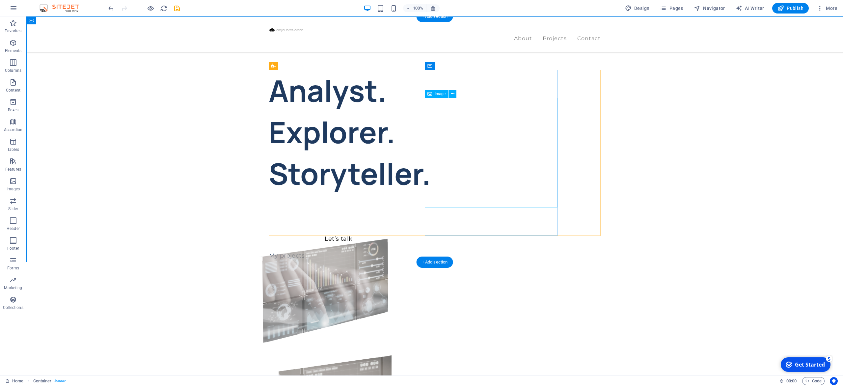
click at [392, 236] on figure at bounding box center [325, 291] width 133 height 110
select select "%"
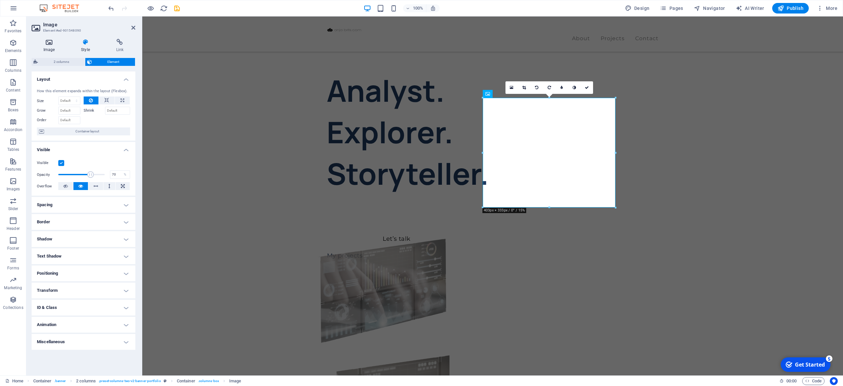
click at [48, 42] on icon at bounding box center [49, 42] width 35 height 7
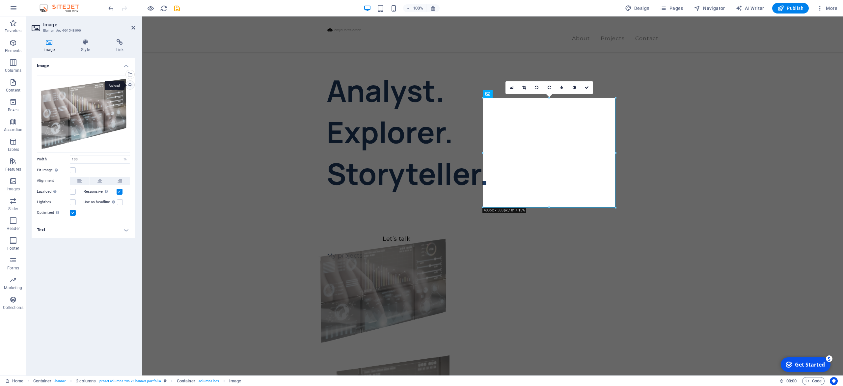
click at [130, 84] on div "Upload" at bounding box center [129, 86] width 10 height 10
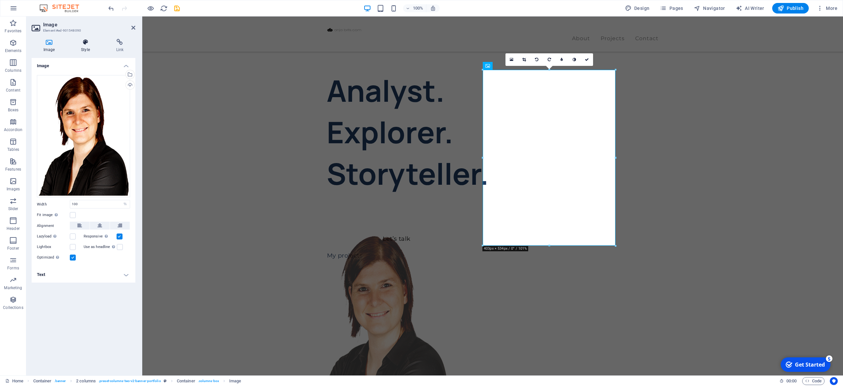
click at [84, 48] on h4 "Style" at bounding box center [86, 46] width 35 height 14
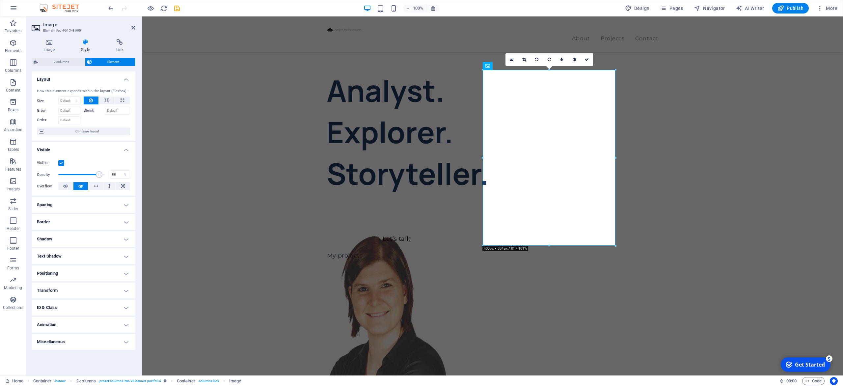
drag, startPoint x: 91, startPoint y: 175, endPoint x: 99, endPoint y: 175, distance: 7.6
click at [99, 175] on span at bounding box center [99, 174] width 7 height 7
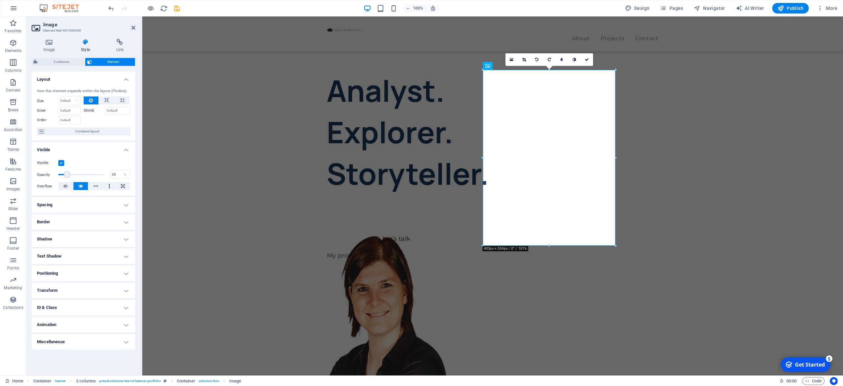
drag, startPoint x: 99, startPoint y: 175, endPoint x: 67, endPoint y: 173, distance: 31.7
click at [67, 173] on span at bounding box center [67, 174] width 7 height 7
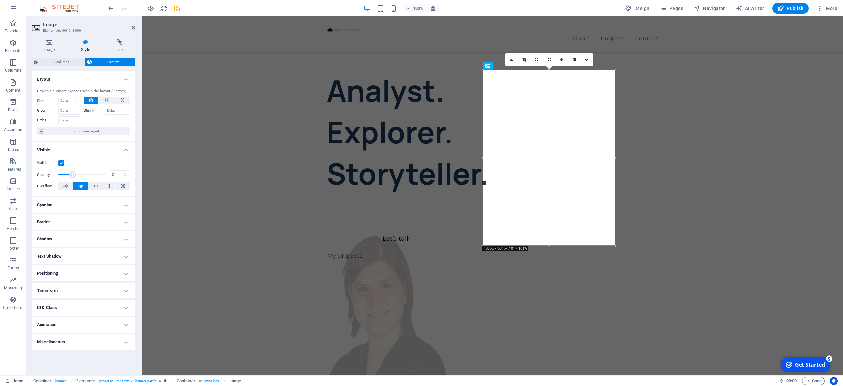
click at [72, 173] on span at bounding box center [72, 174] width 7 height 7
click at [179, 147] on div "Analyst. Explorer. Storyteller. Let’s talk My projects" at bounding box center [492, 309] width 701 height 587
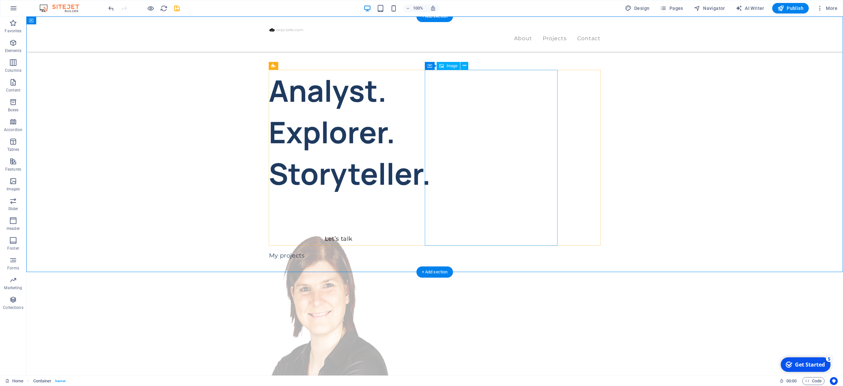
click at [392, 236] on figure at bounding box center [325, 324] width 133 height 176
select select "%"
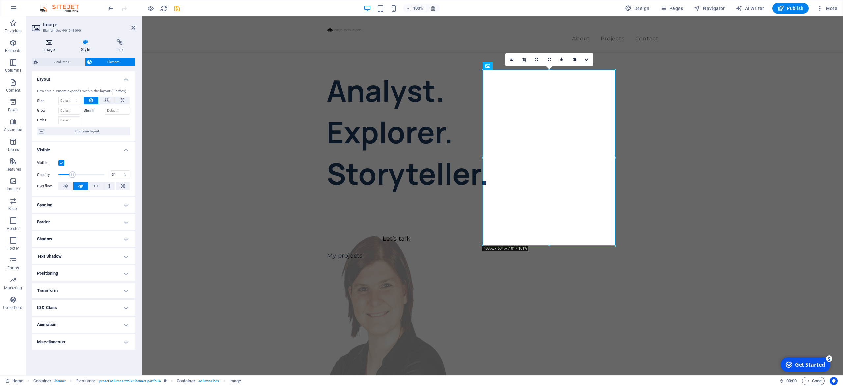
click at [51, 46] on h4 "Image" at bounding box center [51, 46] width 38 height 14
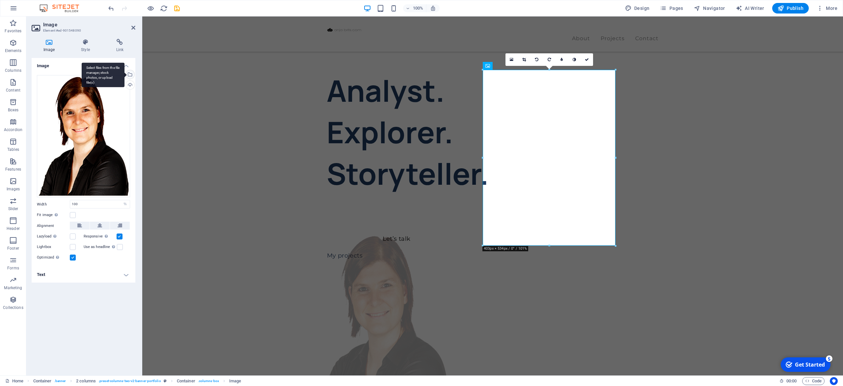
click at [129, 75] on div "Select files from the file manager, stock photos, or upload file(s)" at bounding box center [129, 75] width 10 height 10
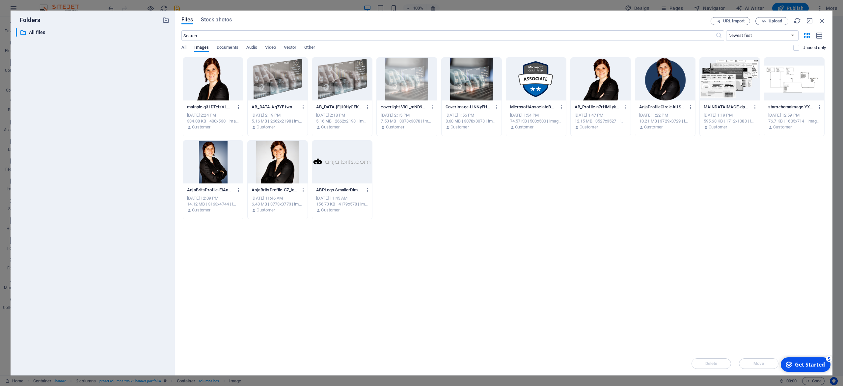
click at [604, 82] on div at bounding box center [601, 79] width 60 height 43
click at [601, 83] on div "1" at bounding box center [601, 79] width 60 height 43
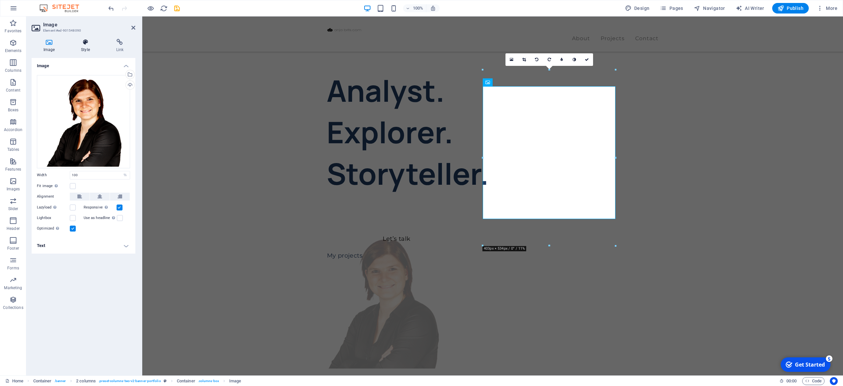
click at [87, 45] on icon at bounding box center [85, 42] width 32 height 7
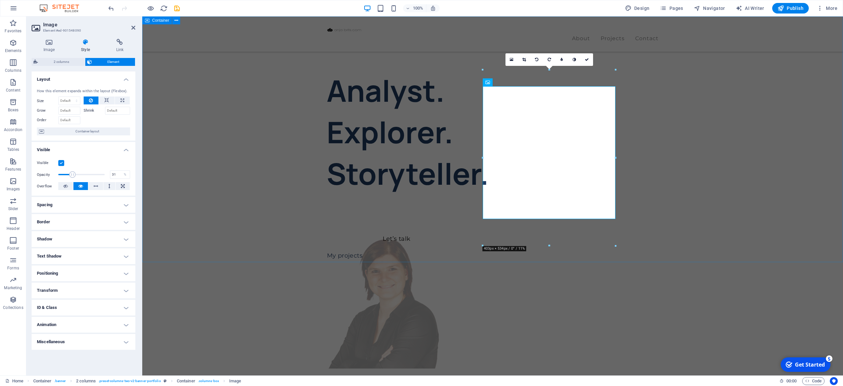
click at [170, 160] on div "Analyst. Explorer. Storyteller. Let’s talk My projects" at bounding box center [492, 288] width 701 height 544
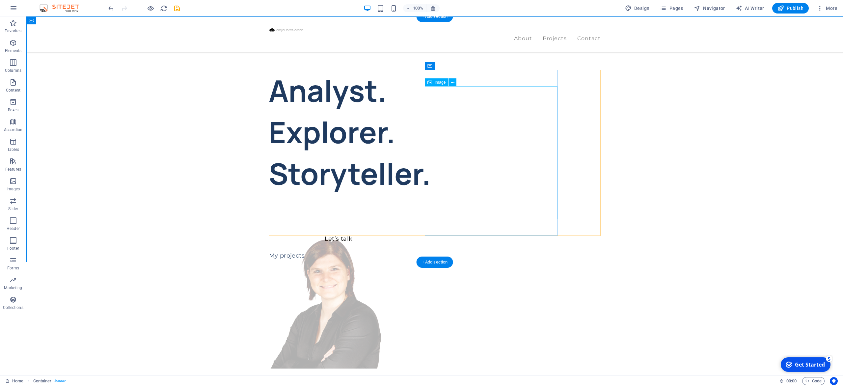
click at [392, 236] on figure at bounding box center [325, 302] width 133 height 133
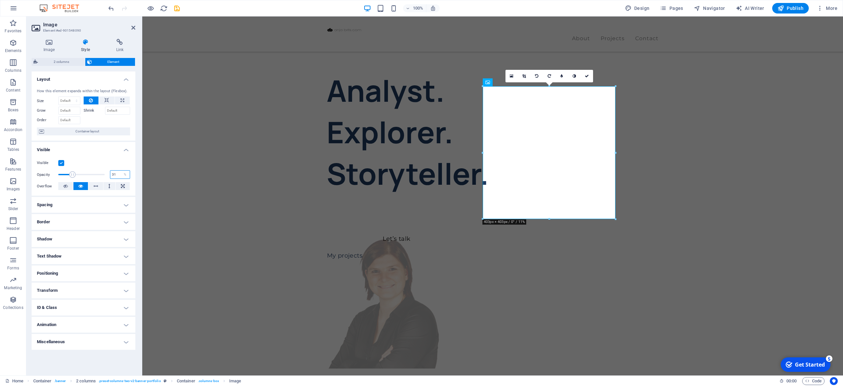
click at [113, 175] on input "31" at bounding box center [119, 175] width 19 height 8
type input "30"
click at [208, 204] on div "Analyst. Explorer. Storyteller. Let’s talk My projects" at bounding box center [492, 288] width 701 height 544
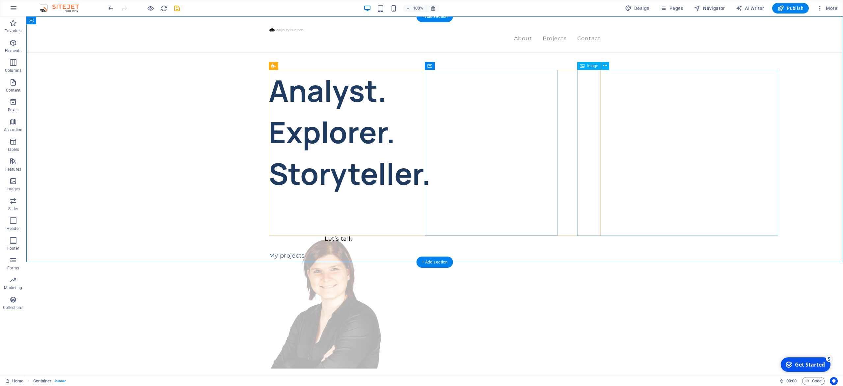
select select "%"
select select "px"
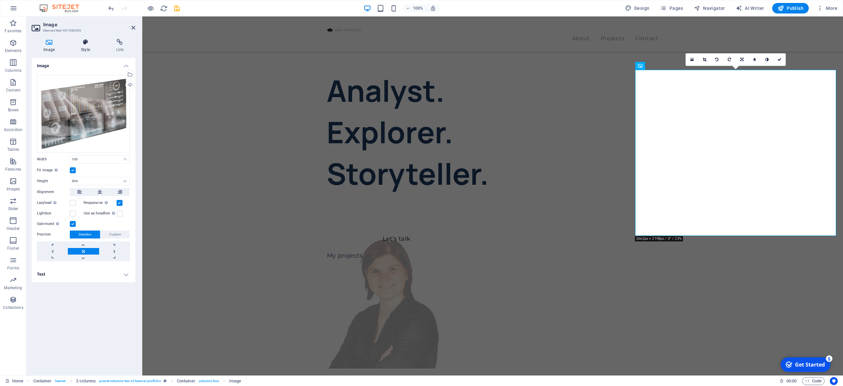
click at [83, 45] on icon at bounding box center [85, 42] width 32 height 7
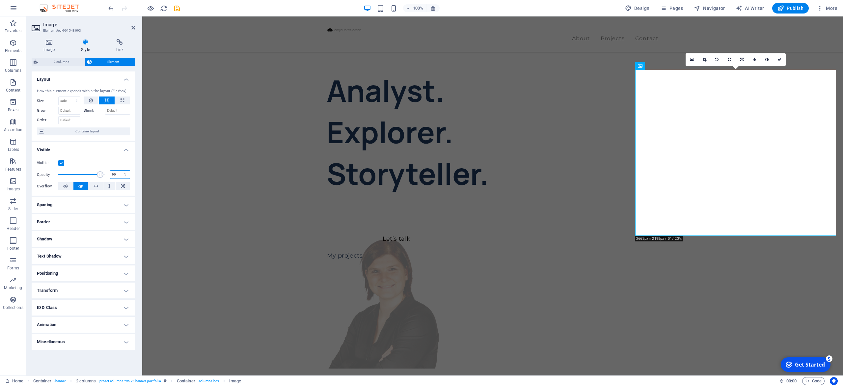
click at [118, 173] on input "90" at bounding box center [119, 175] width 19 height 8
type input "30"
click at [203, 216] on div "Analyst. Explorer. Storyteller. Let’s talk My projects" at bounding box center [492, 288] width 701 height 544
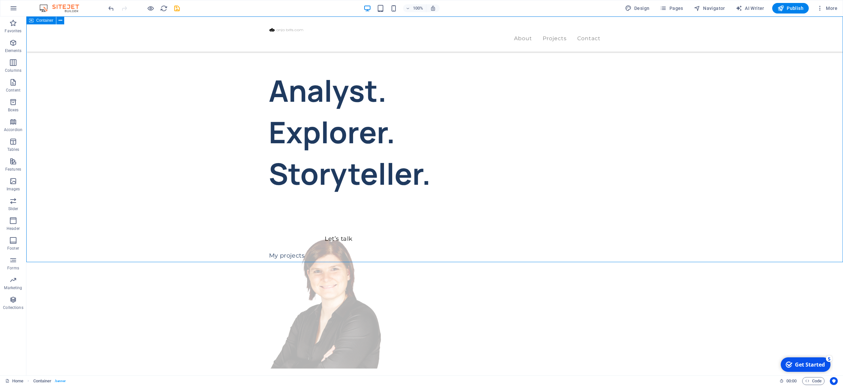
click at [135, 237] on div "Analyst. Explorer. Storyteller. Let’s talk My projects" at bounding box center [434, 288] width 817 height 544
click at [138, 224] on div "Analyst. Explorer. Storyteller. Let’s talk My projects" at bounding box center [434, 288] width 817 height 544
select select "header"
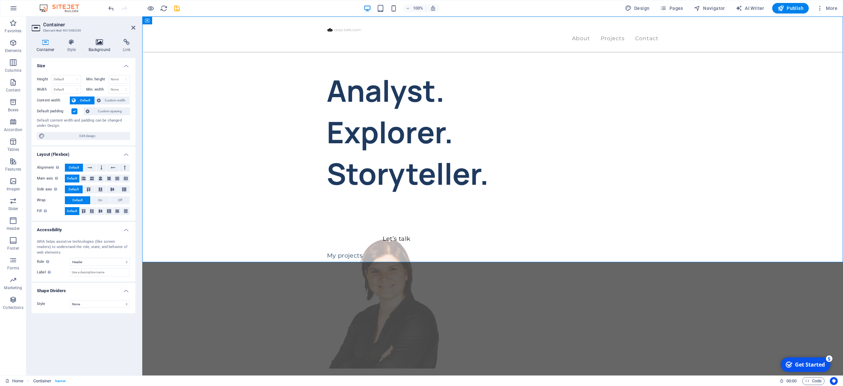
click at [96, 45] on icon at bounding box center [100, 42] width 32 height 7
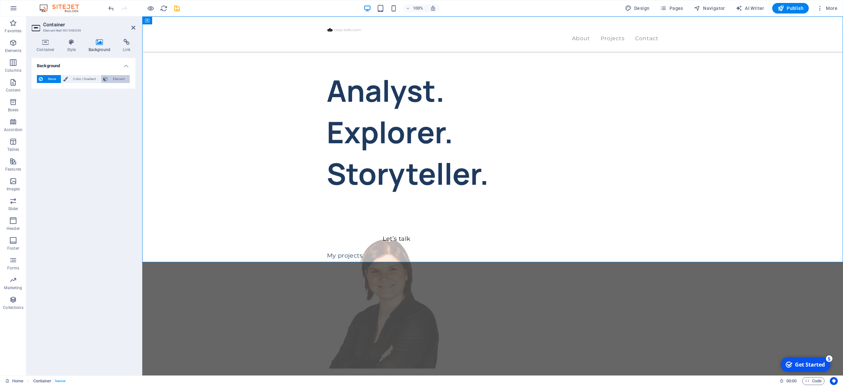
click at [110, 78] on span "Element" at bounding box center [119, 79] width 18 height 8
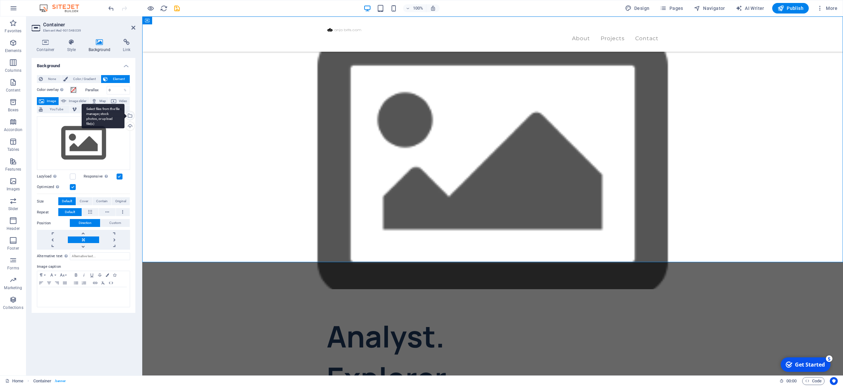
click at [132, 116] on div "Select files from the file manager, stock photos, or upload file(s)" at bounding box center [129, 116] width 10 height 10
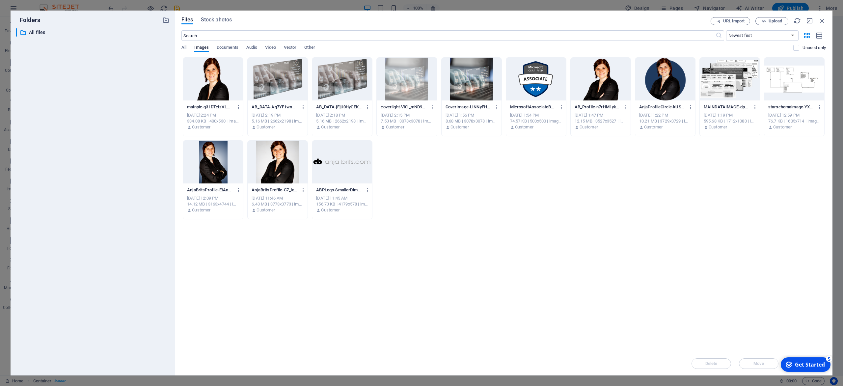
click at [274, 84] on div at bounding box center [278, 79] width 60 height 43
click at [274, 84] on div "1" at bounding box center [278, 79] width 60 height 43
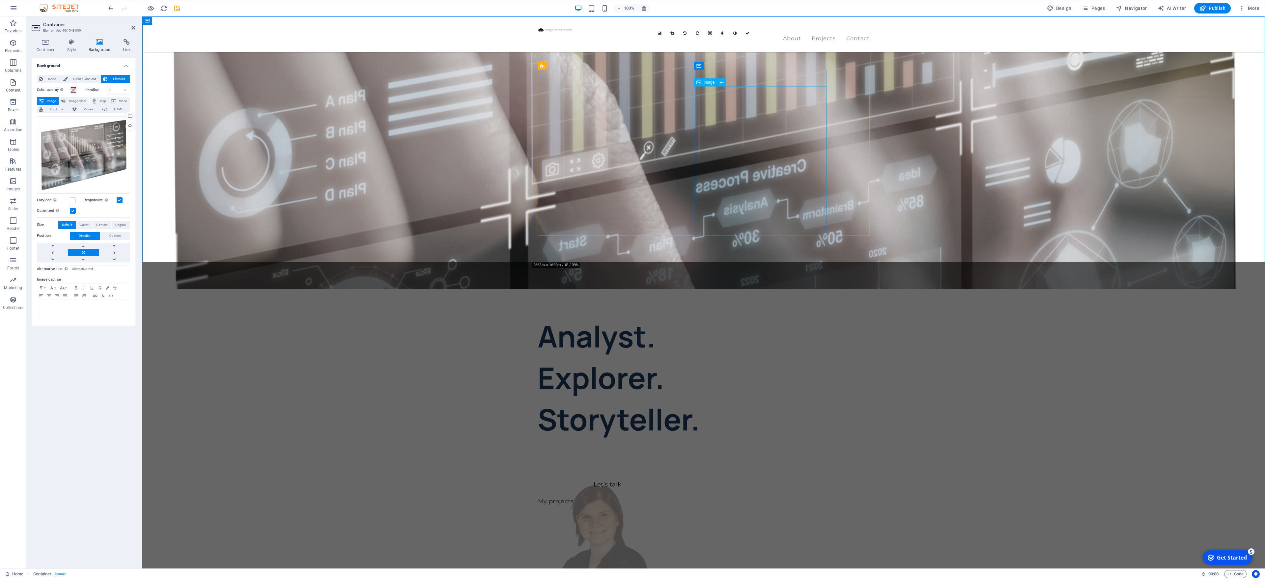
click at [632, 289] on figure at bounding box center [594, 547] width 133 height 133
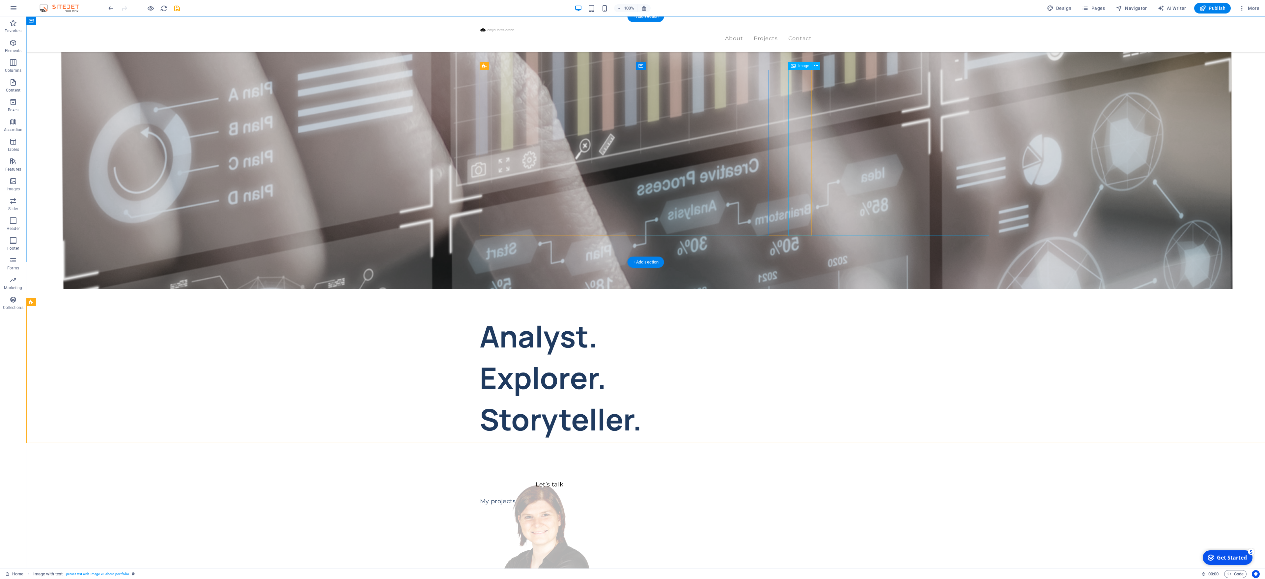
click at [178, 142] on figure at bounding box center [645, 166] width 1238 height 246
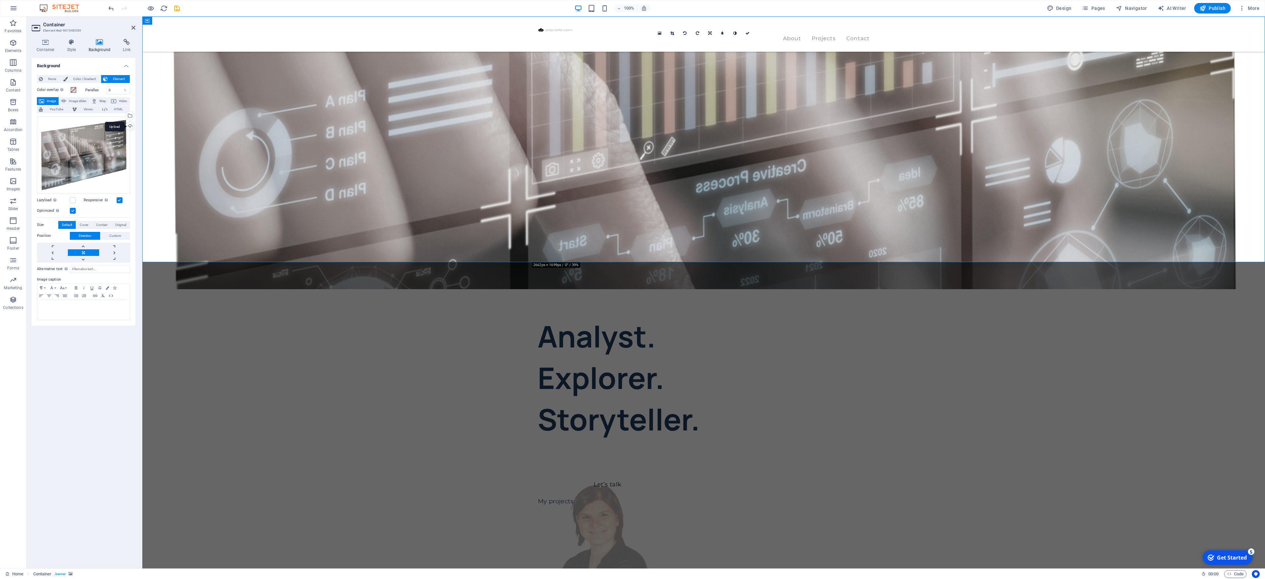
click at [131, 126] on div "Upload" at bounding box center [129, 127] width 10 height 10
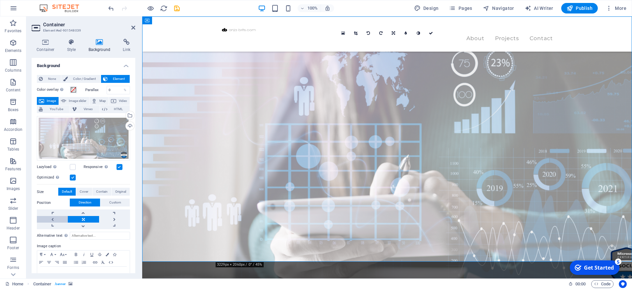
click at [53, 219] on link at bounding box center [52, 219] width 31 height 7
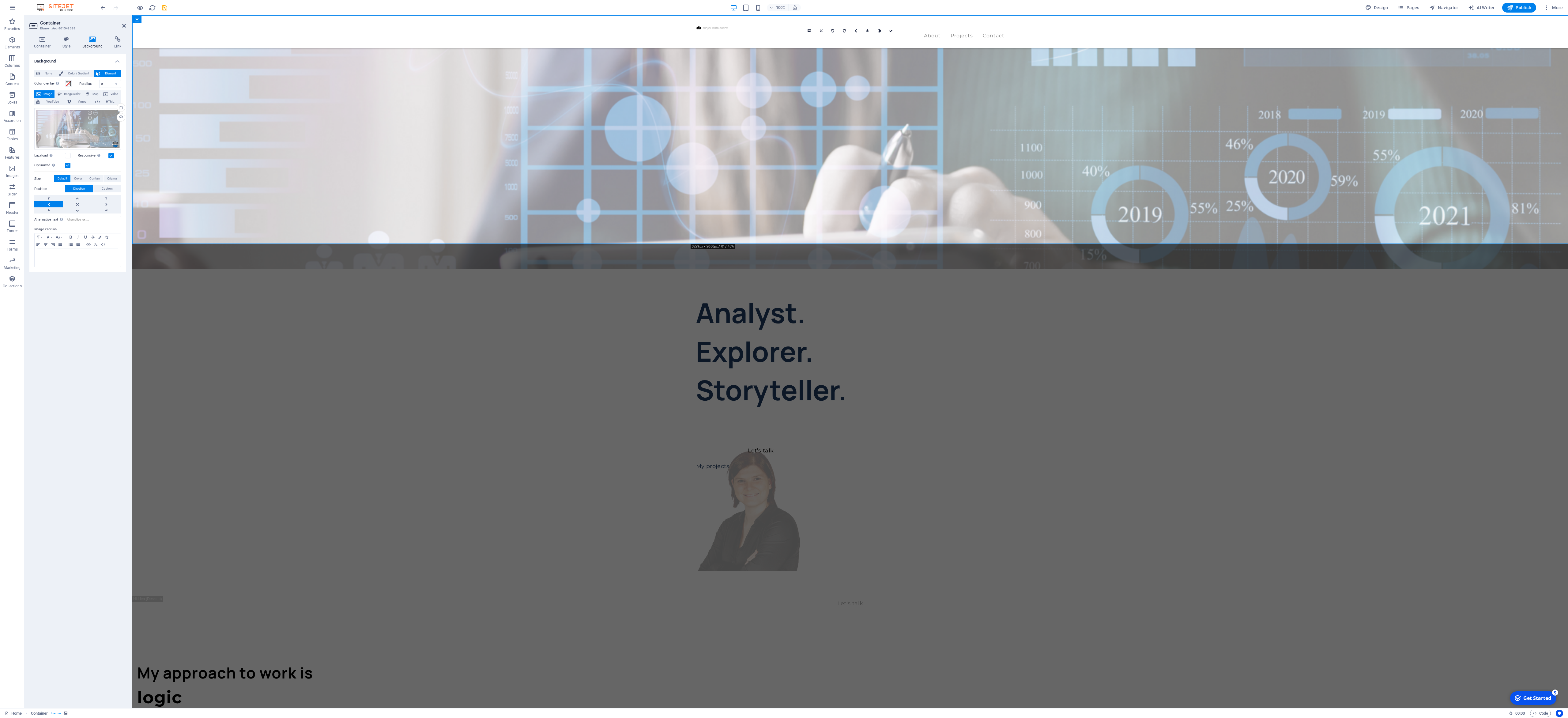
click at [48, 205] on link at bounding box center [48, 204] width 29 height 7
click at [72, 205] on link at bounding box center [77, 204] width 29 height 7
click at [103, 201] on link at bounding box center [106, 198] width 29 height 7
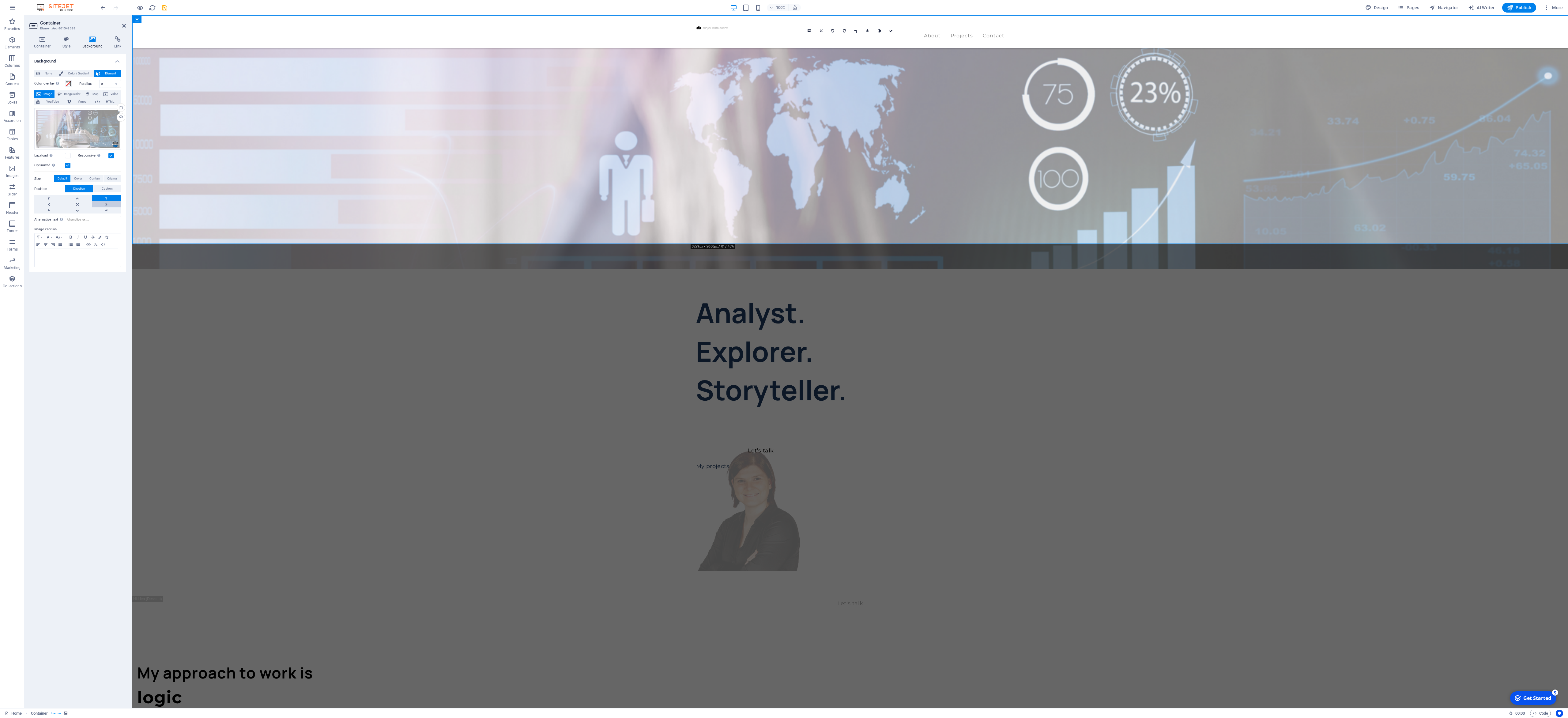
click at [103, 207] on link at bounding box center [106, 204] width 29 height 7
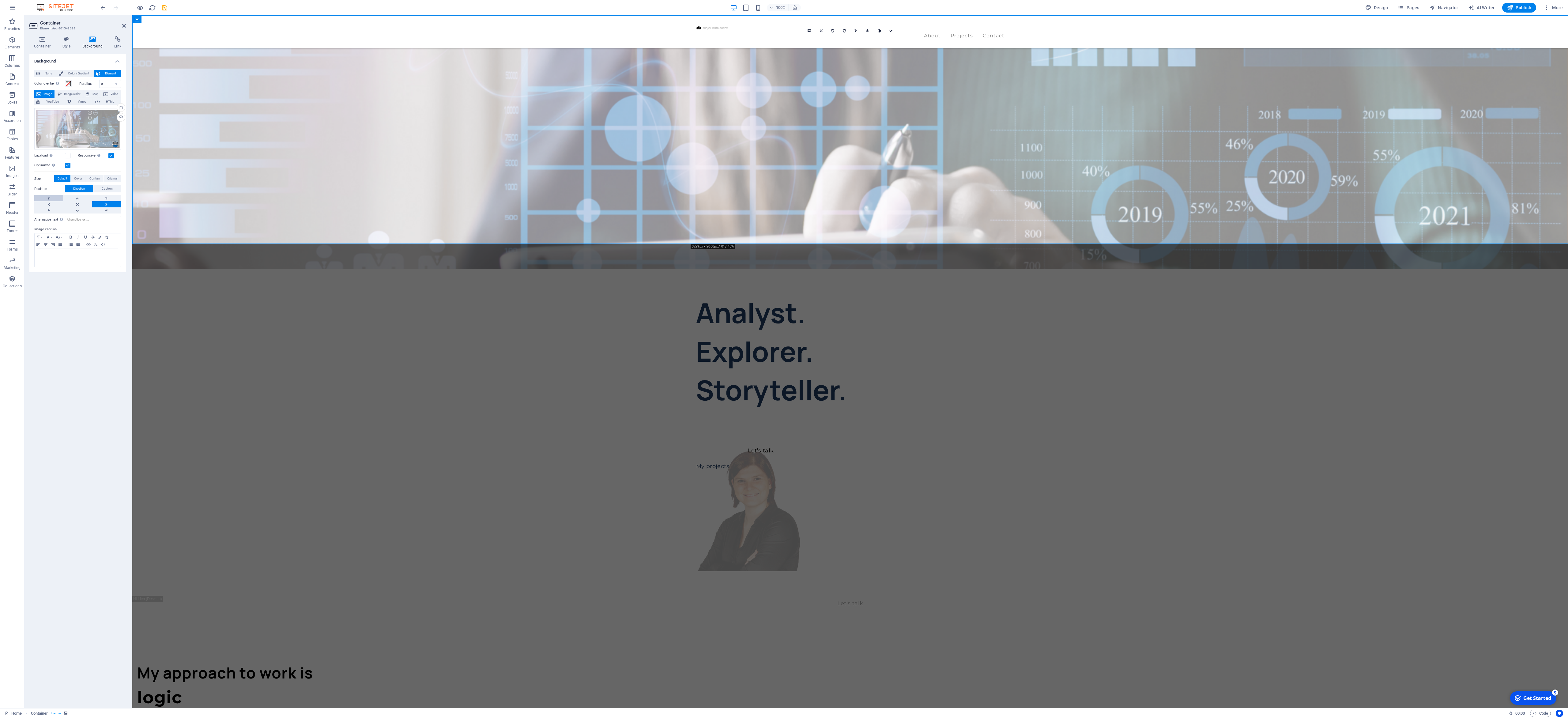
click at [44, 201] on link at bounding box center [48, 198] width 29 height 7
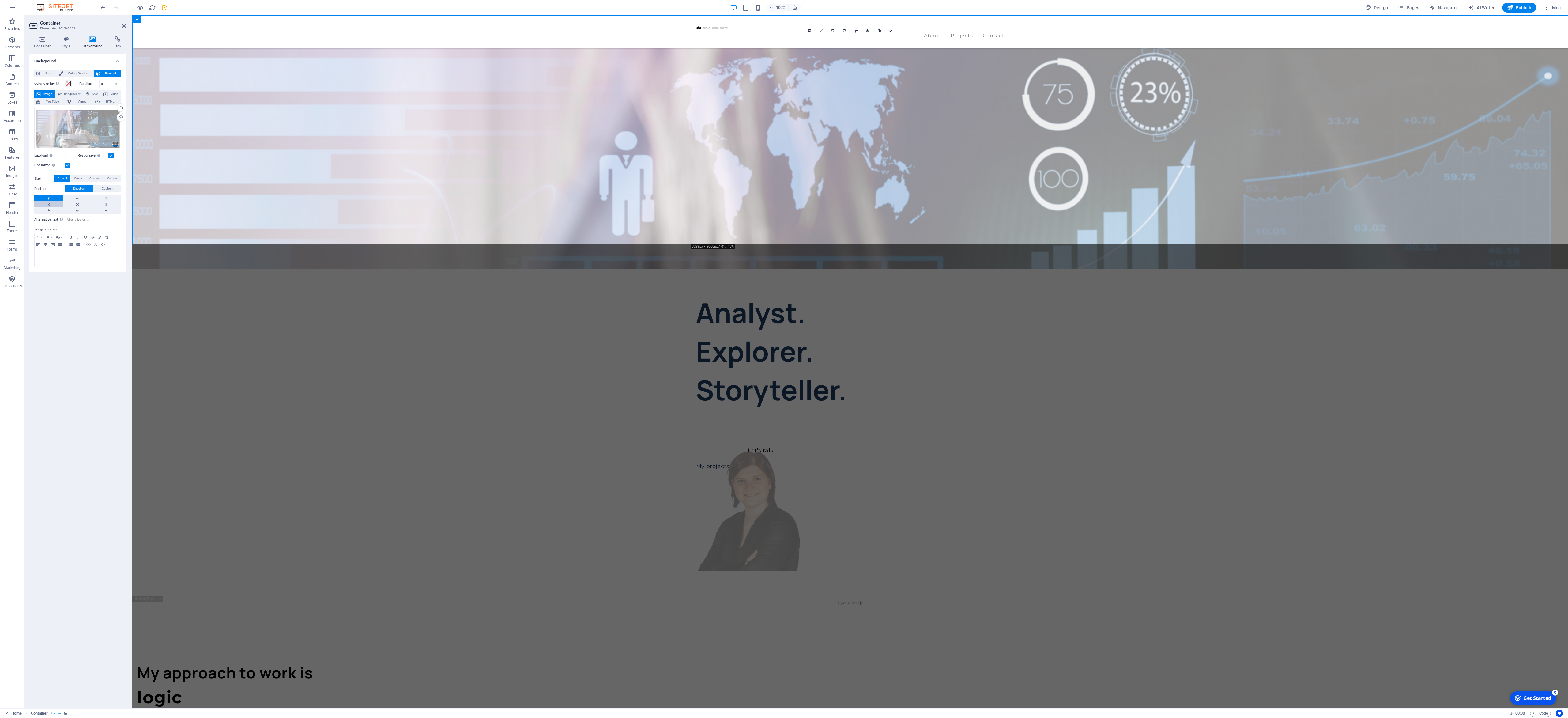
click at [45, 206] on link at bounding box center [48, 204] width 29 height 7
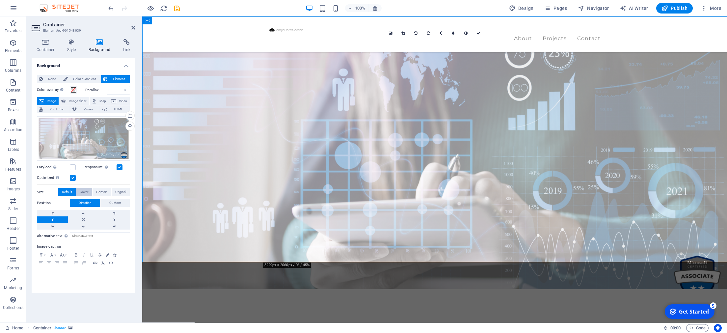
click at [87, 192] on span "Cover" at bounding box center [84, 192] width 9 height 8
click at [78, 220] on link at bounding box center [83, 219] width 31 height 7
click at [121, 194] on span "Original" at bounding box center [120, 192] width 11 height 8
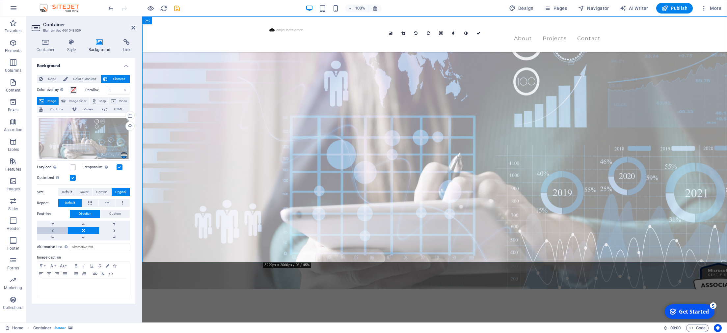
click at [55, 232] on link at bounding box center [52, 230] width 31 height 7
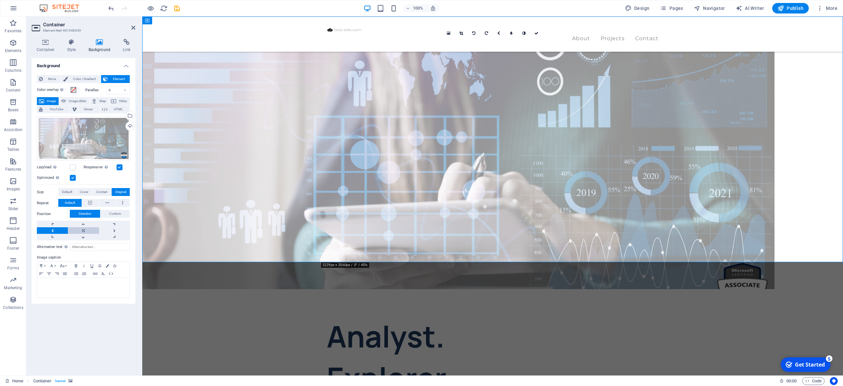
click at [85, 230] on link at bounding box center [83, 230] width 31 height 7
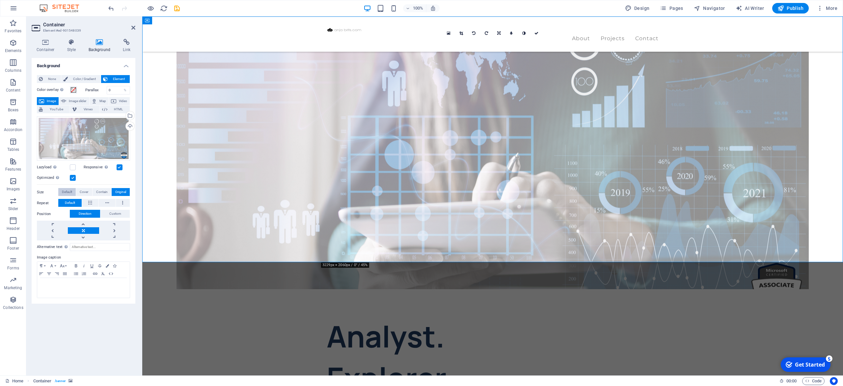
click at [66, 192] on span "Default" at bounding box center [67, 192] width 10 height 8
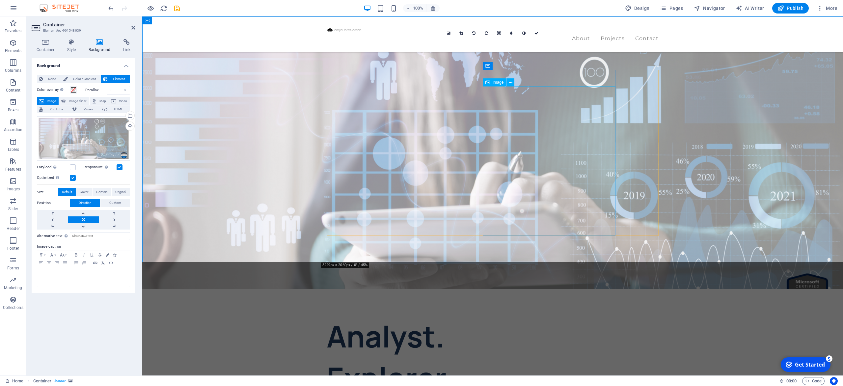
click at [124, 116] on div "Select files from the file manager, stock photos, or upload file(s)" at bounding box center [103, 116] width 43 height 25
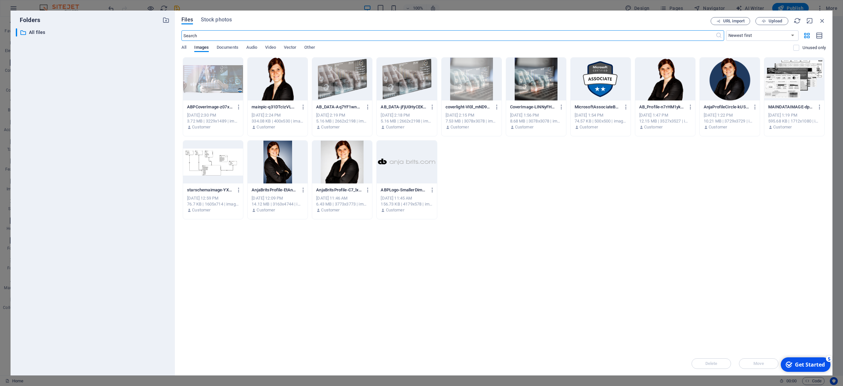
click at [209, 91] on div at bounding box center [213, 79] width 60 height 43
click at [238, 106] on icon "button" at bounding box center [239, 107] width 6 height 6
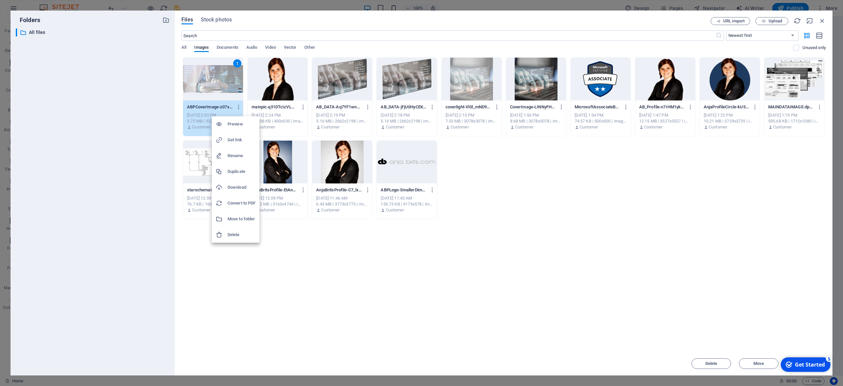
click at [250, 233] on h6 "Delete" at bounding box center [242, 235] width 28 height 8
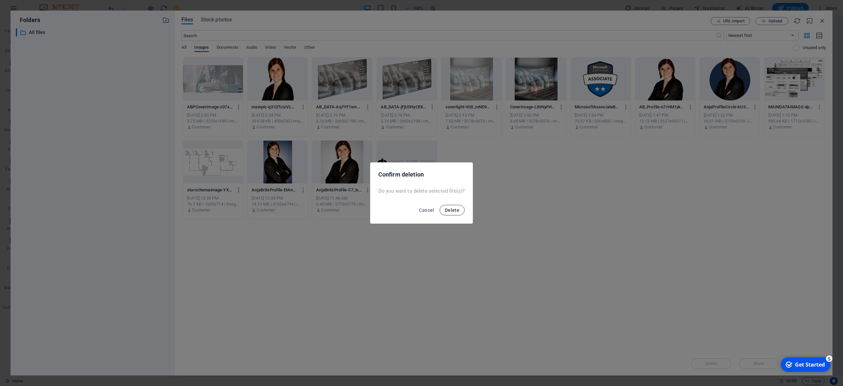
click at [455, 213] on button "Delete" at bounding box center [452, 210] width 25 height 11
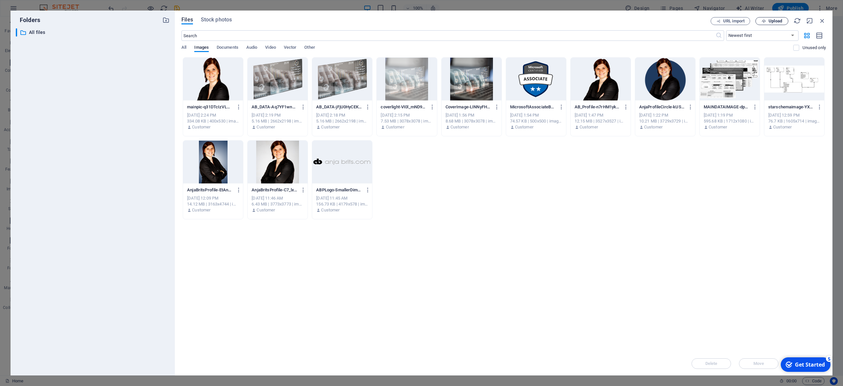
click at [632, 23] on span "Upload" at bounding box center [776, 21] width 14 height 4
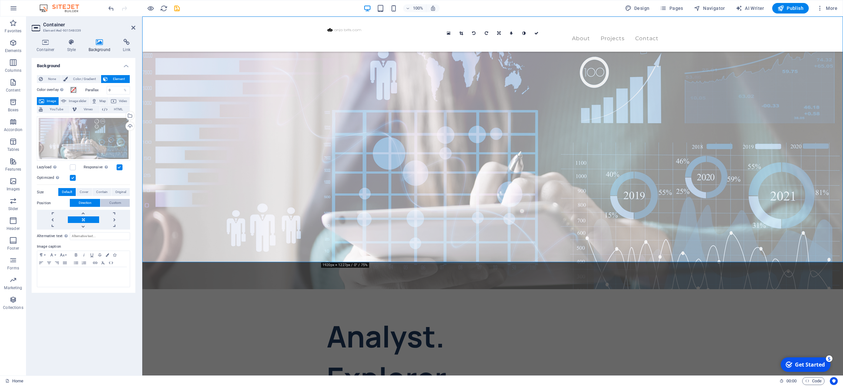
click at [118, 202] on span "Custom" at bounding box center [115, 203] width 12 height 8
click at [96, 289] on div "Background None Color / Gradient Element Stretch background to full-width Color…" at bounding box center [84, 214] width 104 height 312
drag, startPoint x: 116, startPoint y: 216, endPoint x: 105, endPoint y: 215, distance: 10.6
click at [108, 215] on input "50" at bounding box center [118, 216] width 21 height 8
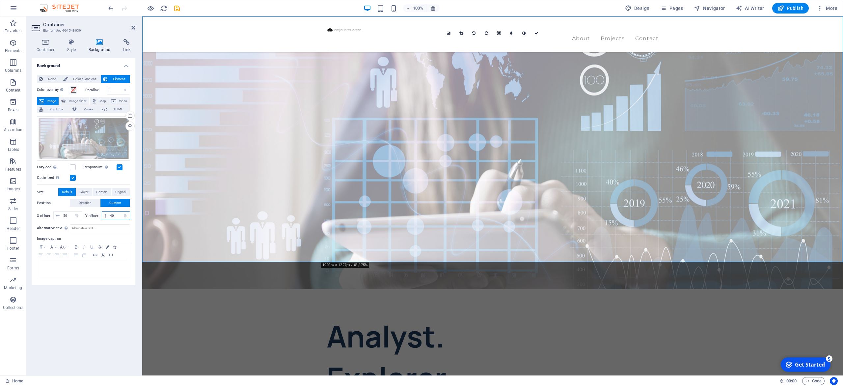
click at [116, 218] on input "40" at bounding box center [118, 216] width 21 height 8
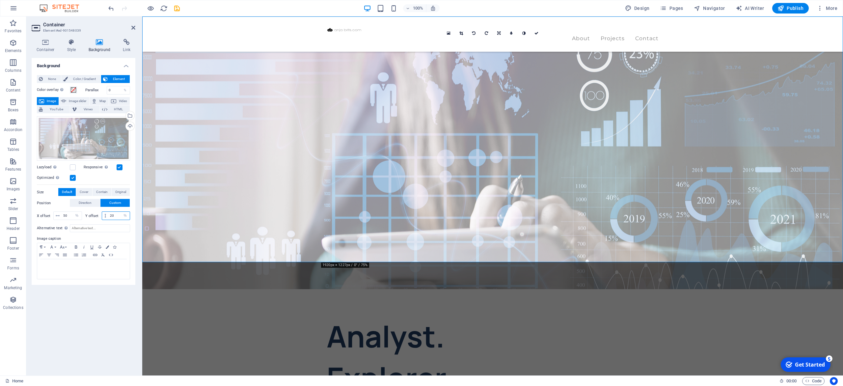
click at [114, 216] on input "20" at bounding box center [118, 216] width 21 height 8
type input "0"
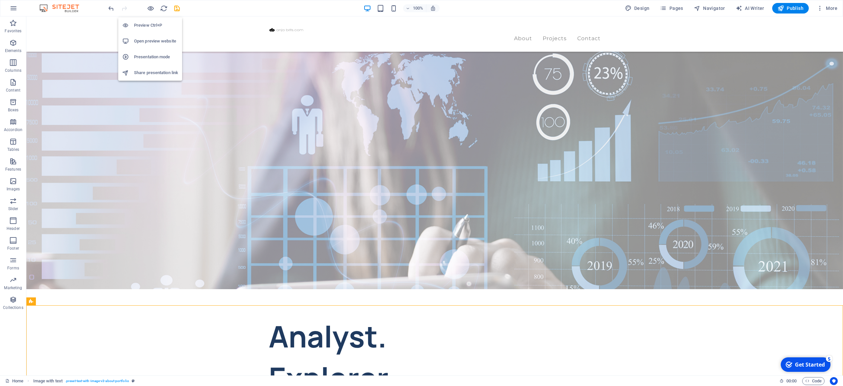
click at [150, 23] on h6 "Preview Ctrl+P" at bounding box center [156, 25] width 44 height 8
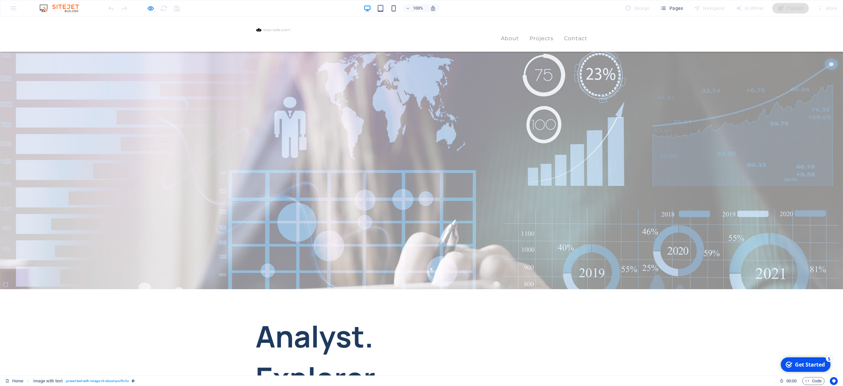
click at [311, 289] on h1 "Analyst. Explorer. Storyteller." at bounding box center [339, 377] width 166 height 124
click at [153, 9] on icon "button" at bounding box center [151, 9] width 8 height 8
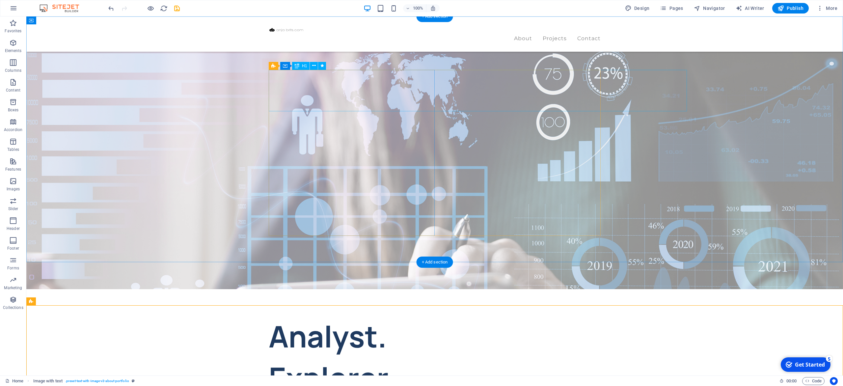
click at [380, 289] on div "Analyst. Explorer. Storyteller." at bounding box center [352, 377] width 166 height 124
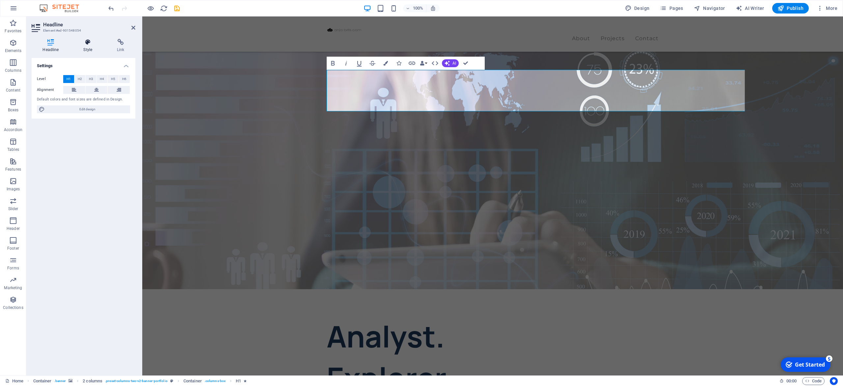
click at [79, 43] on icon at bounding box center [87, 42] width 31 height 7
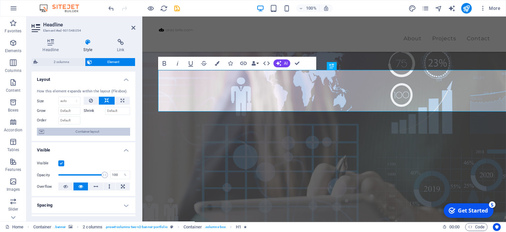
click at [85, 131] on span "Container layout" at bounding box center [87, 131] width 82 height 8
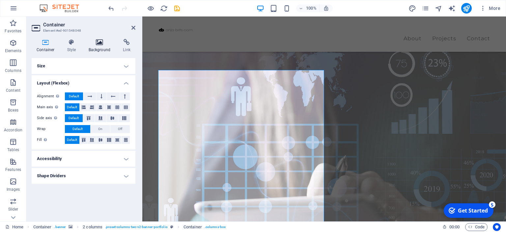
click at [95, 42] on icon at bounding box center [100, 42] width 32 height 7
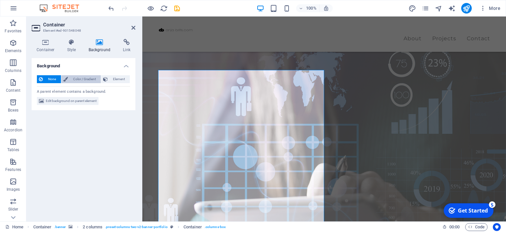
click at [81, 77] on span "Color / Gradient" at bounding box center [84, 79] width 29 height 8
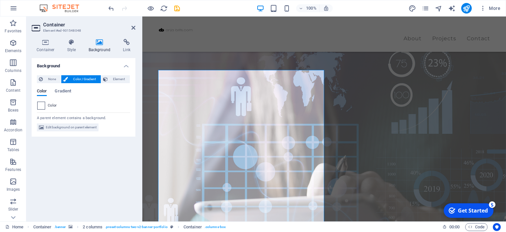
click at [41, 107] on span at bounding box center [41, 105] width 7 height 7
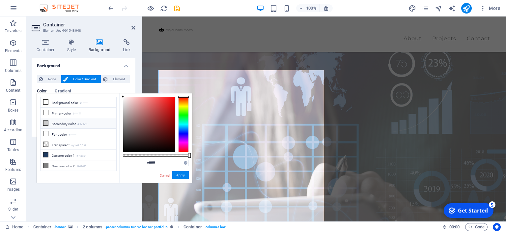
click at [58, 123] on li "Secondary color #cbcbcb" at bounding box center [79, 123] width 76 height 11
type input "#cbcbcb"
click at [182, 174] on button "Apply" at bounding box center [180, 175] width 16 height 8
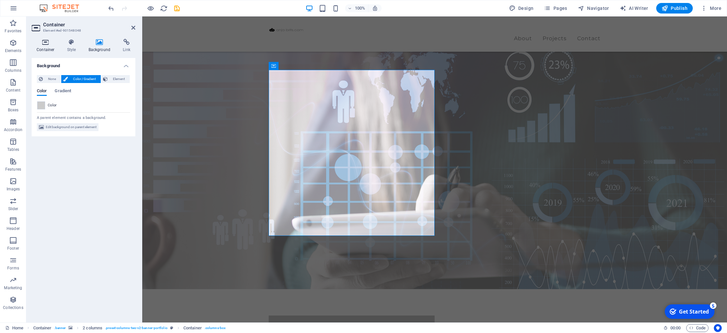
click at [43, 48] on h4 "Container" at bounding box center [47, 46] width 31 height 14
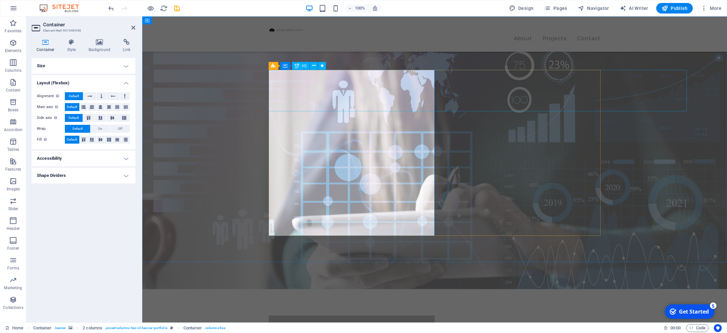
click at [111, 7] on icon "undo" at bounding box center [111, 9] width 8 height 8
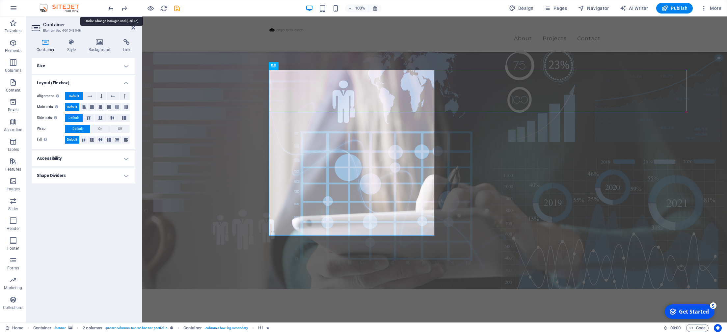
click at [111, 7] on icon "undo" at bounding box center [111, 9] width 8 height 8
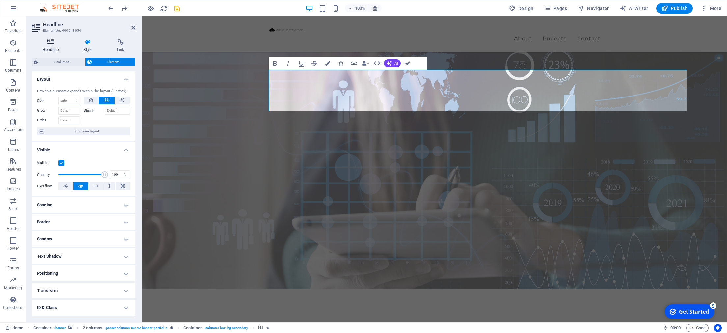
click at [46, 44] on icon at bounding box center [51, 42] width 38 height 7
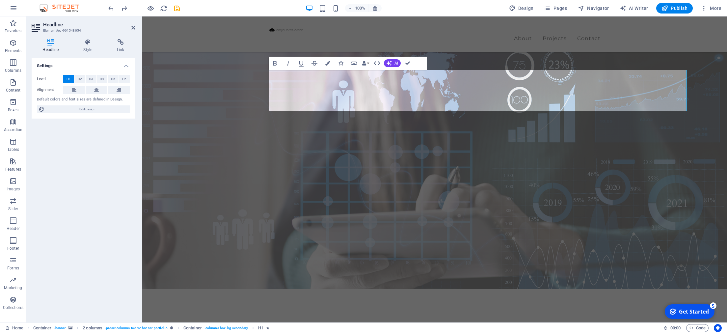
click at [177, 53] on figure at bounding box center [434, 166] width 585 height 246
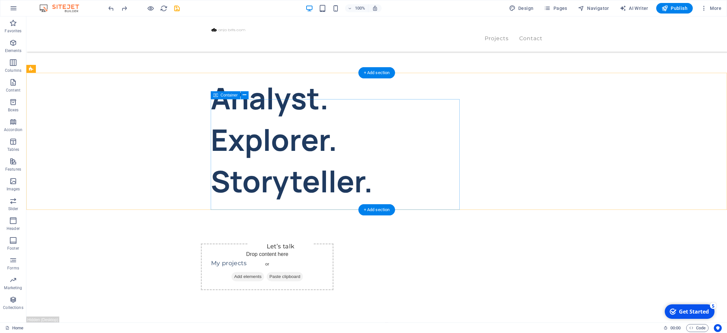
scroll to position [238, 0]
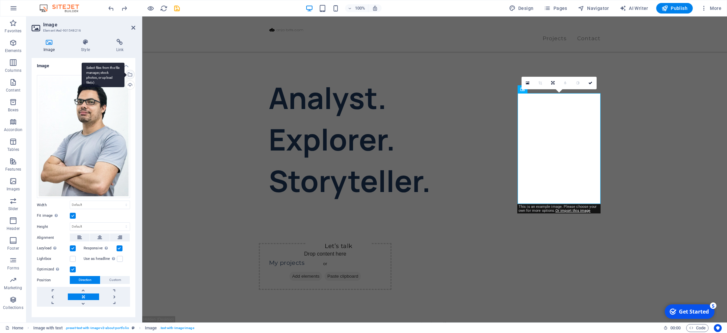
click at [128, 72] on div "Select files from the file manager, stock photos, or upload file(s)" at bounding box center [129, 75] width 10 height 10
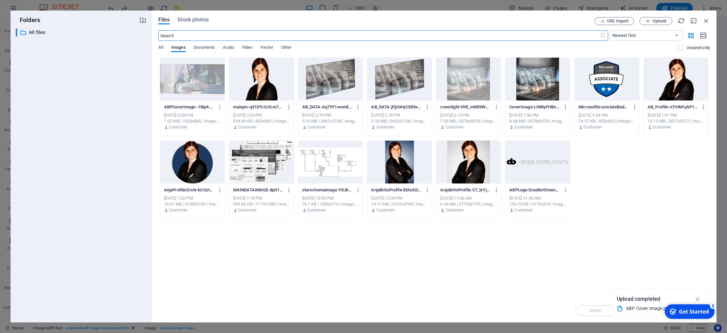
click at [632, 85] on div at bounding box center [676, 79] width 65 height 43
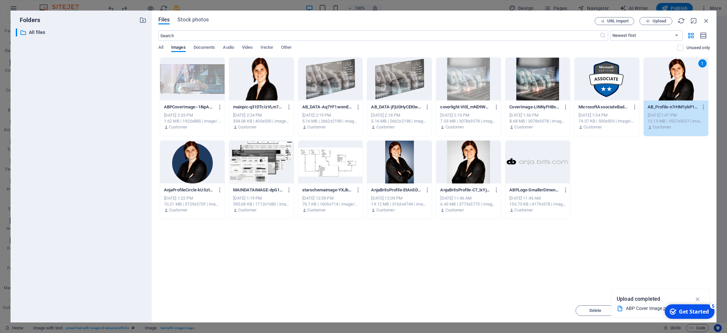
click at [632, 85] on div "1" at bounding box center [676, 79] width 65 height 43
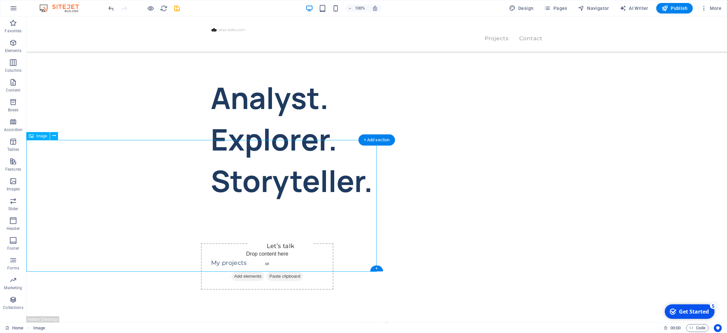
select select "vw"
select select "px"
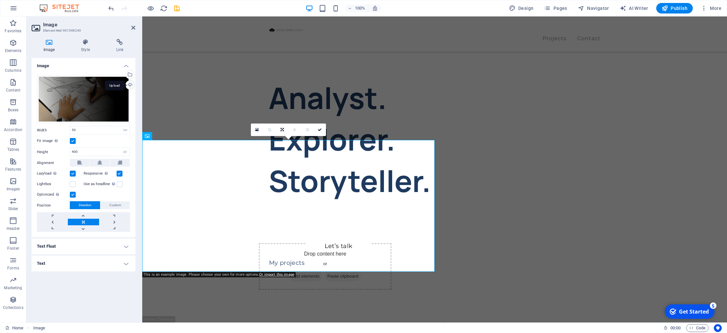
click at [128, 86] on div "Upload" at bounding box center [129, 86] width 10 height 10
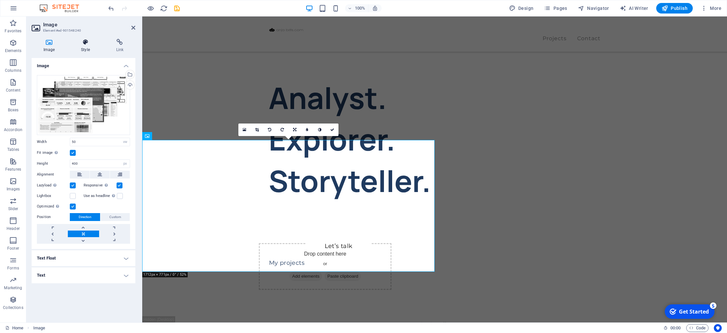
click at [88, 48] on h4 "Style" at bounding box center [86, 46] width 35 height 14
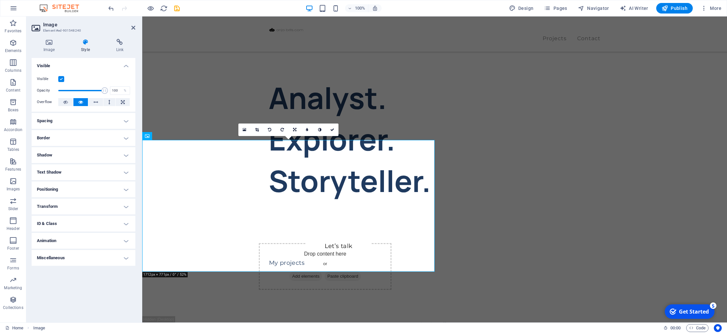
type input "47"
click at [80, 90] on span at bounding box center [81, 91] width 46 height 10
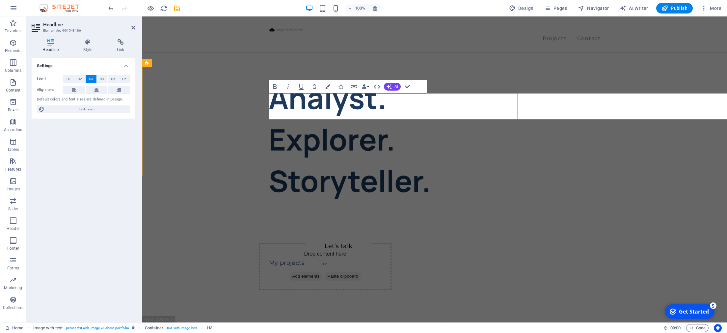
drag, startPoint x: 425, startPoint y: 106, endPoint x: 727, endPoint y: 108, distance: 301.7
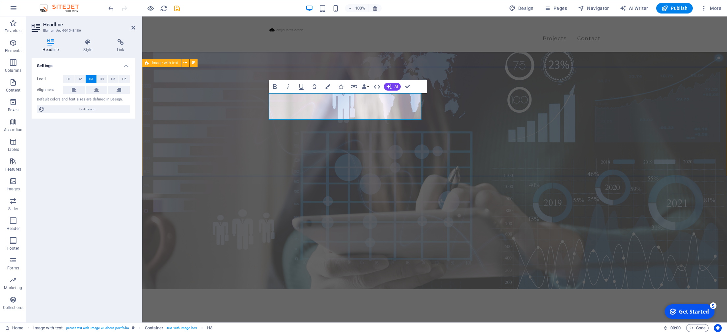
scroll to position [238, 0]
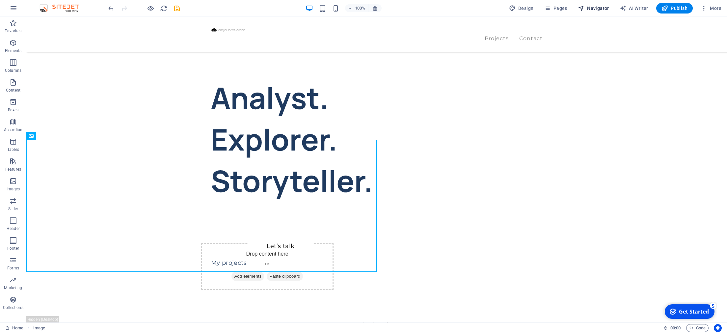
click at [593, 8] on span "Navigator" at bounding box center [593, 8] width 31 height 7
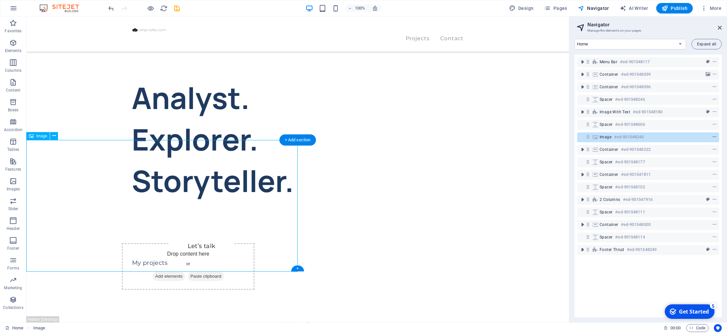
click at [715, 135] on icon "context-menu" at bounding box center [714, 137] width 5 height 5
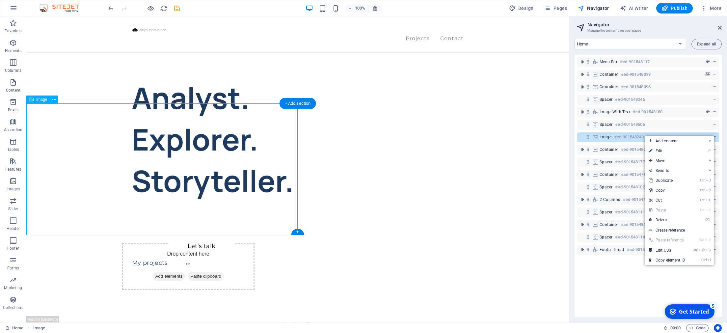
scroll to position [275, 0]
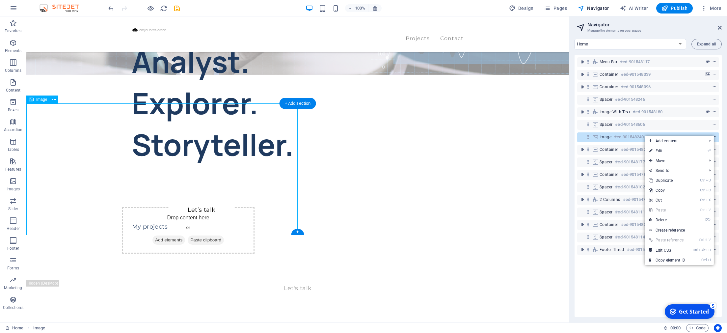
click at [715, 135] on icon "context-menu" at bounding box center [714, 137] width 5 height 5
click at [589, 138] on icon at bounding box center [588, 137] width 6 height 6
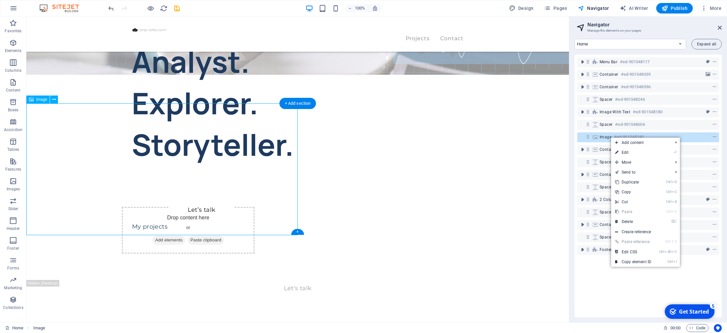
click at [603, 136] on span "Image" at bounding box center [606, 136] width 12 height 5
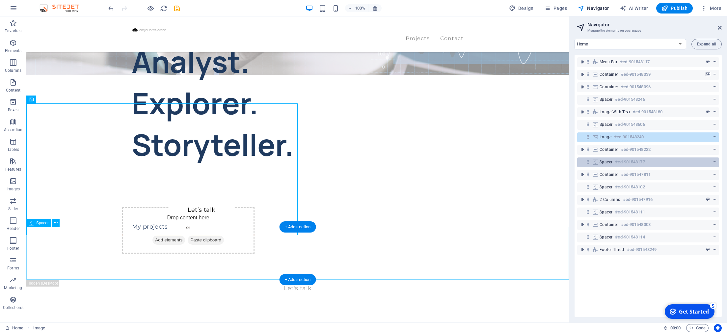
drag, startPoint x: 594, startPoint y: 136, endPoint x: 599, endPoint y: 158, distance: 22.9
click at [600, 159] on div "Menu Bar #ed-901548117 Container #ed-901548039 Container #ed-901548096 Spacer #…" at bounding box center [648, 186] width 147 height 262
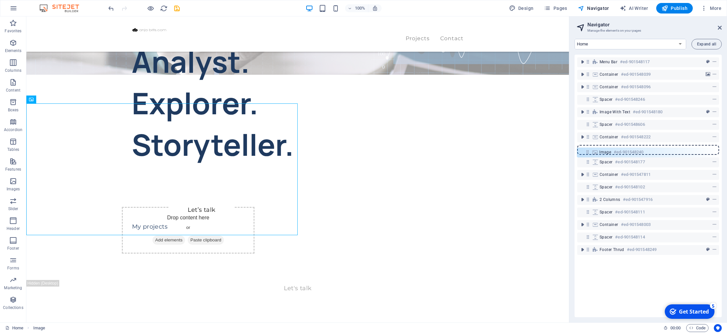
drag, startPoint x: 587, startPoint y: 135, endPoint x: 587, endPoint y: 151, distance: 16.8
click at [587, 151] on div "Menu Bar #ed-901548117 Container #ed-901548039 Container #ed-901548096 Spacer #…" at bounding box center [648, 186] width 147 height 262
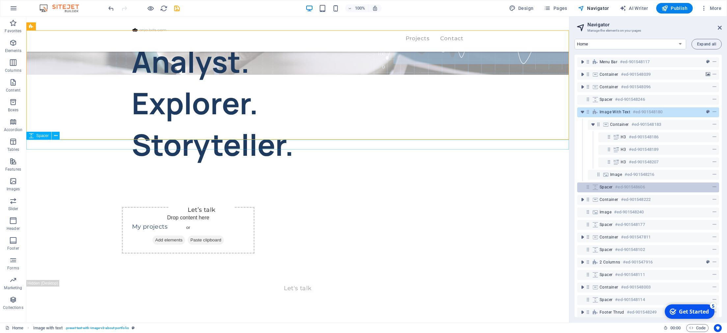
drag, startPoint x: 609, startPoint y: 210, endPoint x: 609, endPoint y: 188, distance: 22.7
click at [609, 188] on div "Menu Bar #ed-901548117 Container #ed-901548039 Container #ed-901548096 Spacer #…" at bounding box center [648, 186] width 147 height 262
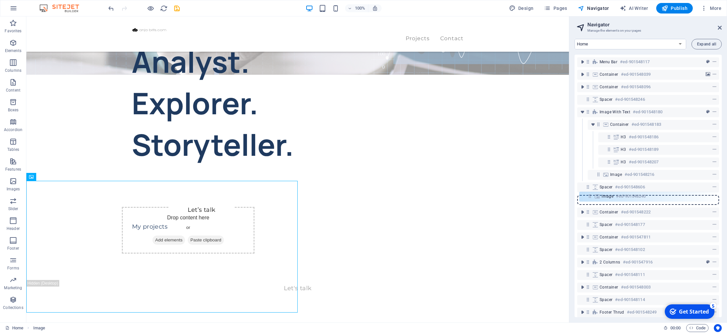
drag, startPoint x: 588, startPoint y: 212, endPoint x: 590, endPoint y: 193, distance: 19.2
click at [590, 193] on div "Menu Bar #ed-901548117 Container #ed-901548039 Container #ed-901548096 Spacer #…" at bounding box center [648, 186] width 147 height 262
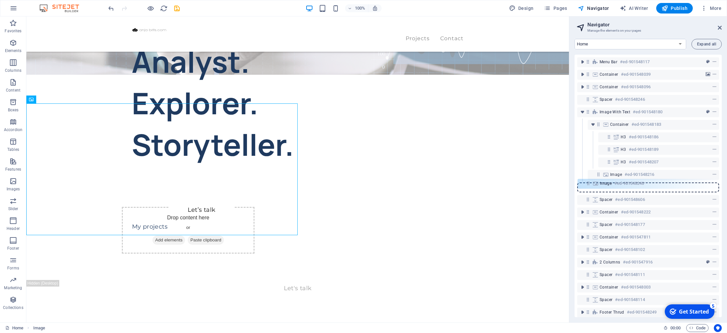
drag, startPoint x: 588, startPoint y: 200, endPoint x: 588, endPoint y: 181, distance: 19.1
click at [588, 181] on div "Menu Bar #ed-901548117 Container #ed-901548039 Container #ed-901548096 Spacer #…" at bounding box center [648, 186] width 147 height 262
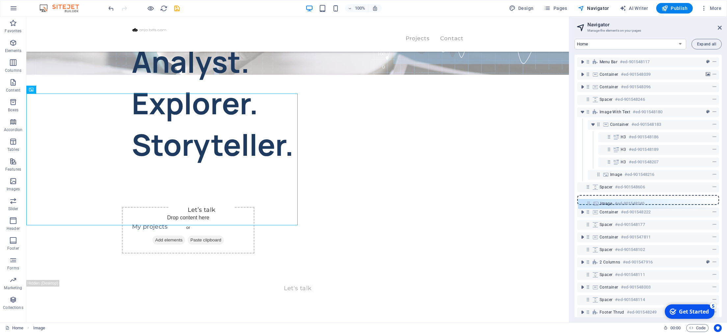
drag, startPoint x: 588, startPoint y: 187, endPoint x: 589, endPoint y: 206, distance: 19.1
click at [589, 206] on div "Menu Bar #ed-901548117 Container #ed-901548039 Container #ed-901548096 Spacer #…" at bounding box center [648, 186] width 147 height 262
drag, startPoint x: 588, startPoint y: 199, endPoint x: 588, endPoint y: 214, distance: 15.5
click at [588, 214] on div "Menu Bar #ed-901548117 Container #ed-901548039 Container #ed-901548096 Spacer #…" at bounding box center [648, 186] width 147 height 262
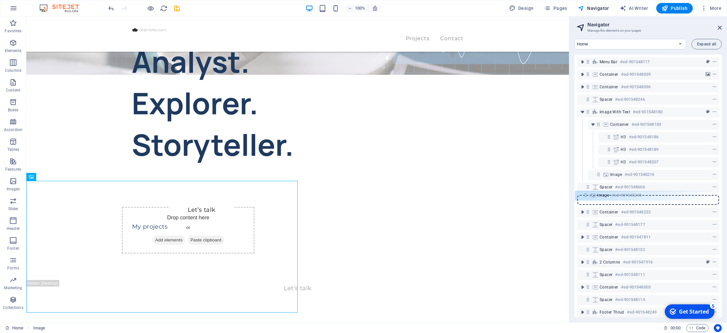
drag, startPoint x: 589, startPoint y: 214, endPoint x: 586, endPoint y: 194, distance: 19.6
click at [586, 194] on div "Menu Bar #ed-901548117 Container #ed-901548039 Container #ed-901548096 Spacer #…" at bounding box center [648, 186] width 147 height 262
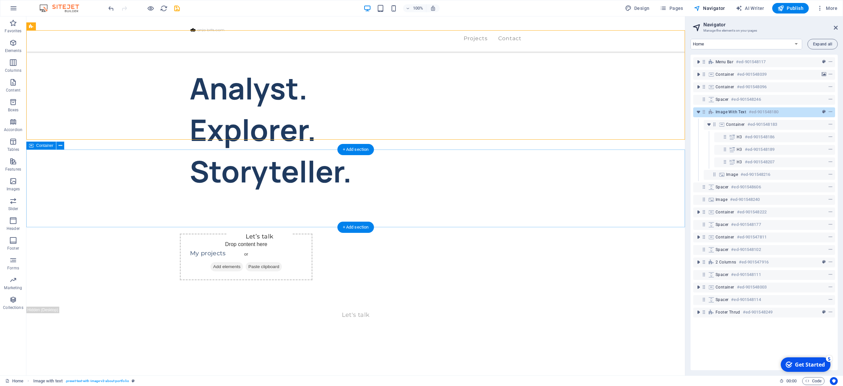
scroll to position [127, 0]
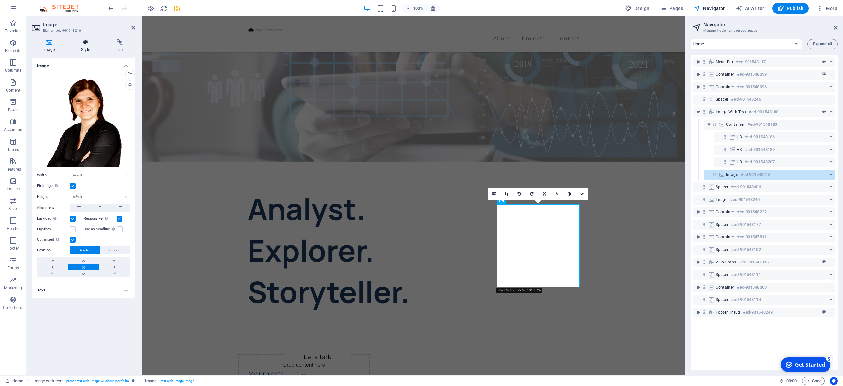
click at [91, 50] on h4 "Style" at bounding box center [86, 46] width 35 height 14
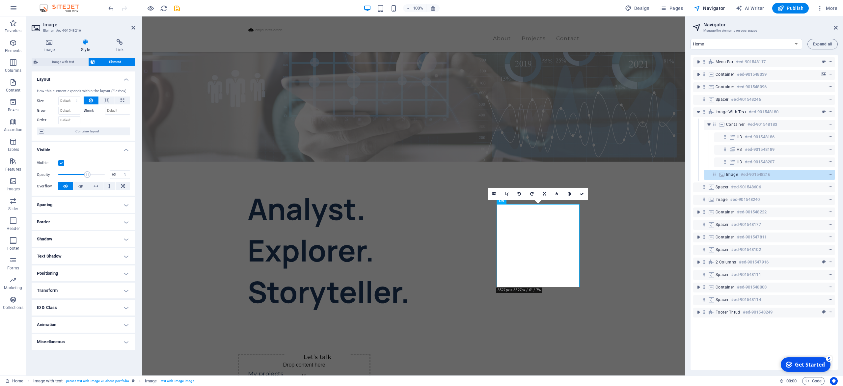
click at [87, 175] on span at bounding box center [81, 175] width 46 height 10
click at [112, 174] on input "63" at bounding box center [119, 175] width 19 height 8
type input "50"
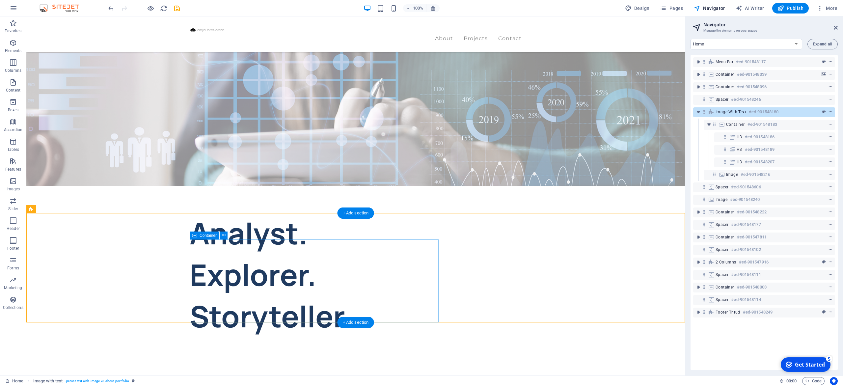
scroll to position [91, 0]
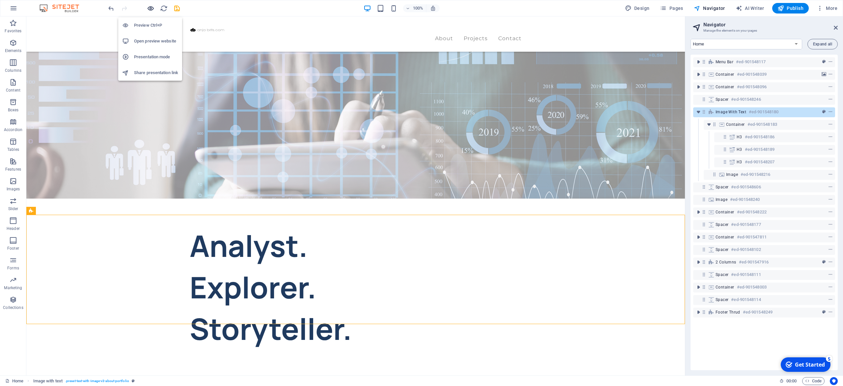
click at [149, 6] on icon "button" at bounding box center [151, 9] width 8 height 8
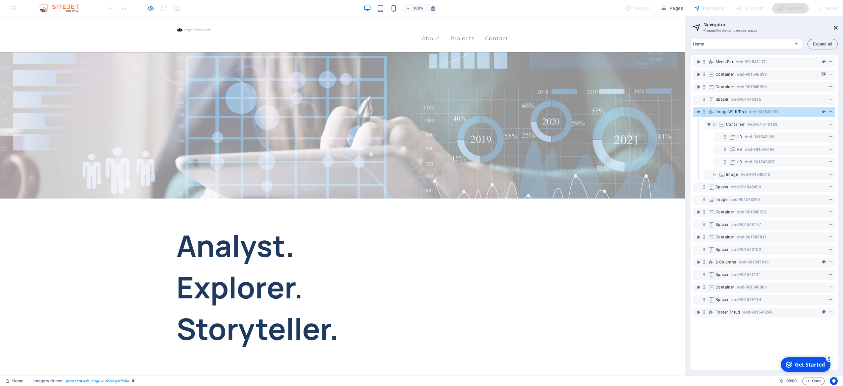
click at [727, 26] on icon at bounding box center [836, 27] width 4 height 5
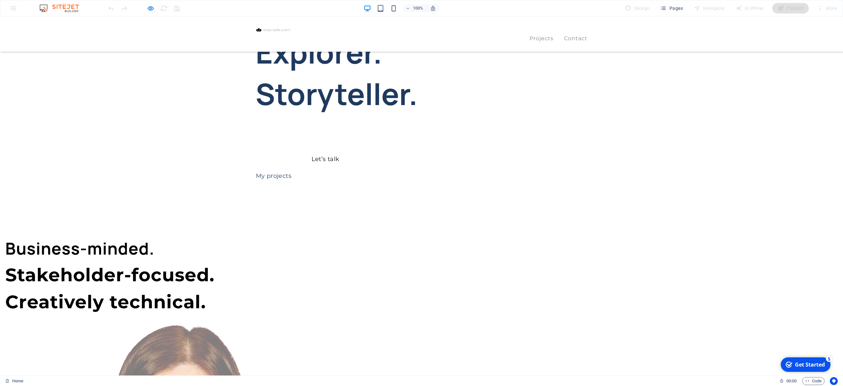
scroll to position [148, 0]
